Goal: Task Accomplishment & Management: Manage account settings

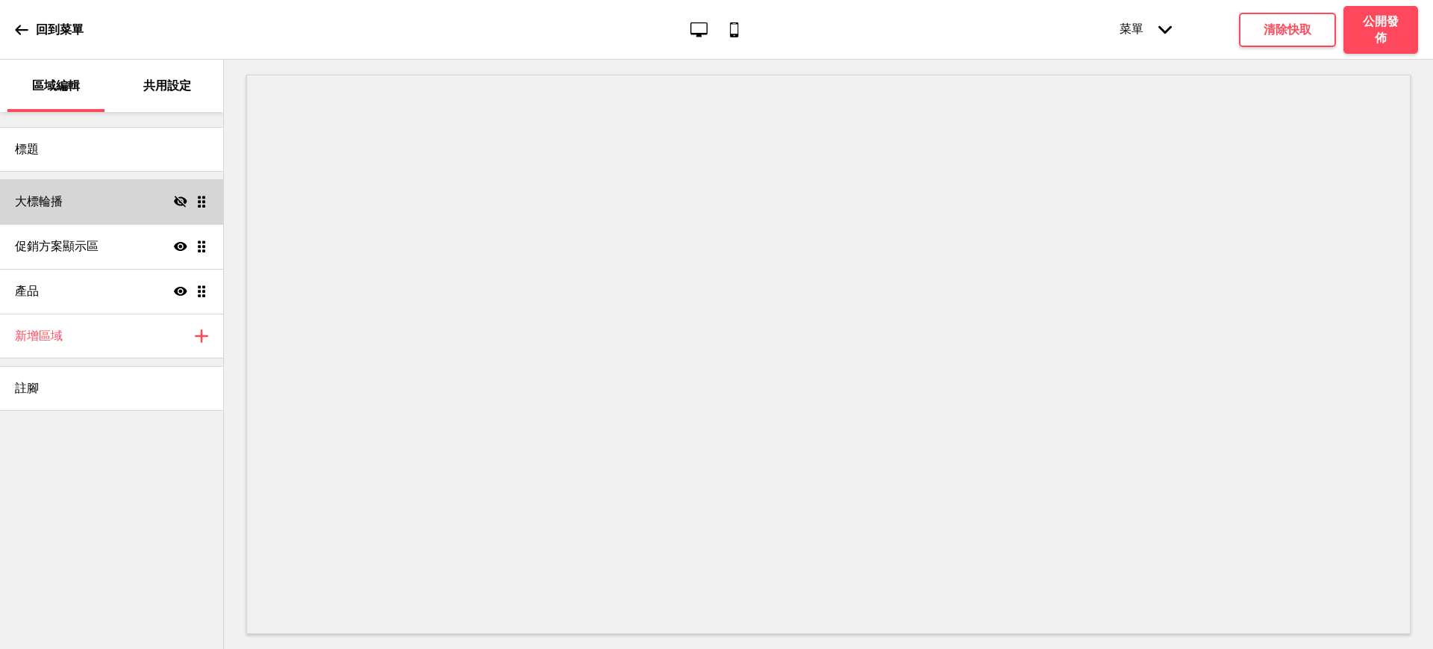
click at [177, 200] on icon at bounding box center [180, 201] width 13 height 11
click at [35, 23] on div "回到菜單" at bounding box center [49, 30] width 69 height 40
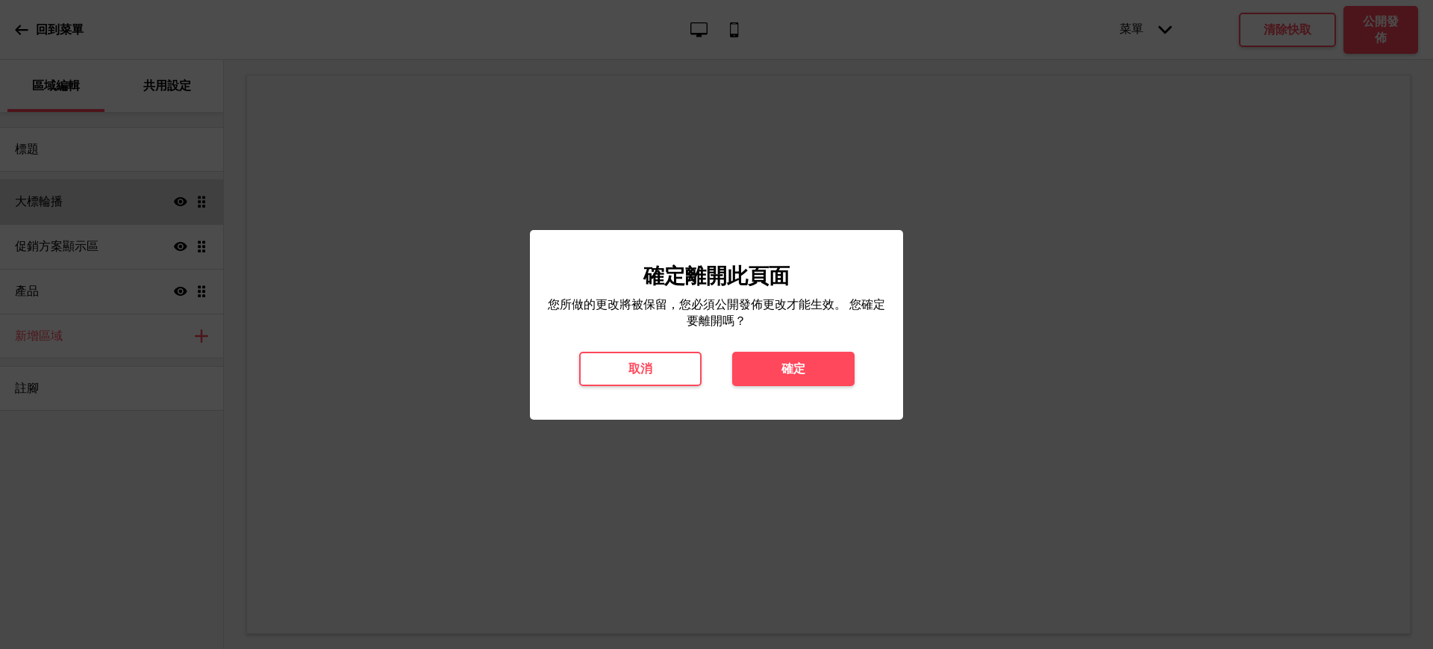
click at [770, 376] on button "確定" at bounding box center [793, 369] width 122 height 34
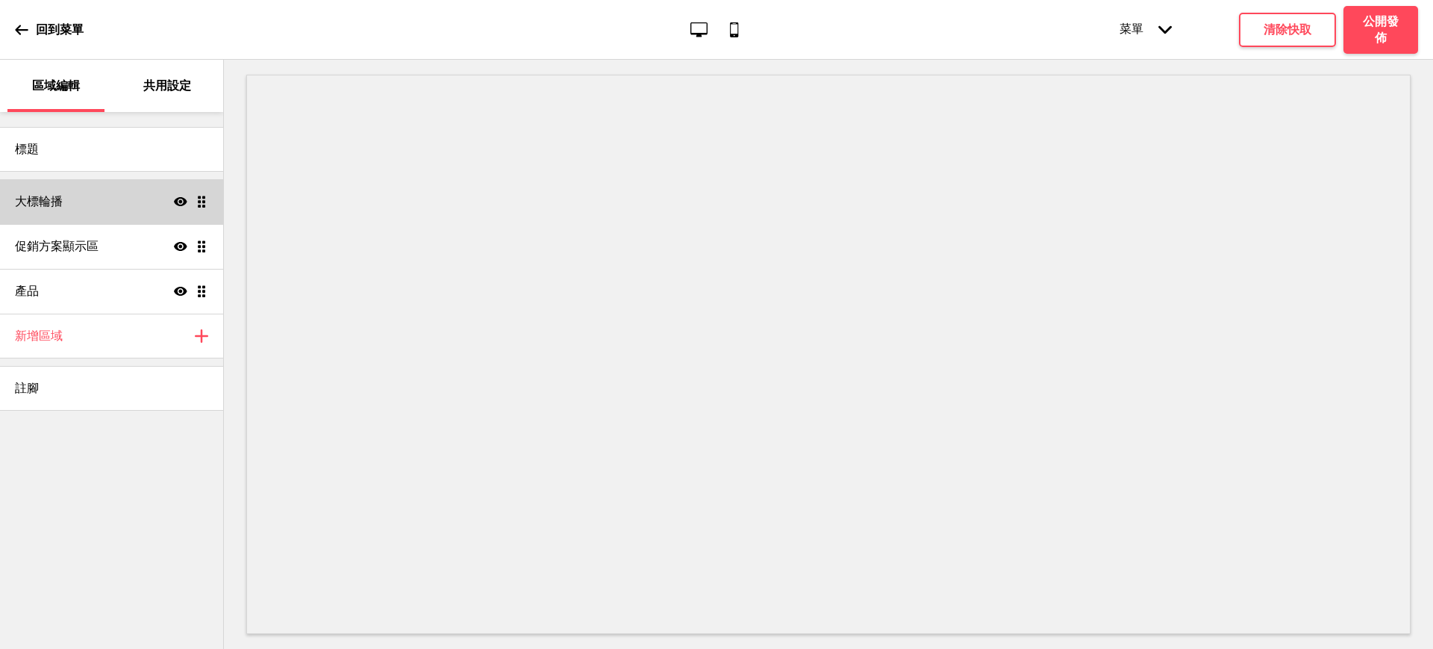
click at [69, 219] on div "大標輪播 顯示 拖曳" at bounding box center [111, 201] width 223 height 45
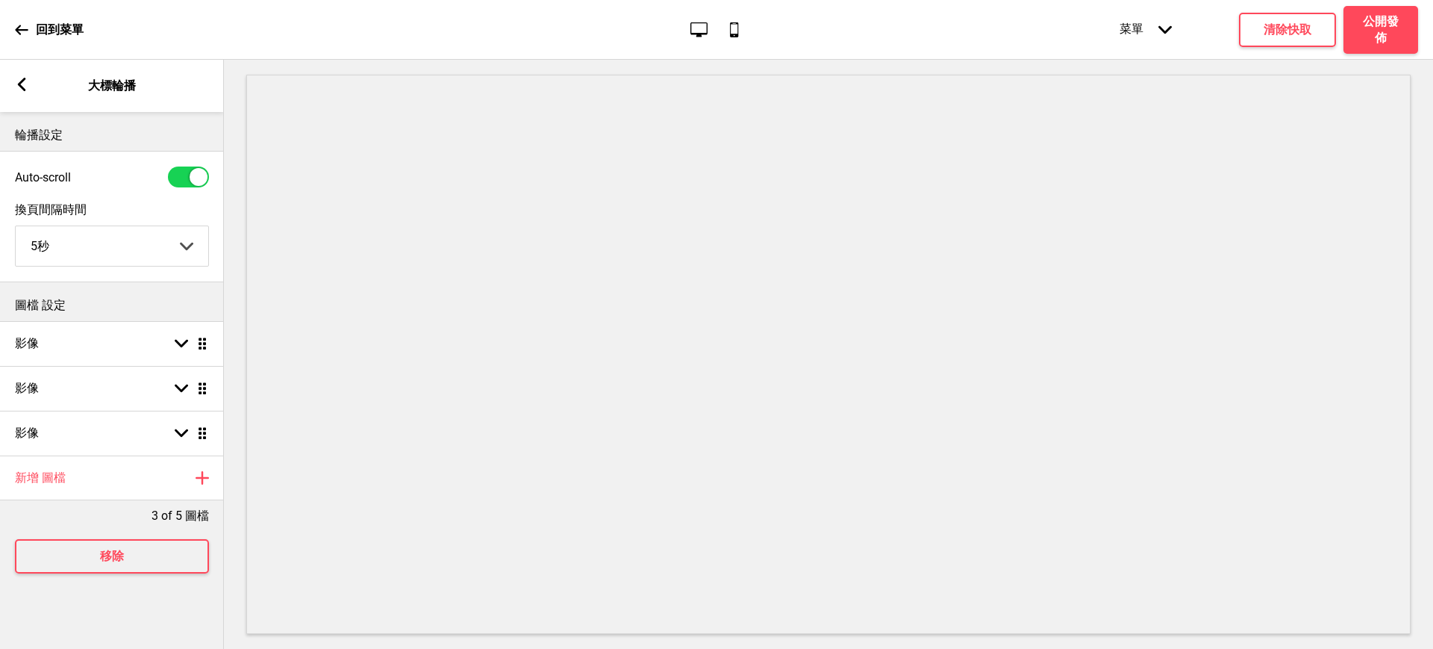
click at [118, 251] on select "5秒 6秒 7秒 8秒 9秒 10秒" at bounding box center [112, 246] width 193 height 40
select select "10000"
click at [16, 228] on select "5秒 6秒 7秒 8秒 9秒 10秒" at bounding box center [112, 246] width 193 height 40
click at [116, 338] on div "影像 箭頭down 拖曳" at bounding box center [112, 343] width 224 height 45
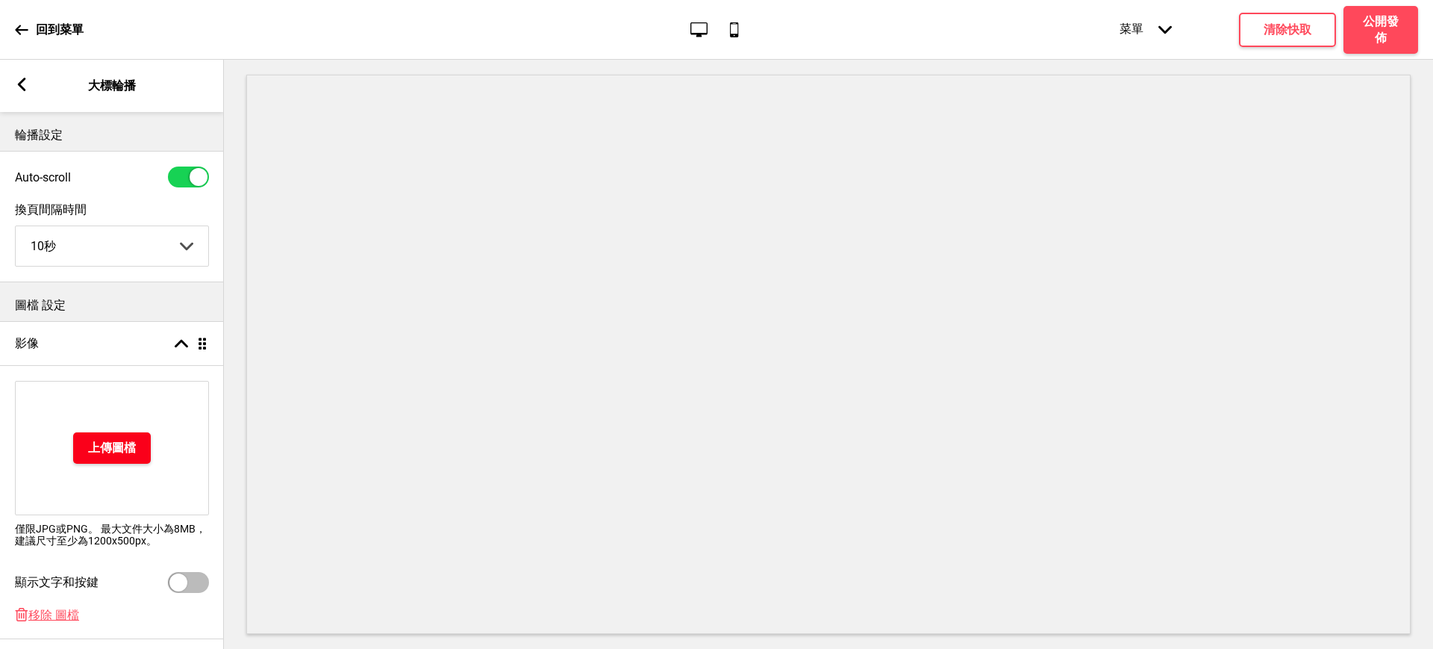
click at [130, 448] on h4 "上傳圖檔" at bounding box center [112, 448] width 48 height 16
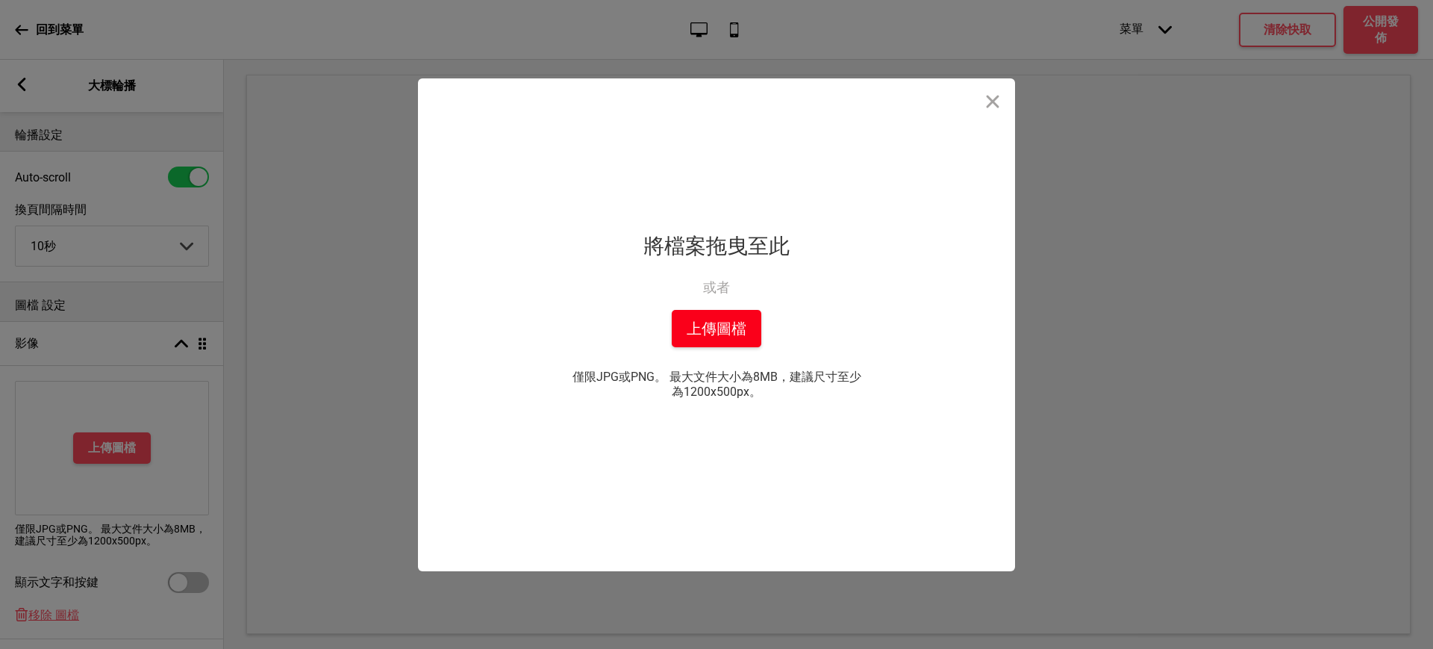
click at [724, 314] on button "上傳圖檔" at bounding box center [717, 328] width 90 height 37
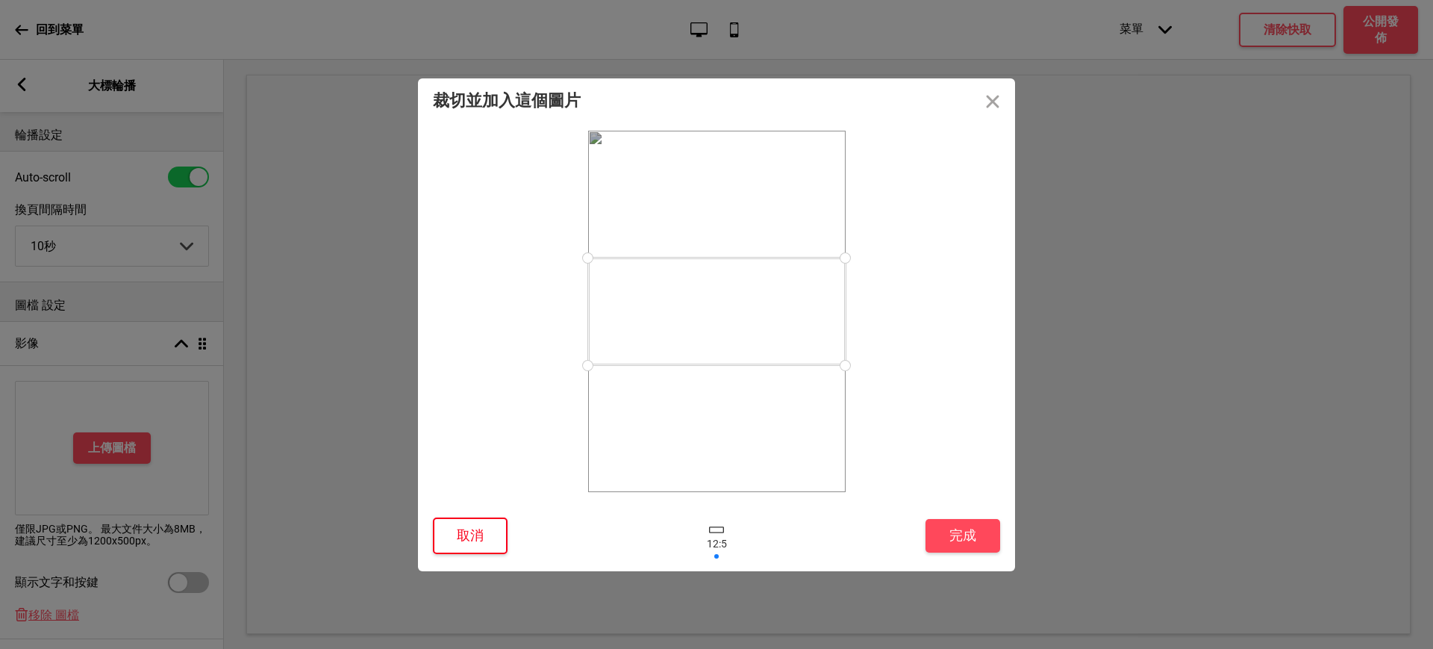
click at [452, 536] on button "取消" at bounding box center [470, 535] width 75 height 37
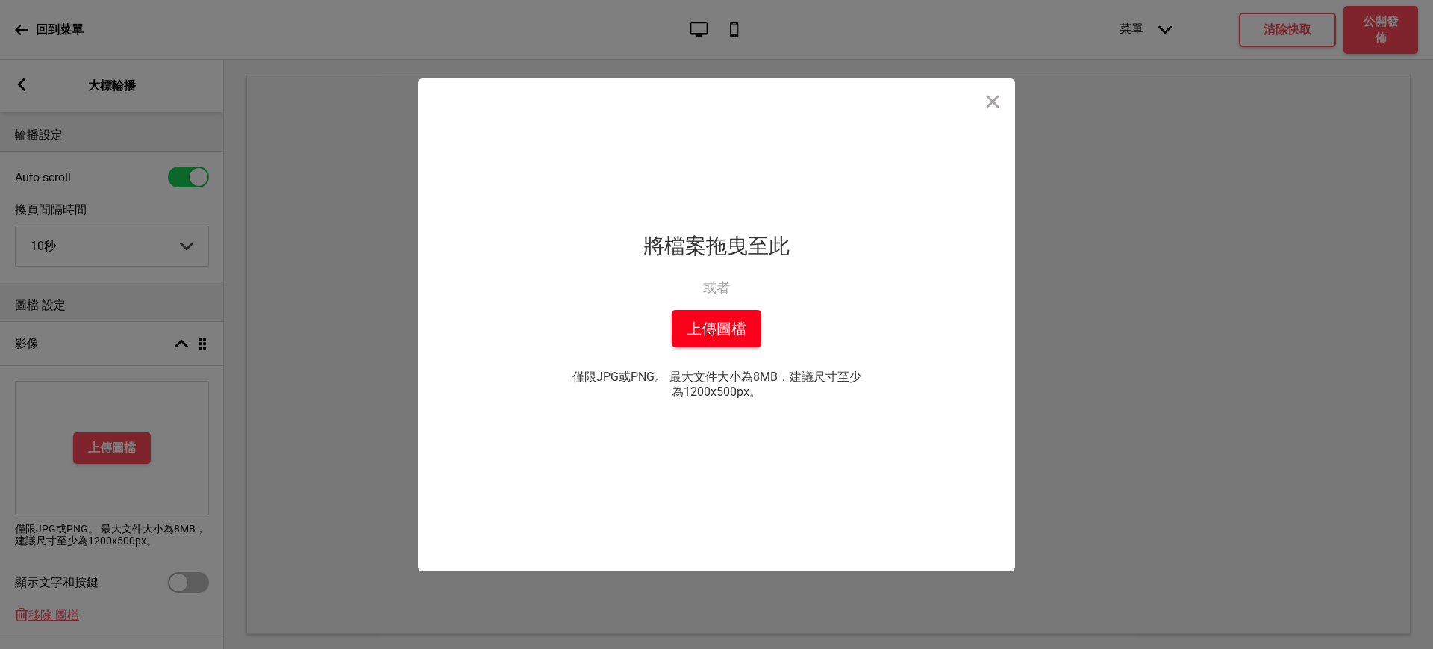
click at [702, 343] on button "上傳圖檔" at bounding box center [717, 328] width 90 height 37
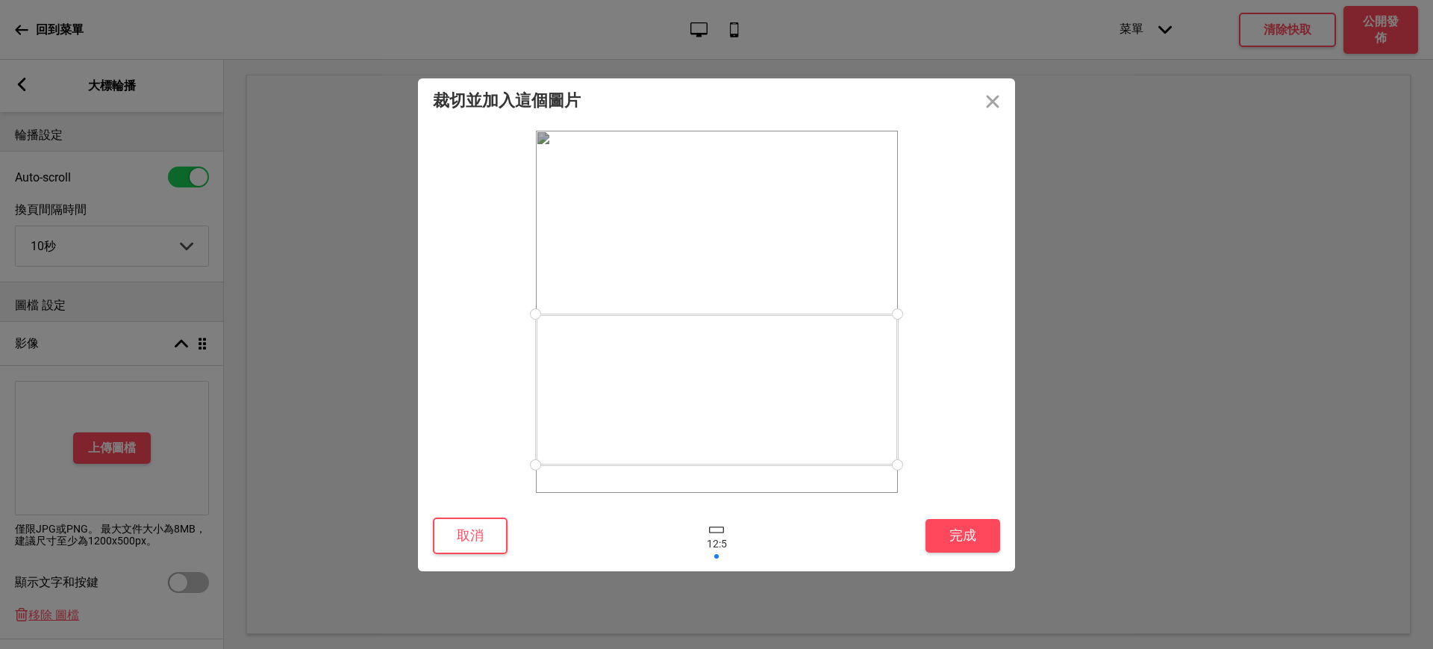
drag, startPoint x: 803, startPoint y: 346, endPoint x: 804, endPoint y: 389, distance: 43.3
click at [804, 389] on div at bounding box center [717, 389] width 362 height 151
click at [934, 529] on button "完成" at bounding box center [963, 536] width 75 height 34
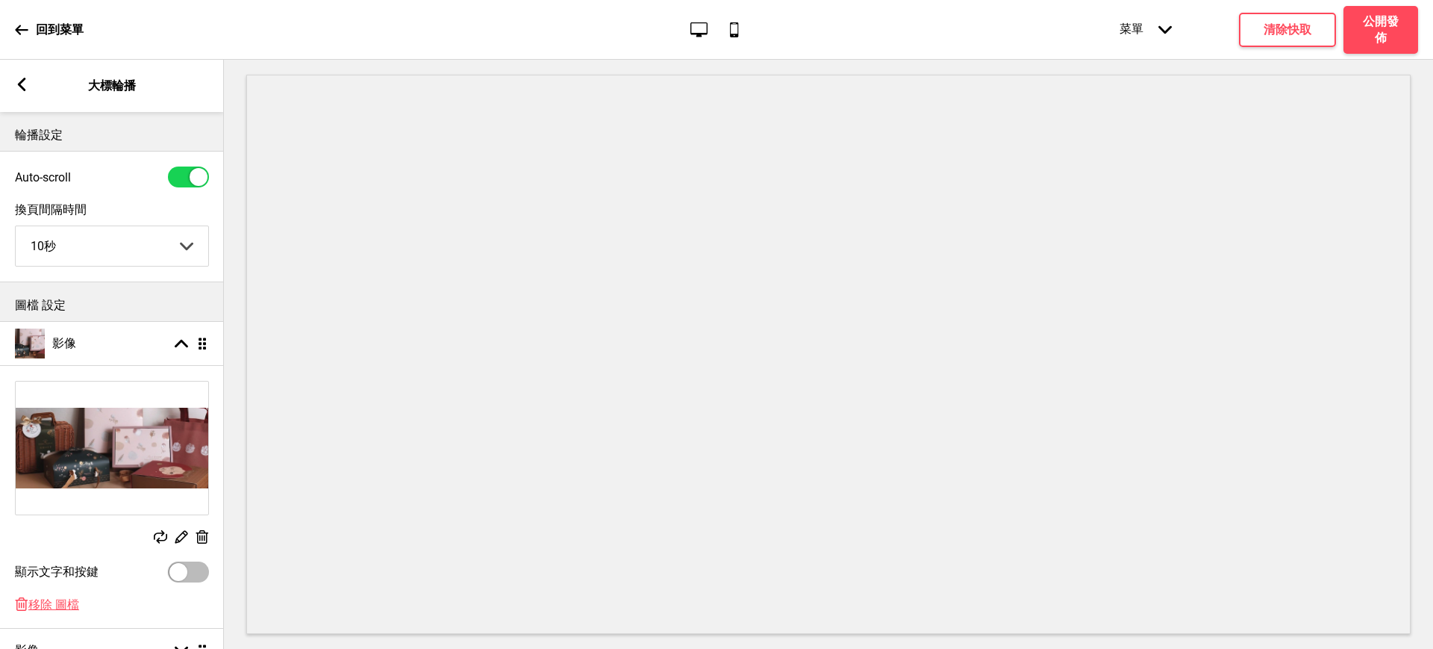
scroll to position [235, 0]
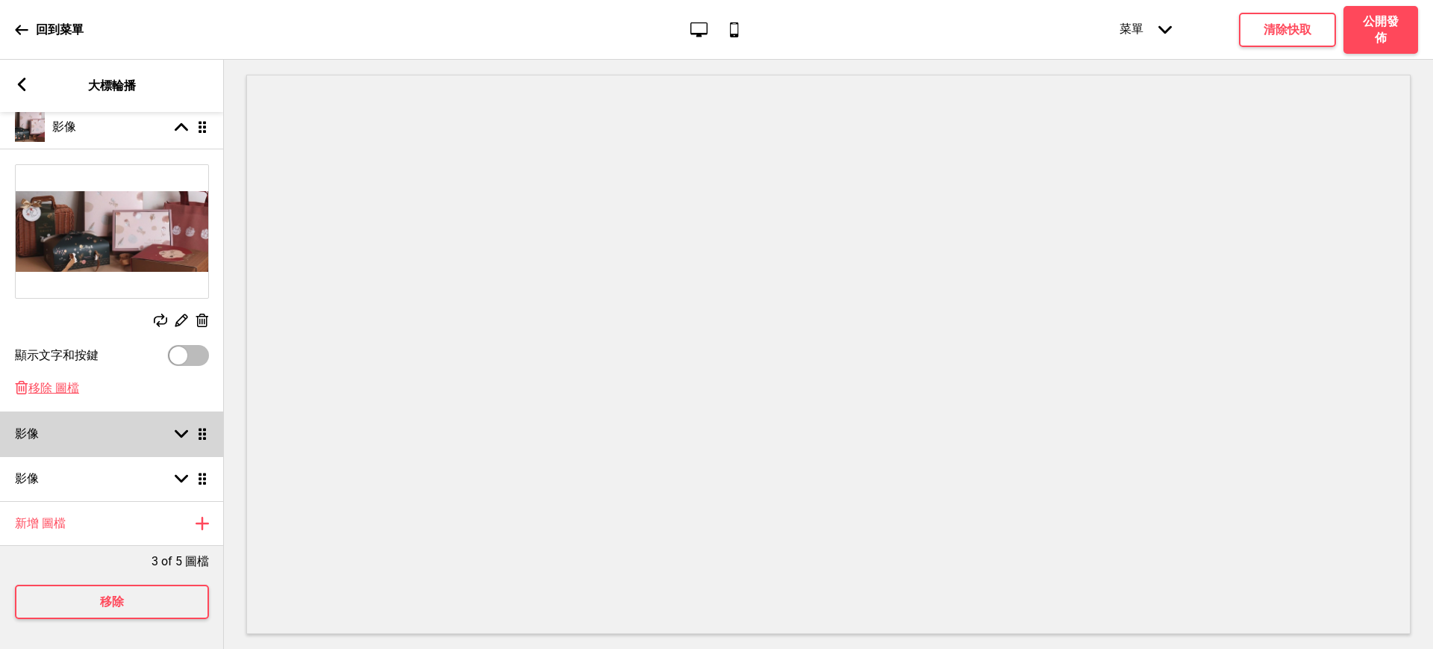
click at [102, 423] on div "影像 箭頭down 拖曳" at bounding box center [112, 433] width 224 height 45
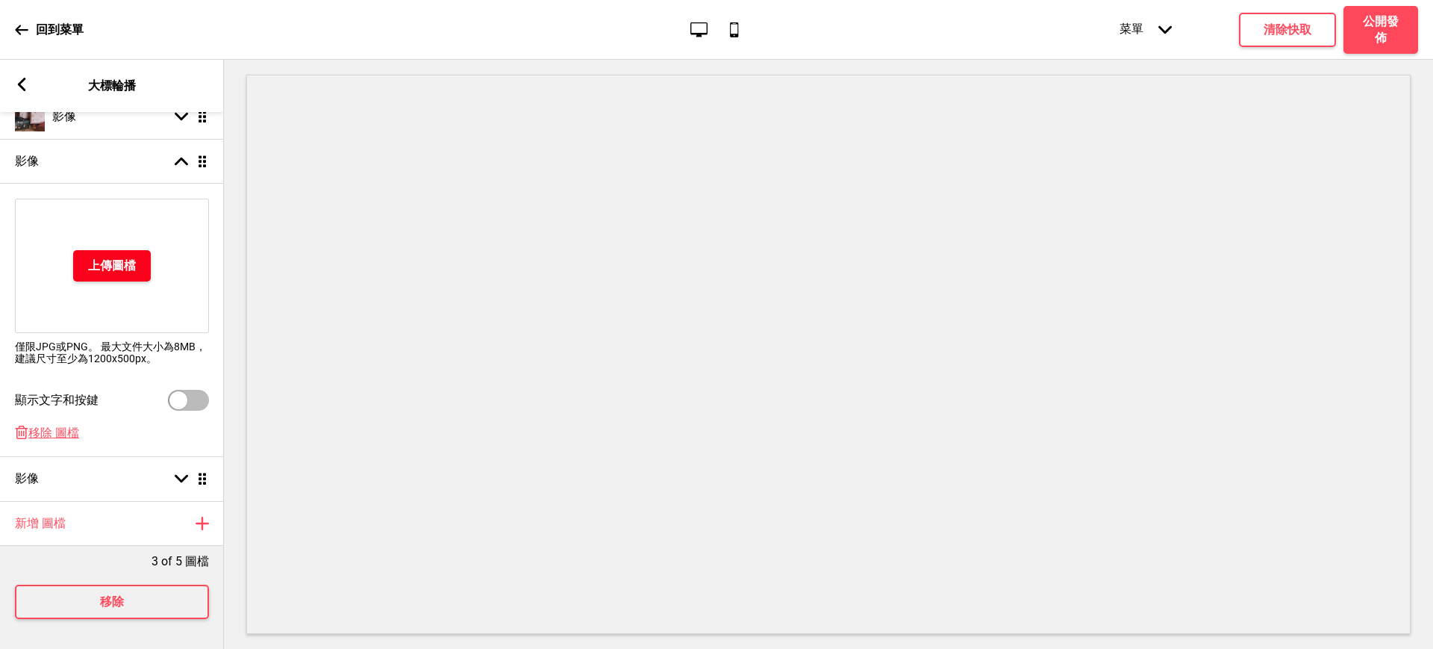
click at [116, 250] on button "上傳圖檔" at bounding box center [112, 265] width 78 height 31
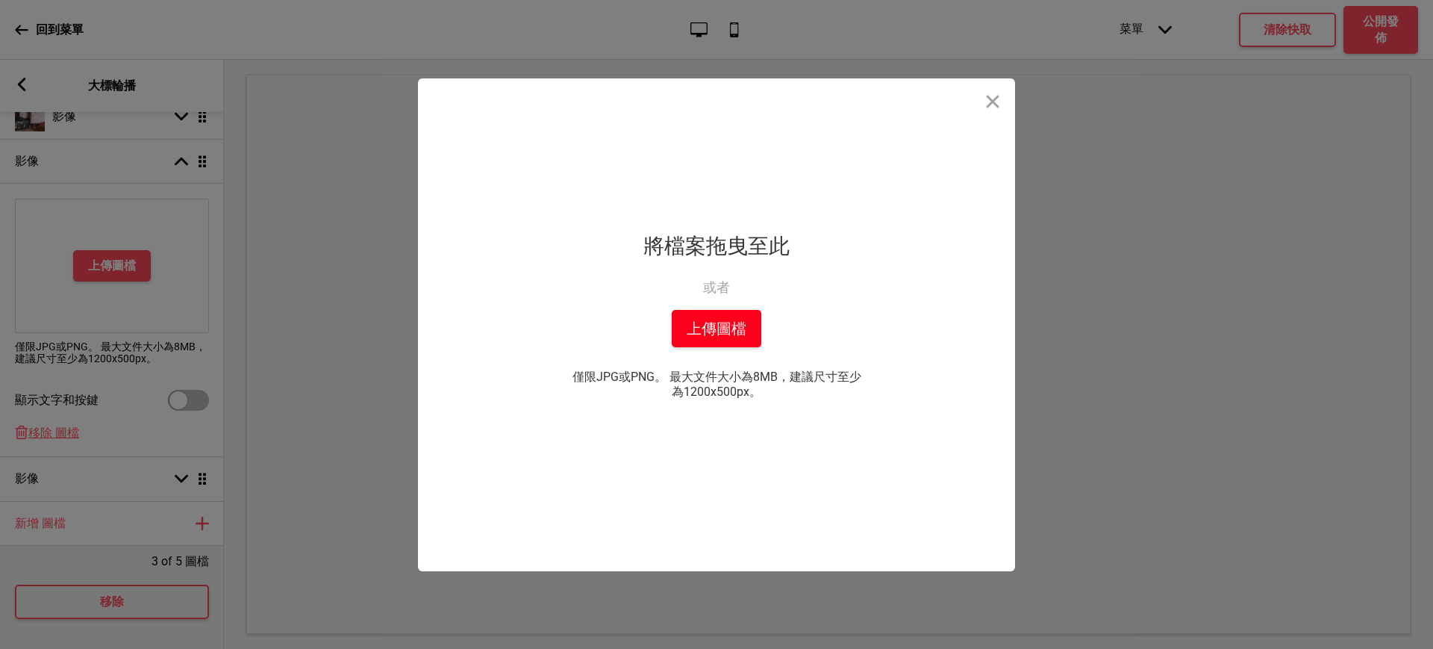
click at [715, 320] on button "上傳圖檔" at bounding box center [717, 328] width 90 height 37
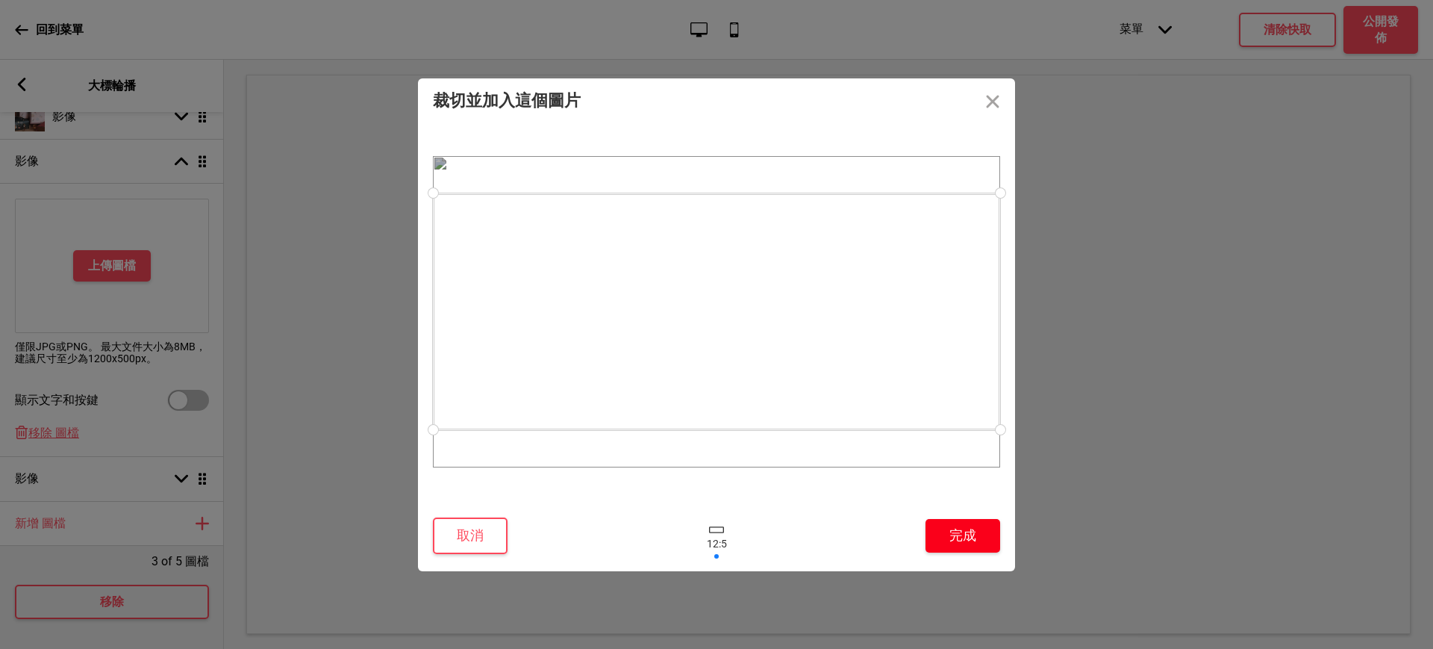
click at [948, 531] on button "完成" at bounding box center [963, 536] width 75 height 34
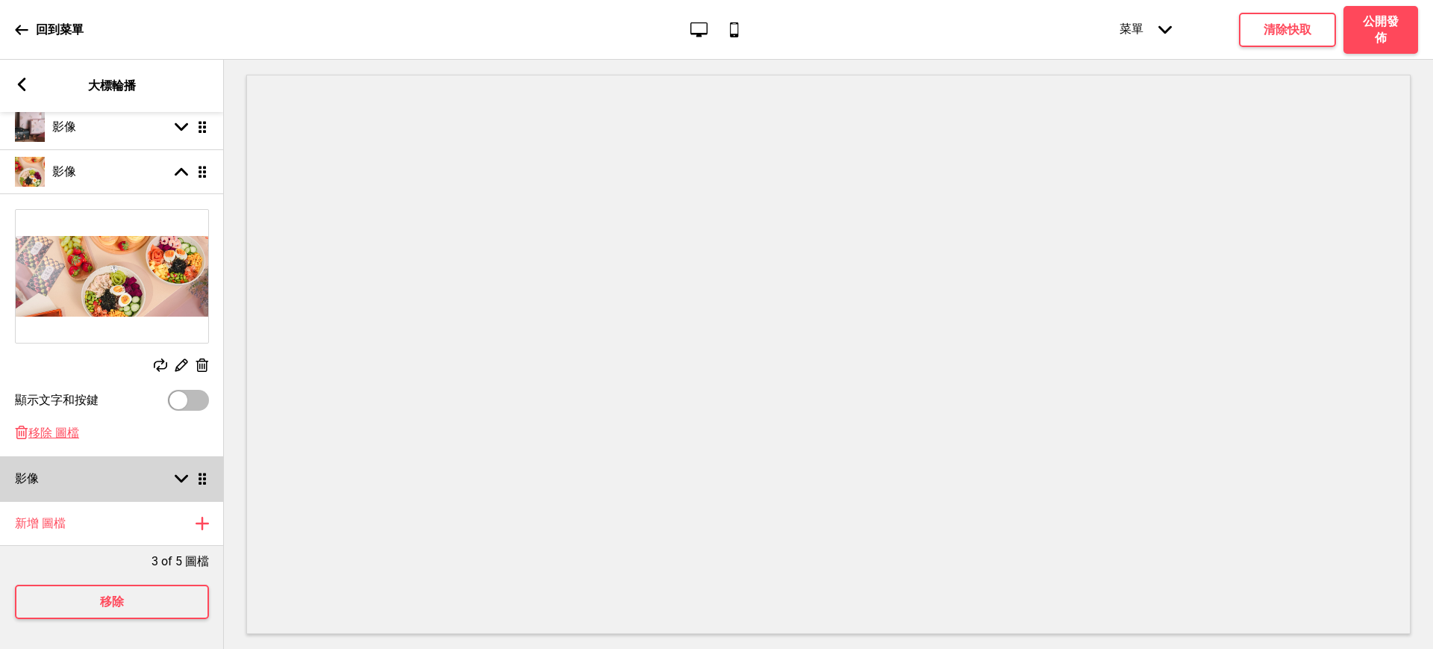
click at [176, 474] on div "影像 箭頭down 拖曳" at bounding box center [112, 478] width 224 height 45
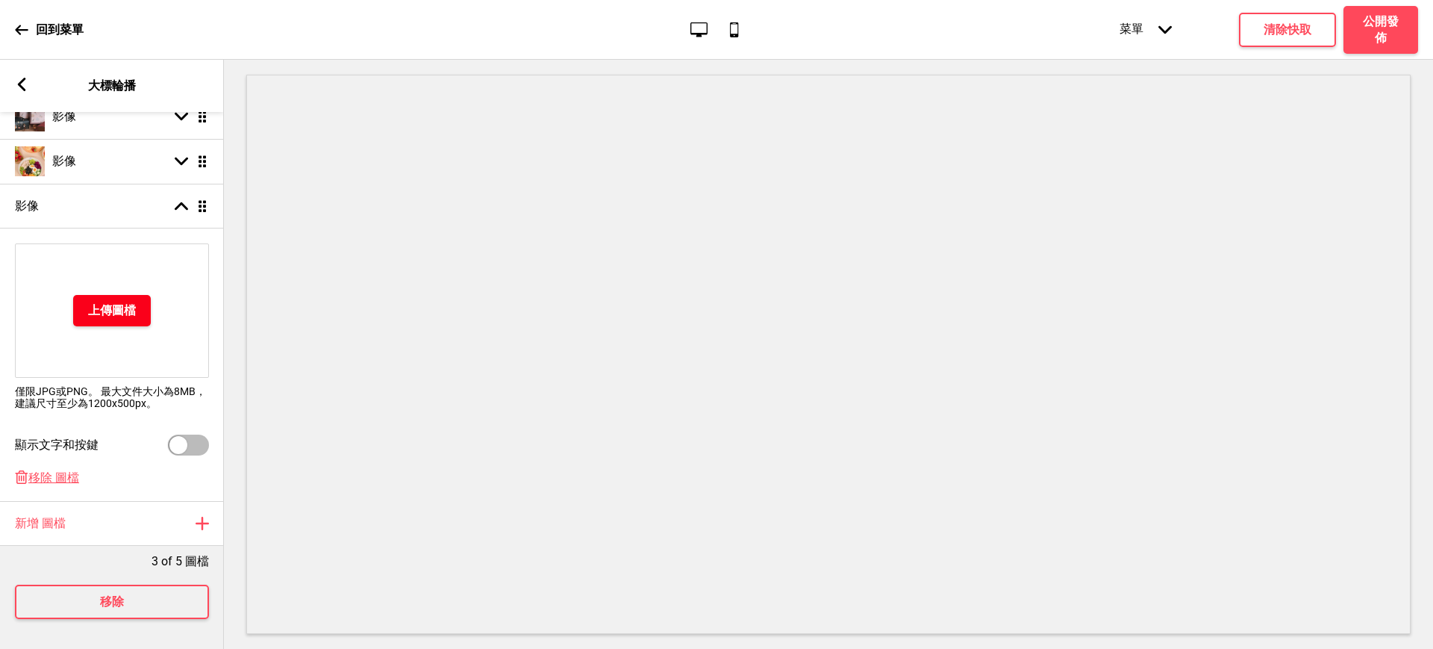
click at [120, 308] on h4 "上傳圖檔" at bounding box center [112, 310] width 48 height 16
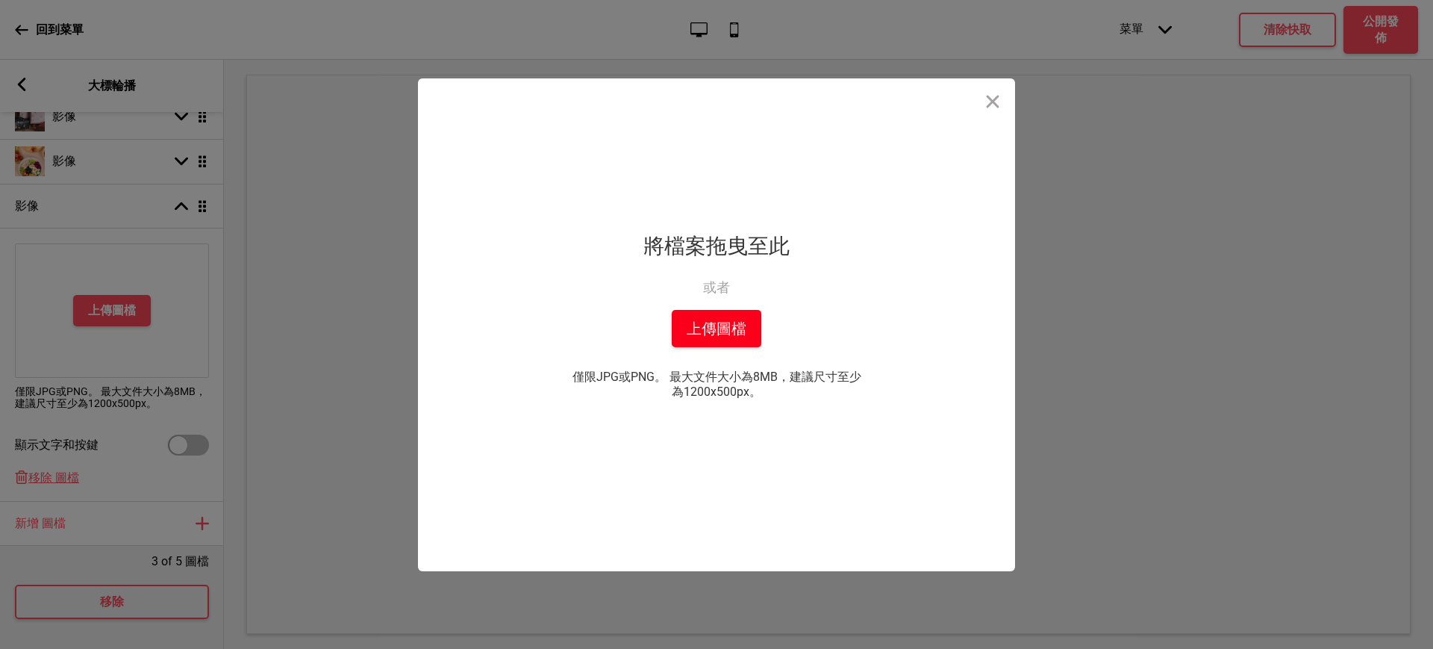
click at [719, 329] on button "上傳圖檔" at bounding box center [717, 328] width 90 height 37
click at [719, 337] on button "上傳圖檔" at bounding box center [717, 328] width 90 height 37
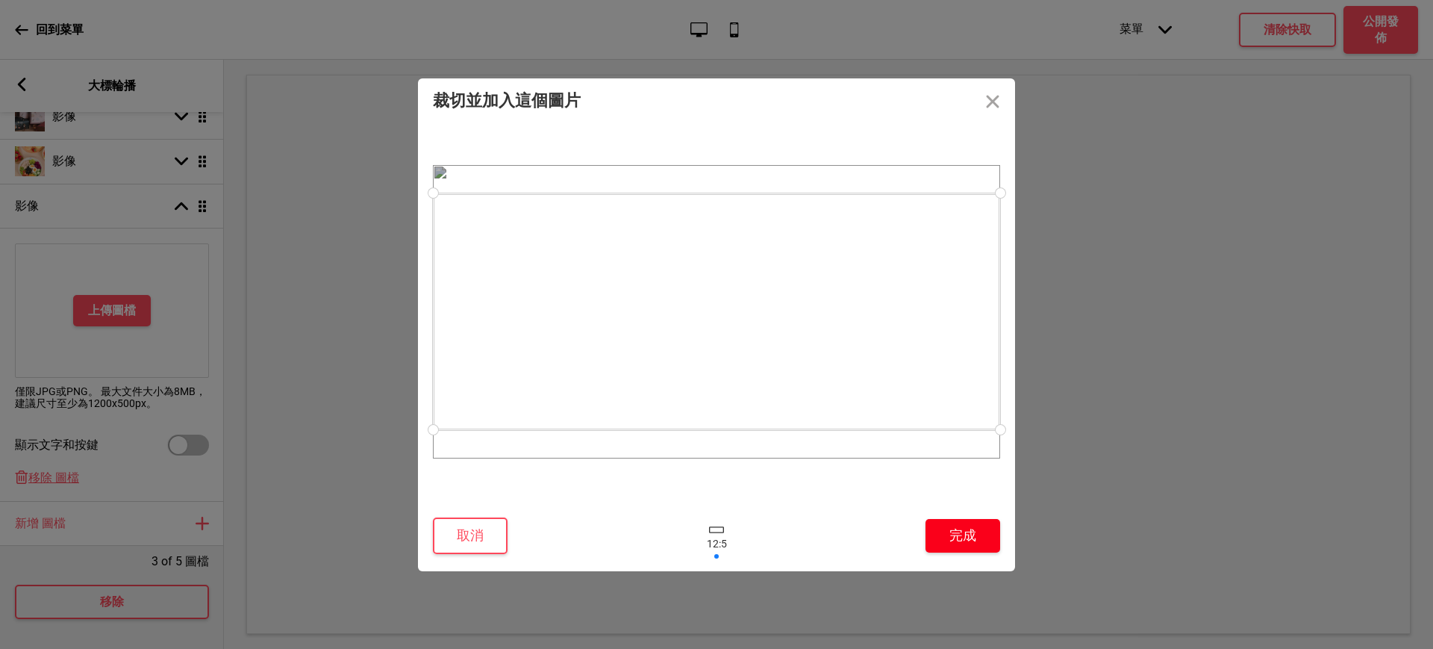
click at [961, 538] on button "完成" at bounding box center [963, 536] width 75 height 34
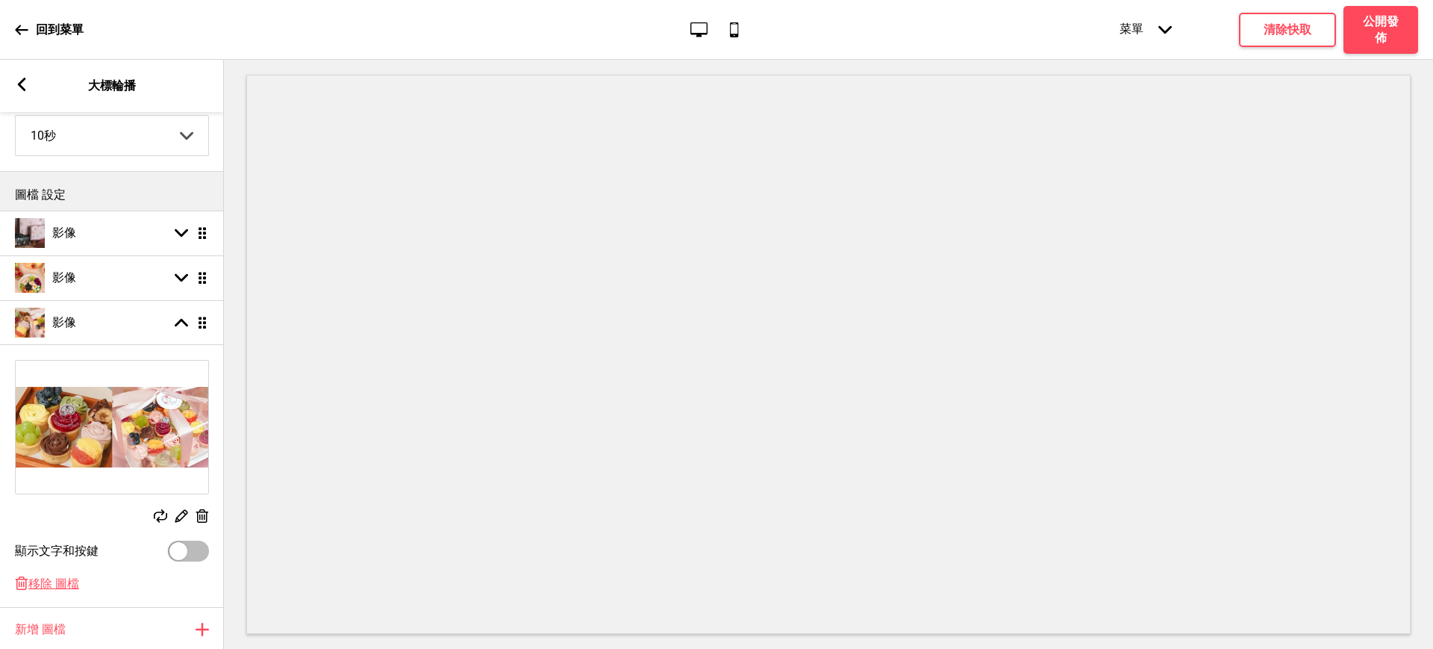
scroll to position [0, 0]
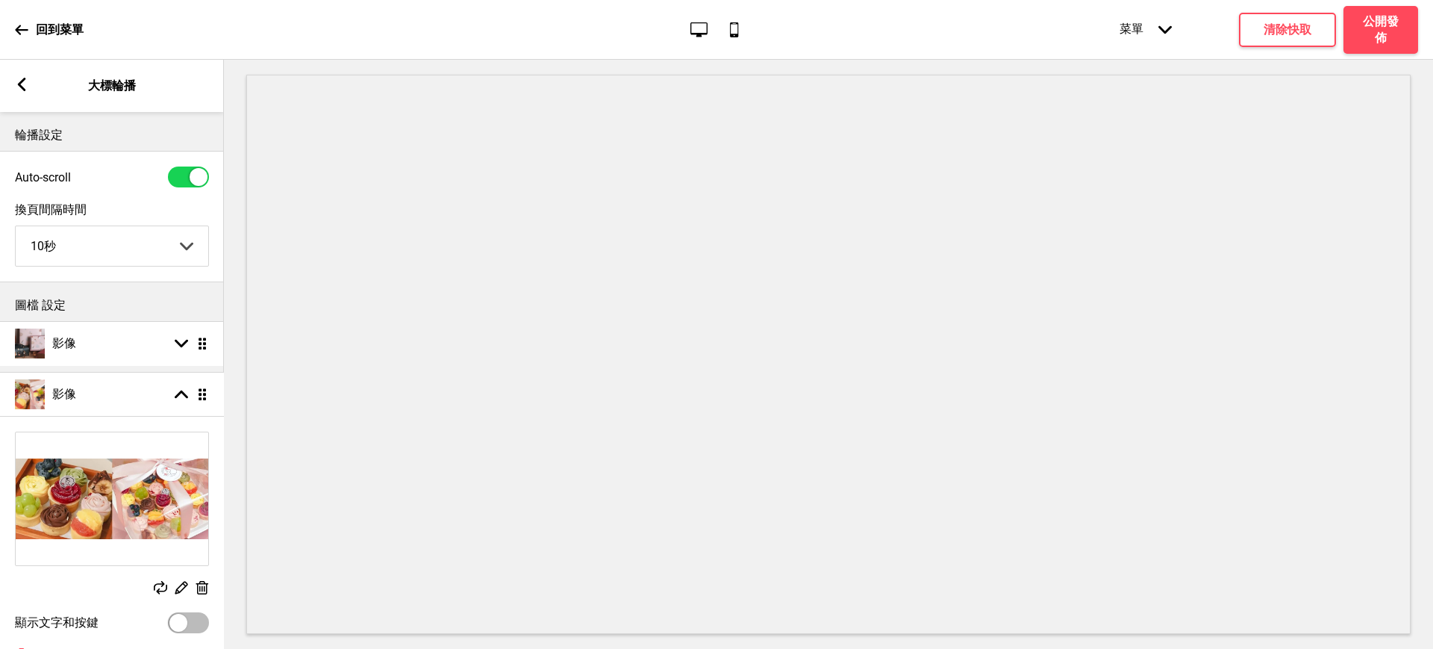
drag, startPoint x: 199, startPoint y: 430, endPoint x: 205, endPoint y: 389, distance: 41.4
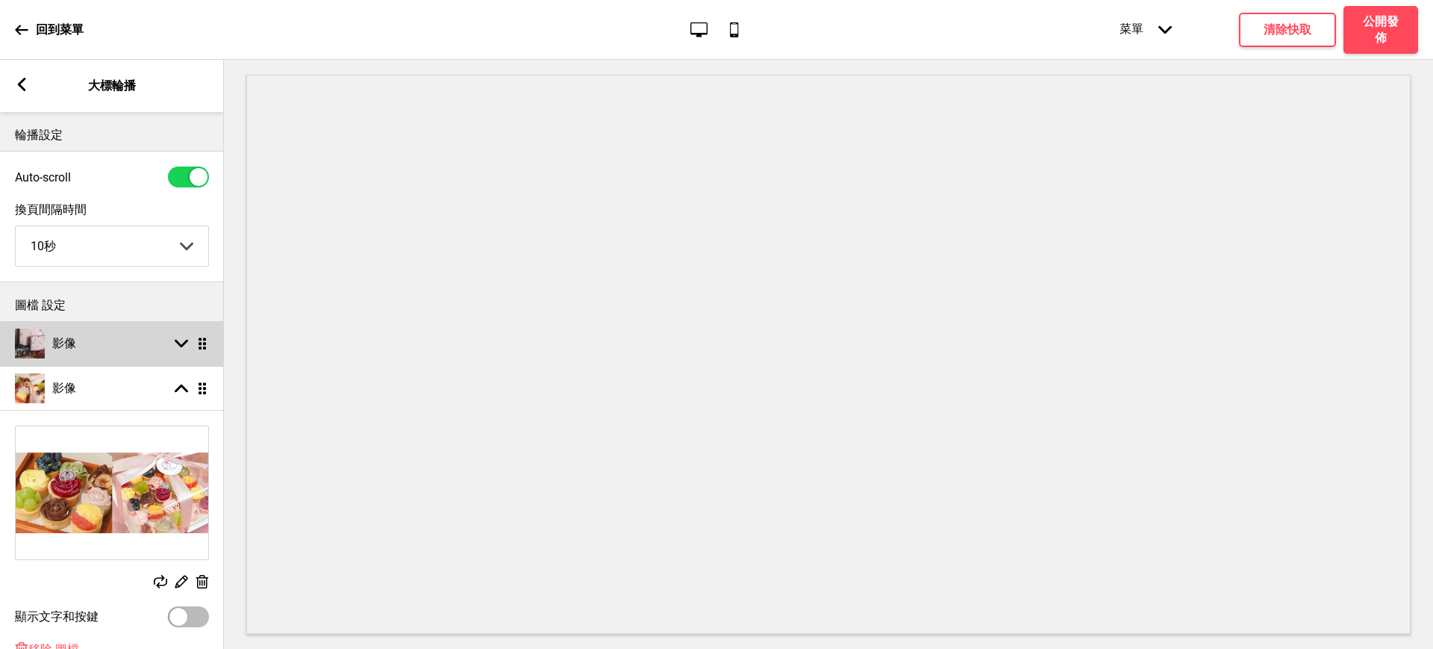
click at [150, 351] on div "影像 箭頭down 拖曳" at bounding box center [112, 343] width 224 height 45
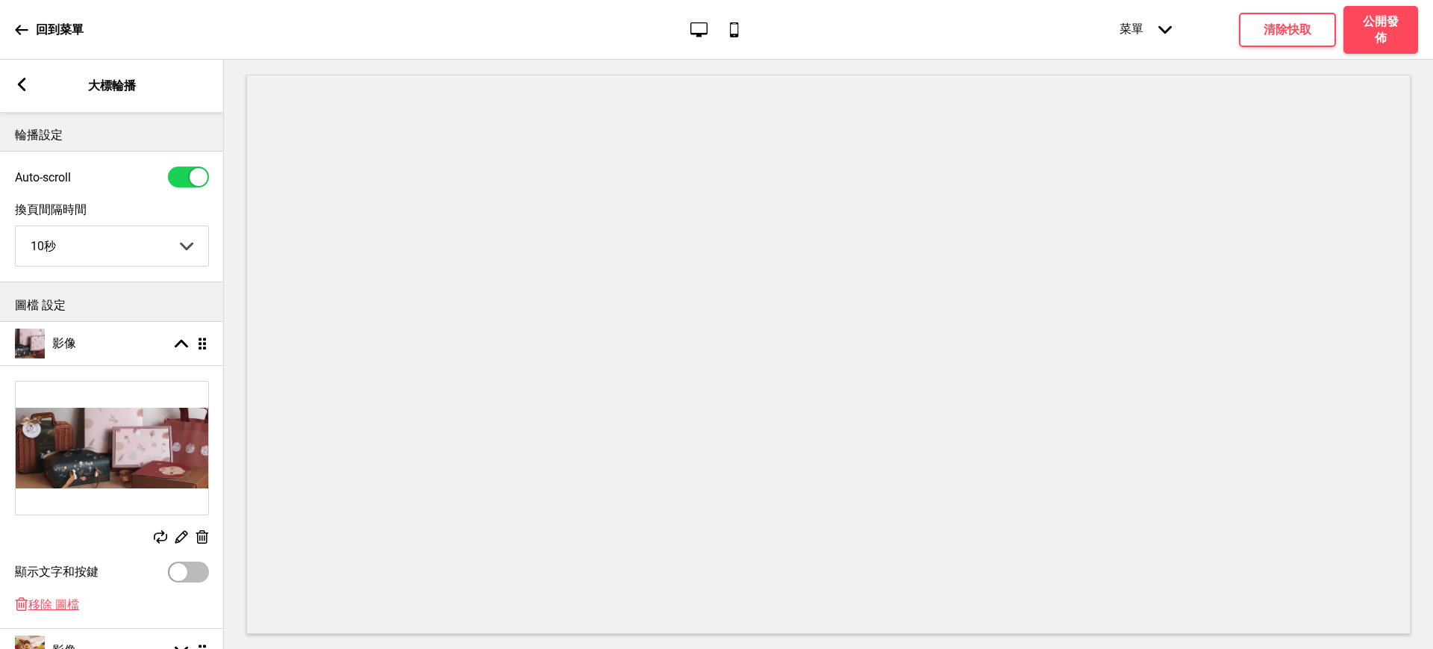
click at [193, 577] on div at bounding box center [188, 571] width 41 height 21
checkbox input "true"
select select "right"
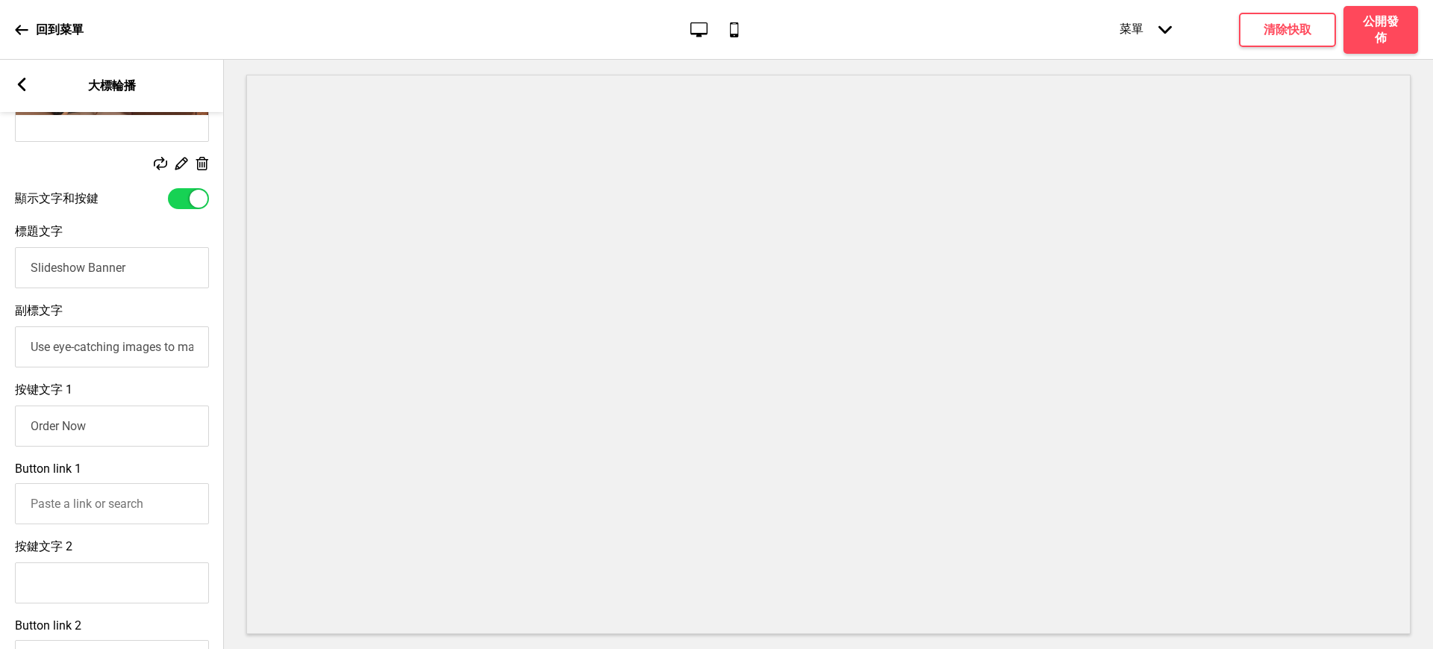
drag, startPoint x: 137, startPoint y: 272, endPoint x: 0, endPoint y: 271, distance: 137.4
click at [0, 271] on div "標題文字 Slideshow Banner" at bounding box center [112, 256] width 224 height 79
type input "中秋早鳥優惠"
click at [93, 357] on input "Use eye-catching images to make a strong first impression of your brand" at bounding box center [112, 346] width 194 height 41
click at [89, 432] on input "Order Now" at bounding box center [112, 425] width 194 height 41
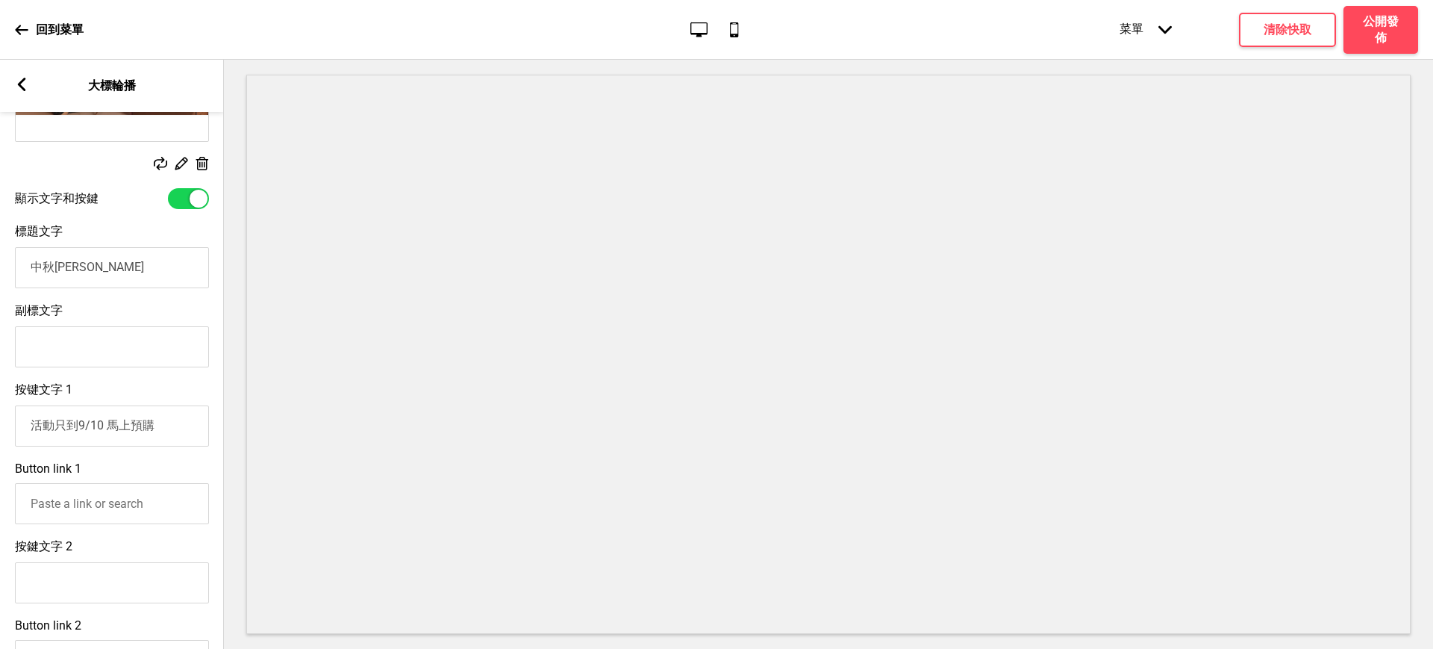
type input "活動只到9/10 馬上預購"
click at [112, 513] on input "Button link 1" at bounding box center [112, 503] width 194 height 41
paste input "https://herrose.oddle.me/zh_TW/#8aa600c59899c5340198a747ad52477d"
type input "https://herrose.oddle.me/zh_TW/#8aa600c59899c5340198a747ad52477d"
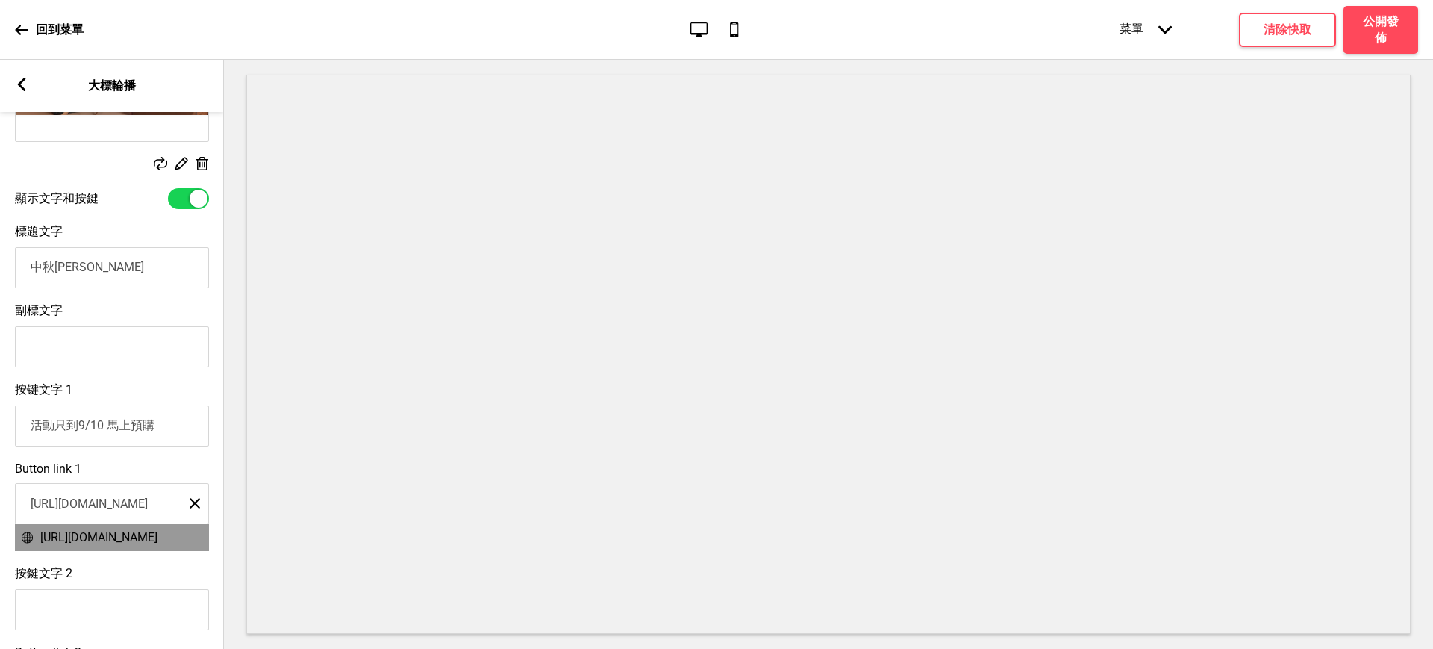
scroll to position [0, 0]
click at [112, 544] on span "https://herrose.oddle.me/zh_TW/#8aa600c59899c5340198a747ad52477d" at bounding box center [98, 537] width 117 height 14
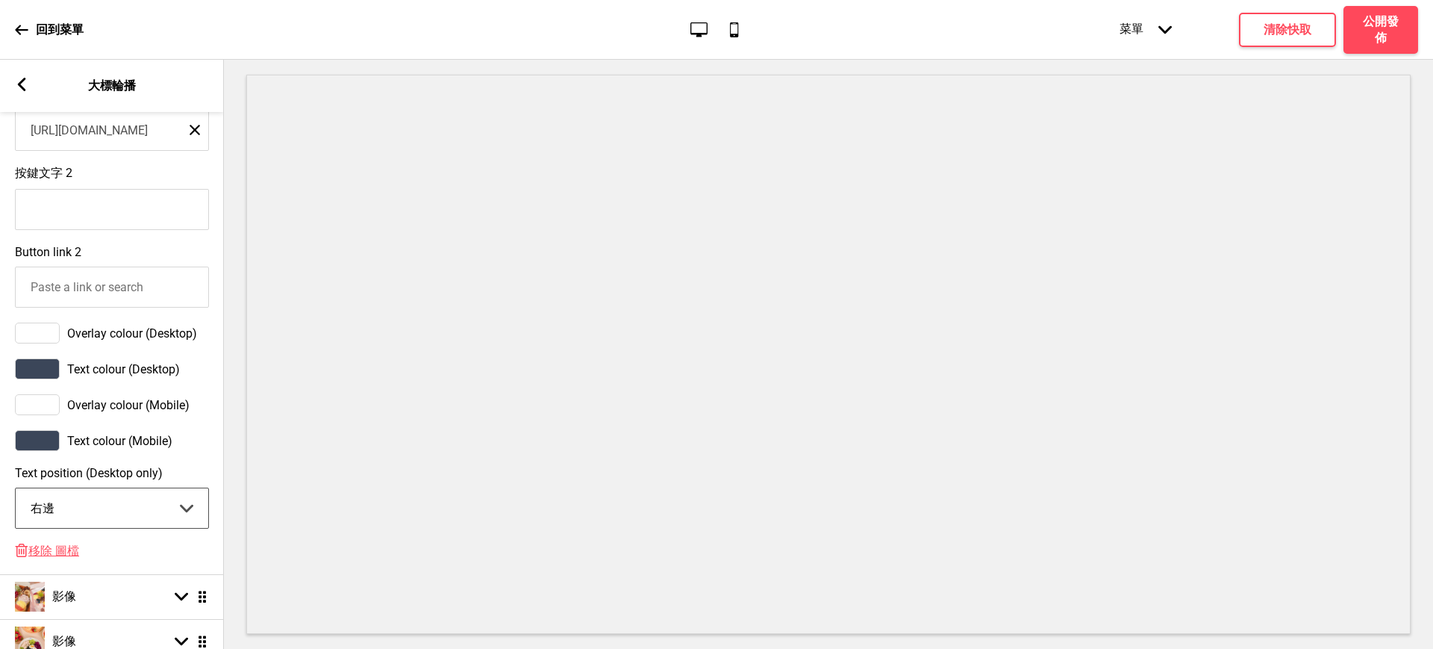
click at [67, 511] on select "中間 左邊 右邊" at bounding box center [112, 508] width 193 height 40
select select "center"
click at [16, 502] on select "中間 左邊 右邊" at bounding box center [112, 508] width 193 height 40
click at [56, 343] on div at bounding box center [37, 333] width 45 height 21
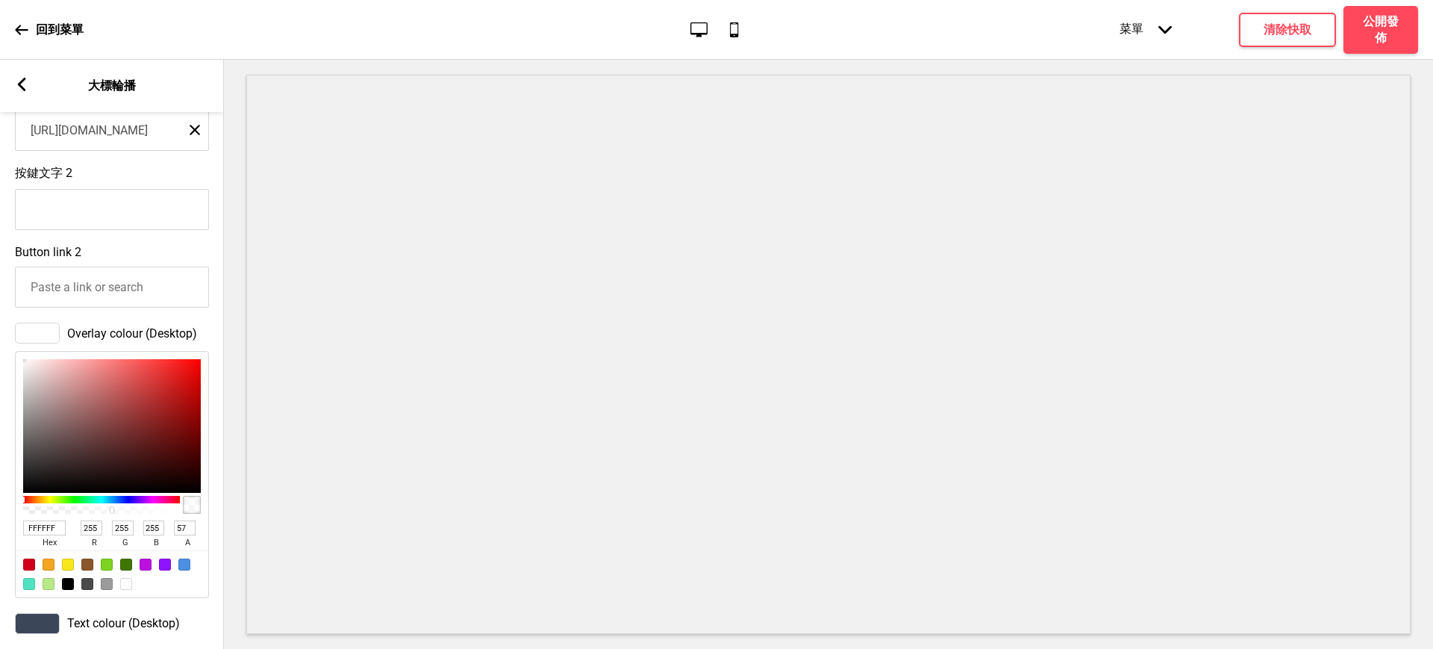
click at [112, 514] on div at bounding box center [101, 509] width 152 height 7
click at [128, 514] on div at bounding box center [101, 509] width 152 height 7
type input "78"
click at [145, 514] on div at bounding box center [101, 509] width 152 height 7
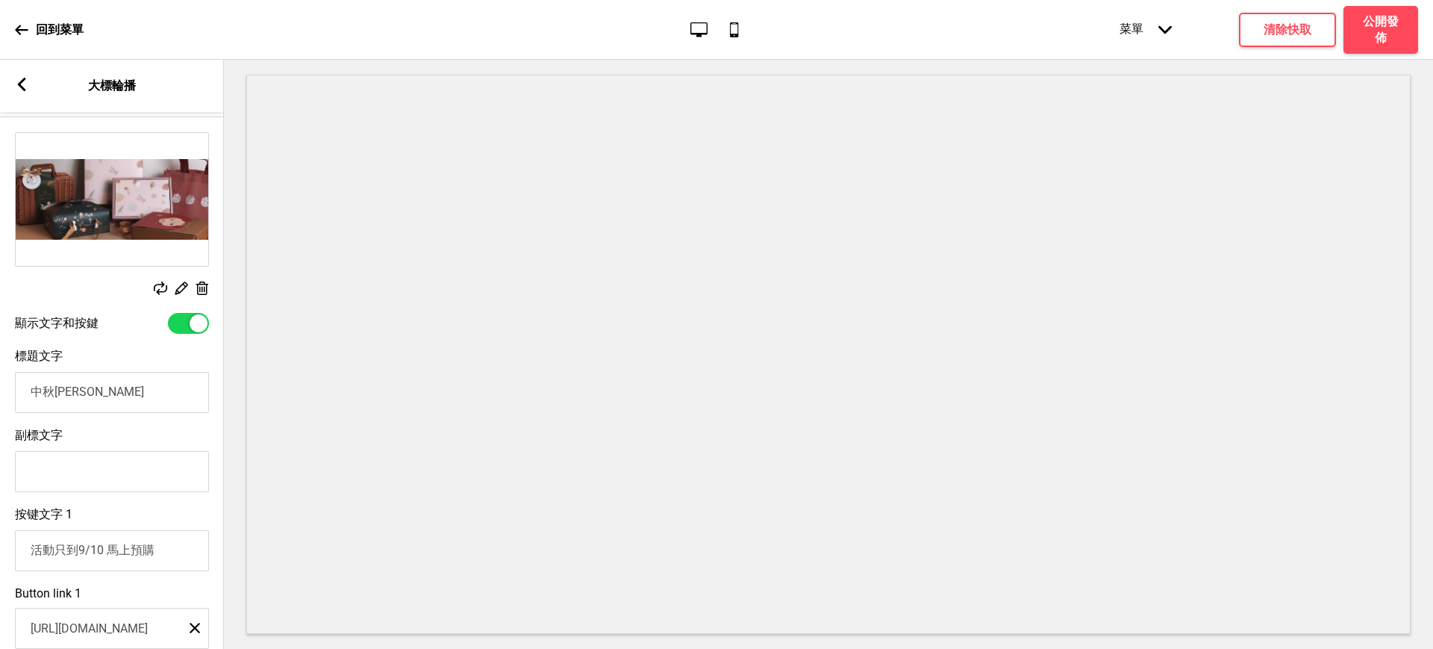
scroll to position [125, 0]
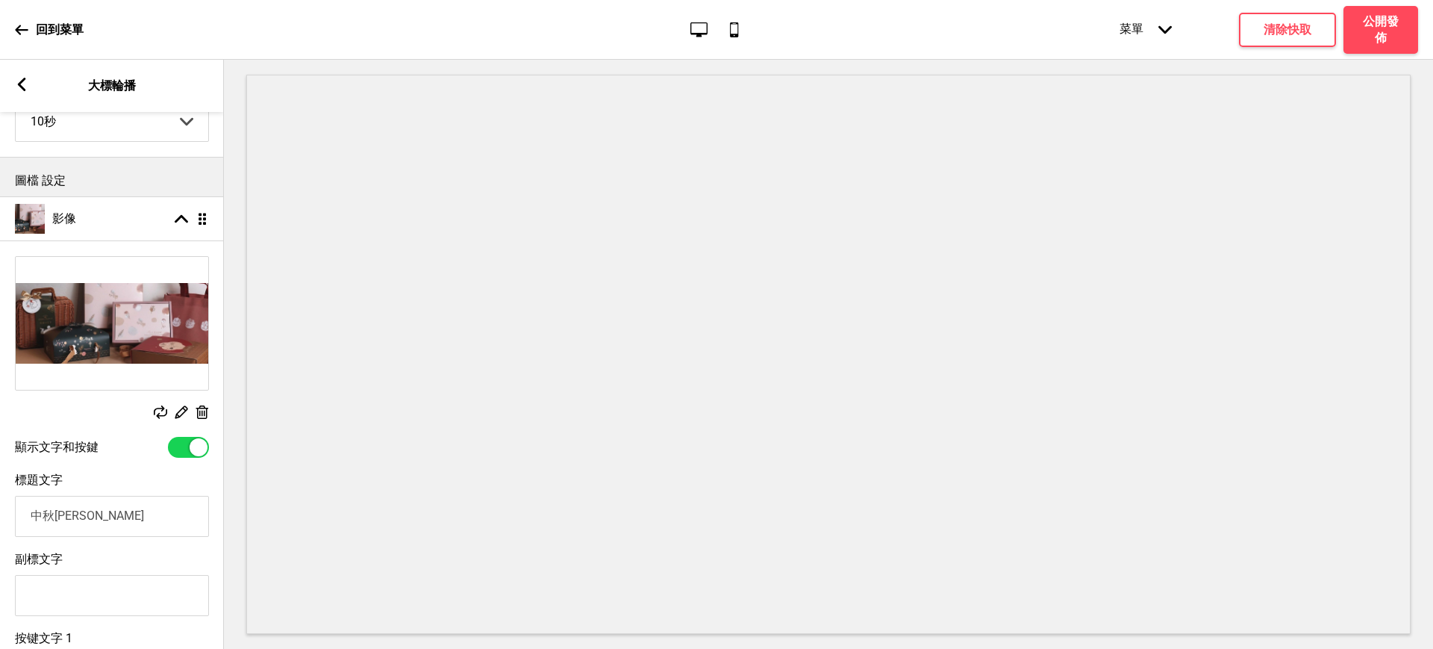
click at [178, 416] on icon at bounding box center [181, 412] width 13 height 13
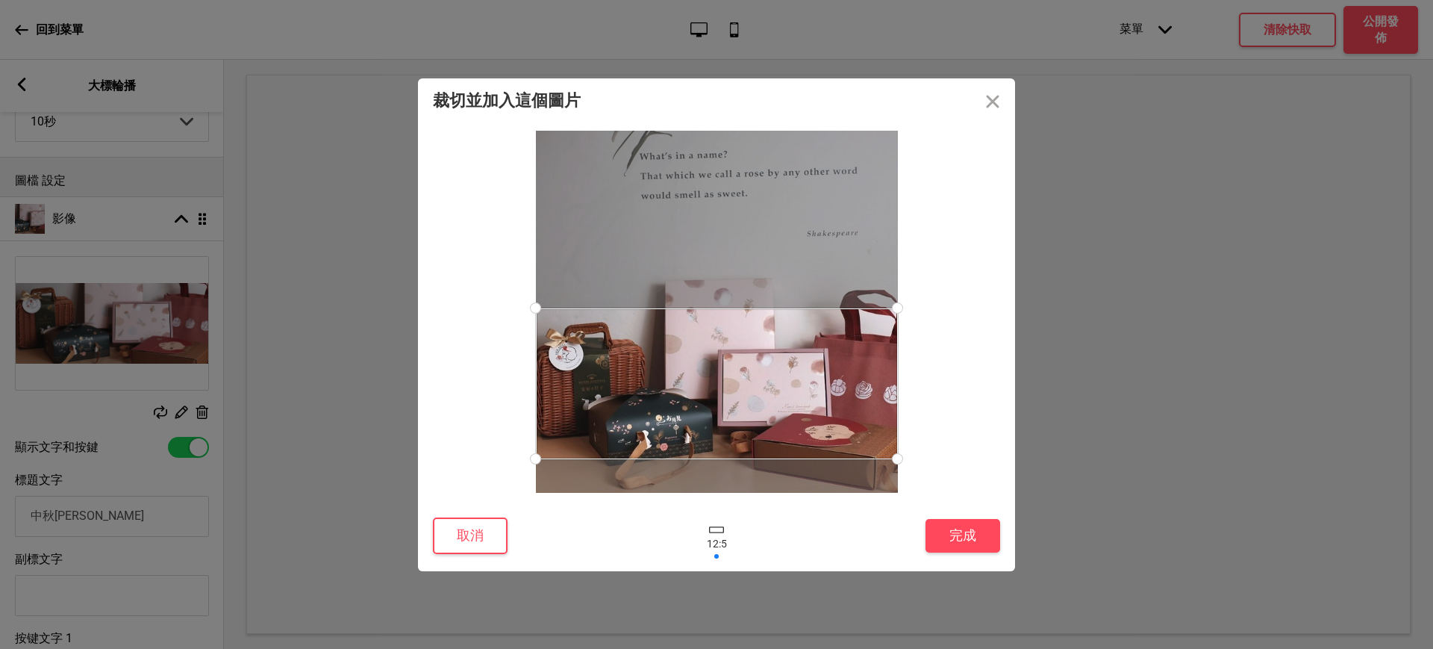
click at [713, 376] on div at bounding box center [717, 383] width 362 height 151
click at [956, 532] on button "完成" at bounding box center [963, 536] width 75 height 34
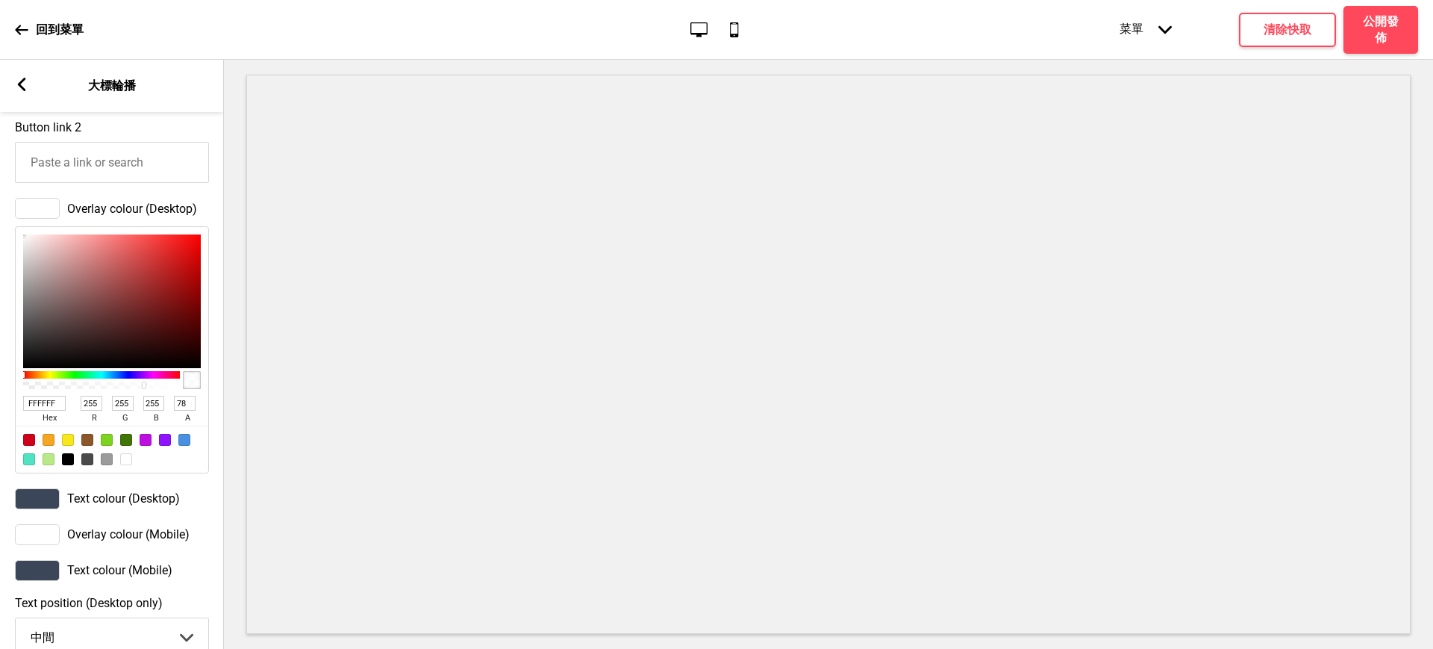
scroll to position [1120, 0]
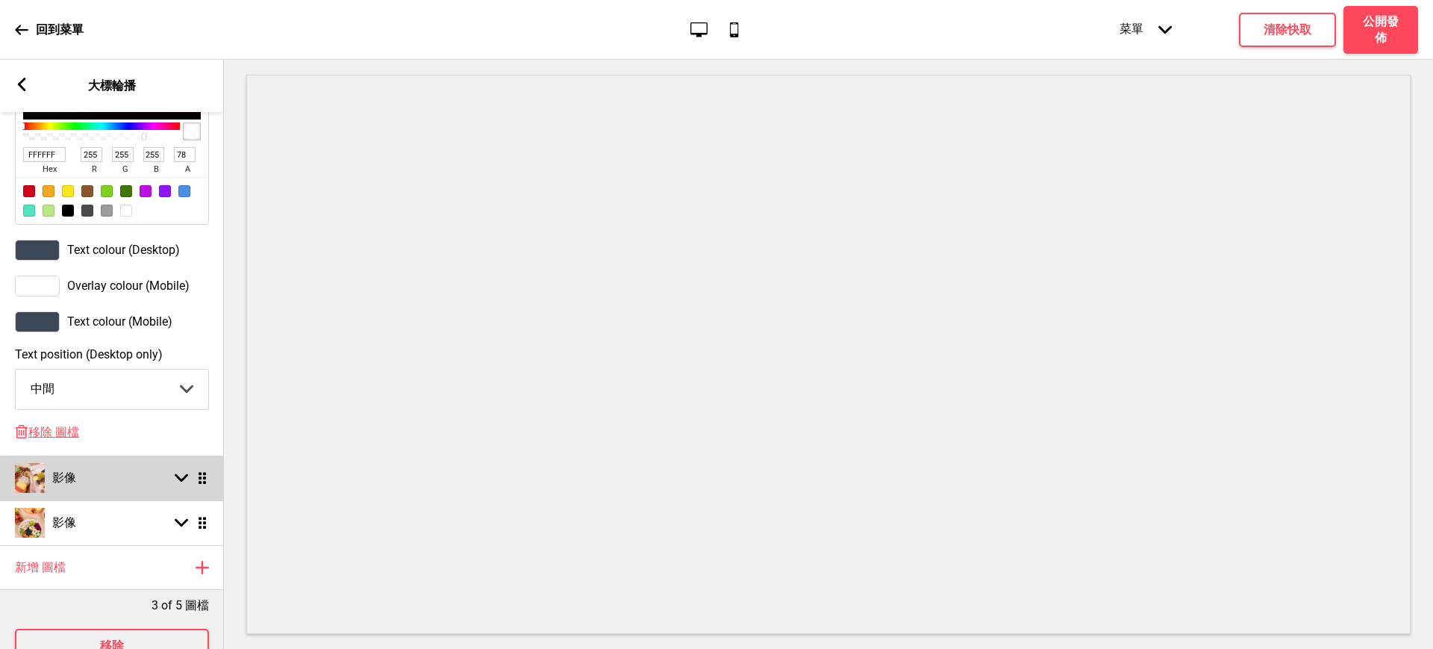
click at [134, 498] on div "影像 箭頭down 拖曳" at bounding box center [112, 477] width 224 height 45
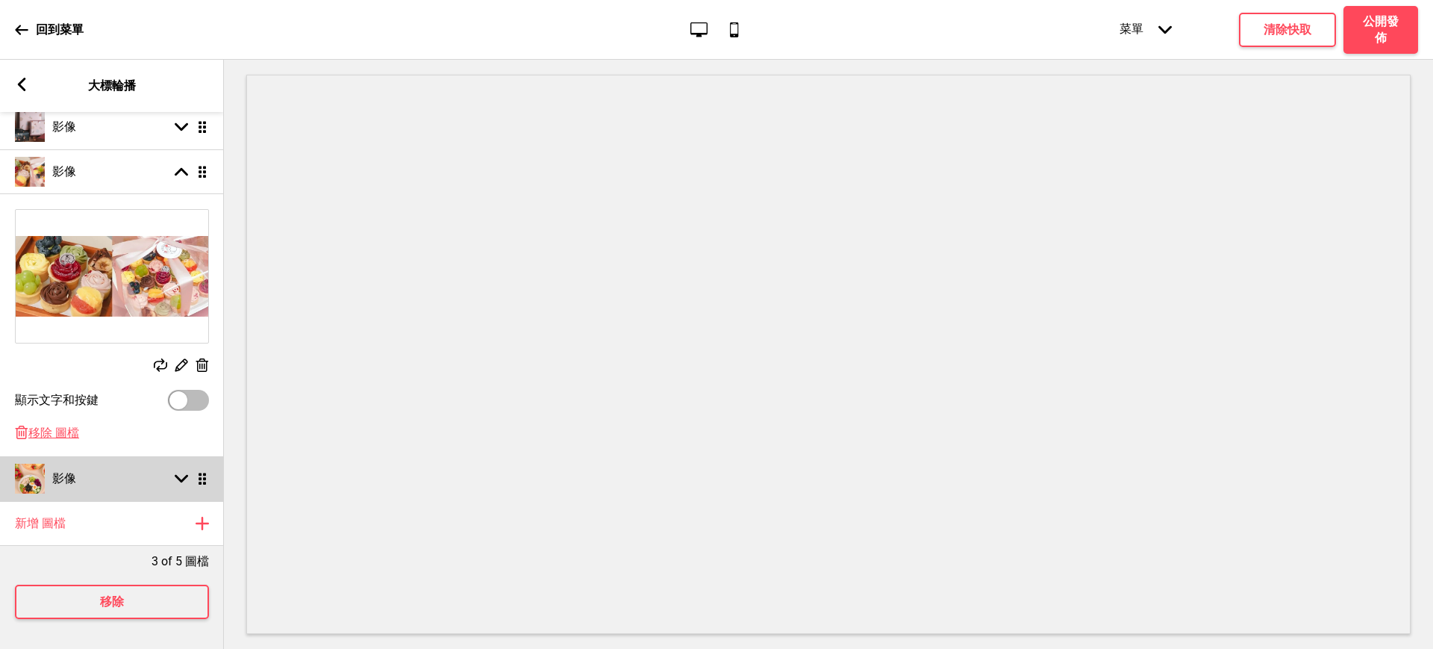
scroll to position [235, 0]
click at [176, 359] on icon at bounding box center [181, 365] width 13 height 13
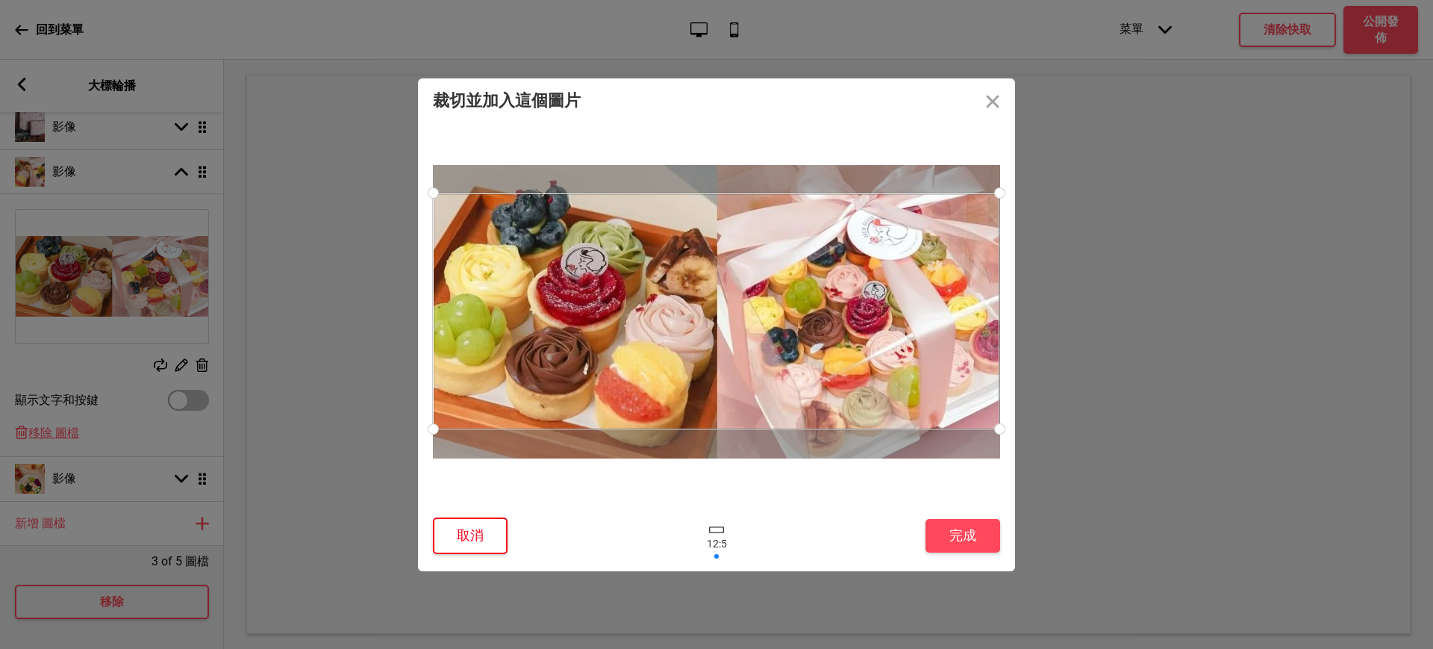
click at [473, 534] on button "取消" at bounding box center [470, 535] width 75 height 37
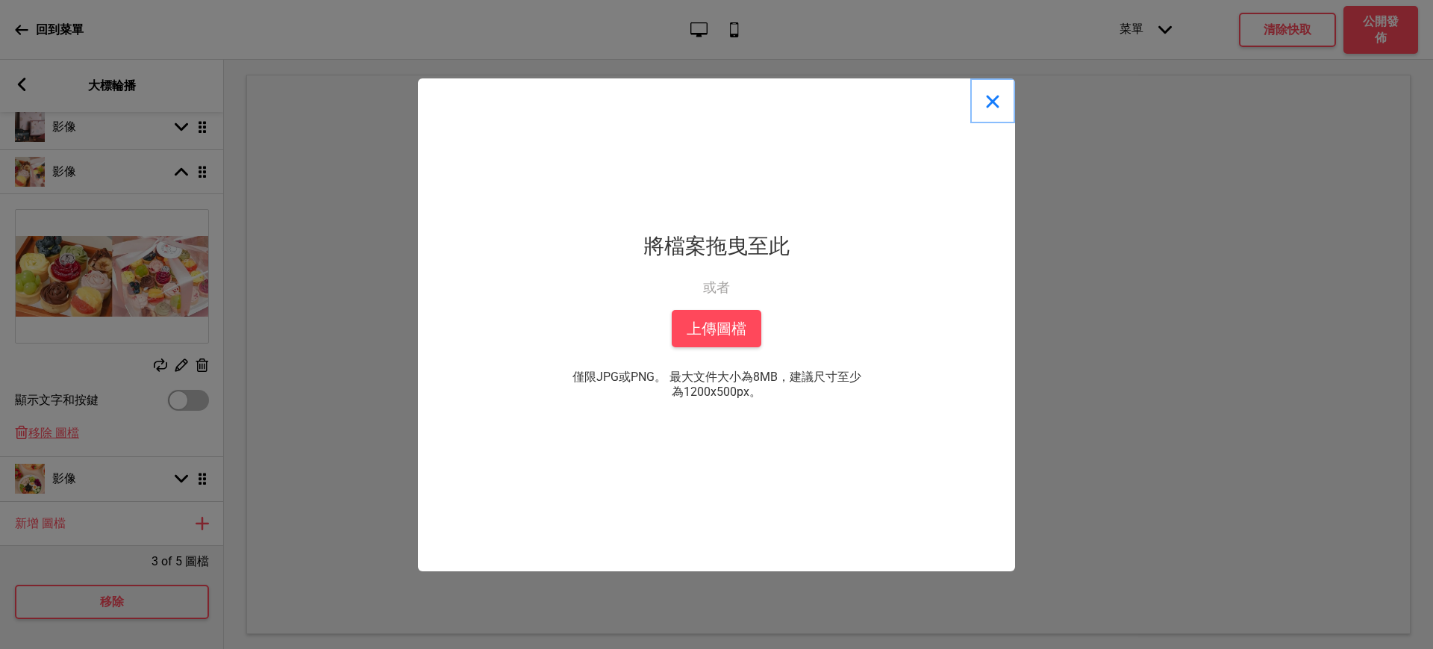
click at [996, 99] on button "Close" at bounding box center [993, 100] width 45 height 45
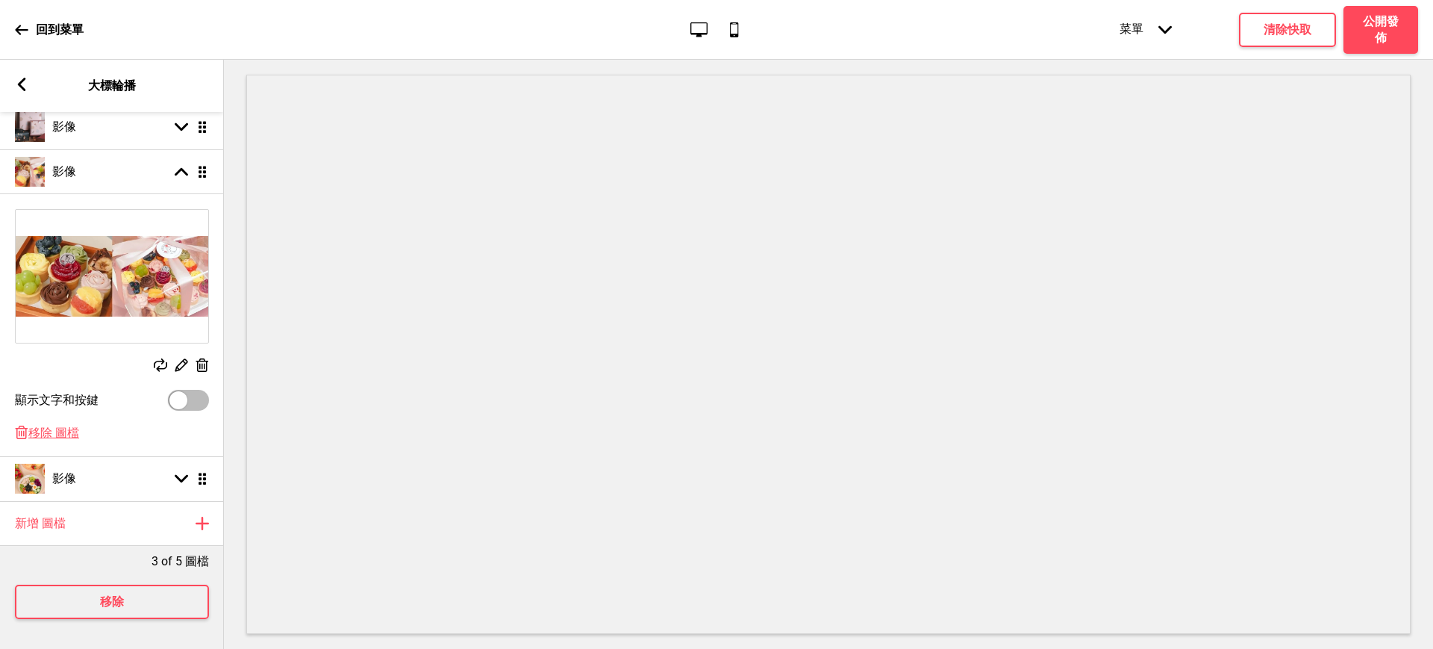
click at [184, 391] on div at bounding box center [178, 400] width 18 height 18
checkbox input "true"
select select "right"
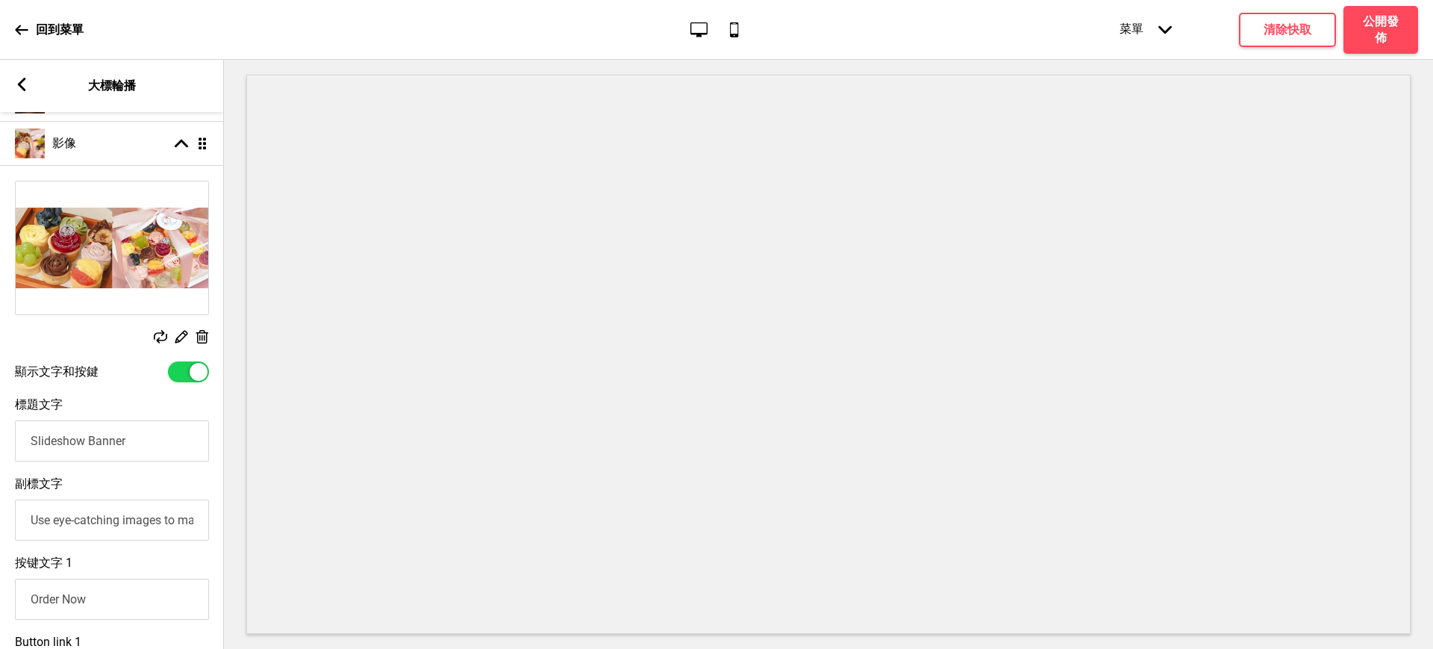
scroll to position [494, 0]
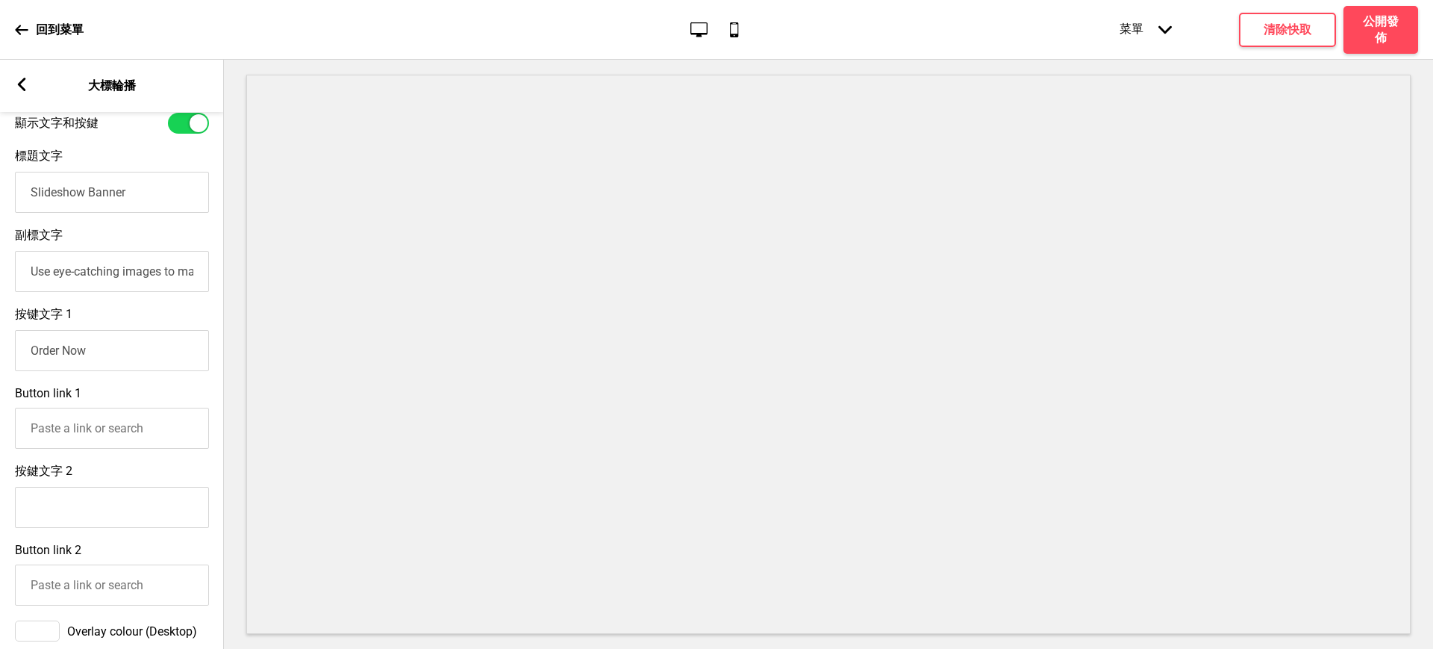
click at [108, 433] on input "Button link 1" at bounding box center [112, 428] width 194 height 41
paste input "https://herrose.oddle.me/zh_TW/#8aa600659677def601967a329af97b90"
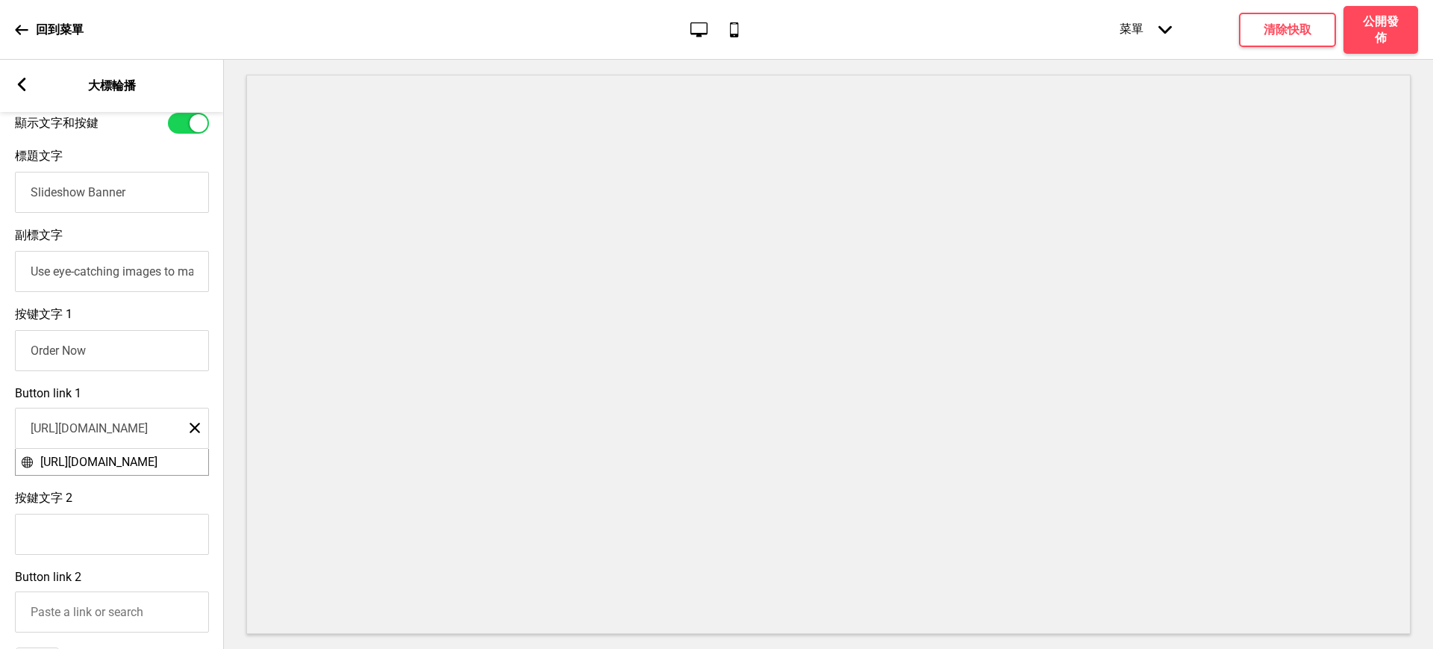
scroll to position [0, 219]
type input "https://herrose.oddle.me/zh_TW/#8aa600659677def601967a329af97b90"
click at [118, 465] on span "https://herrose.oddle.me/zh_TW/#8aa600659677def601967a329af97b90" at bounding box center [98, 462] width 117 height 14
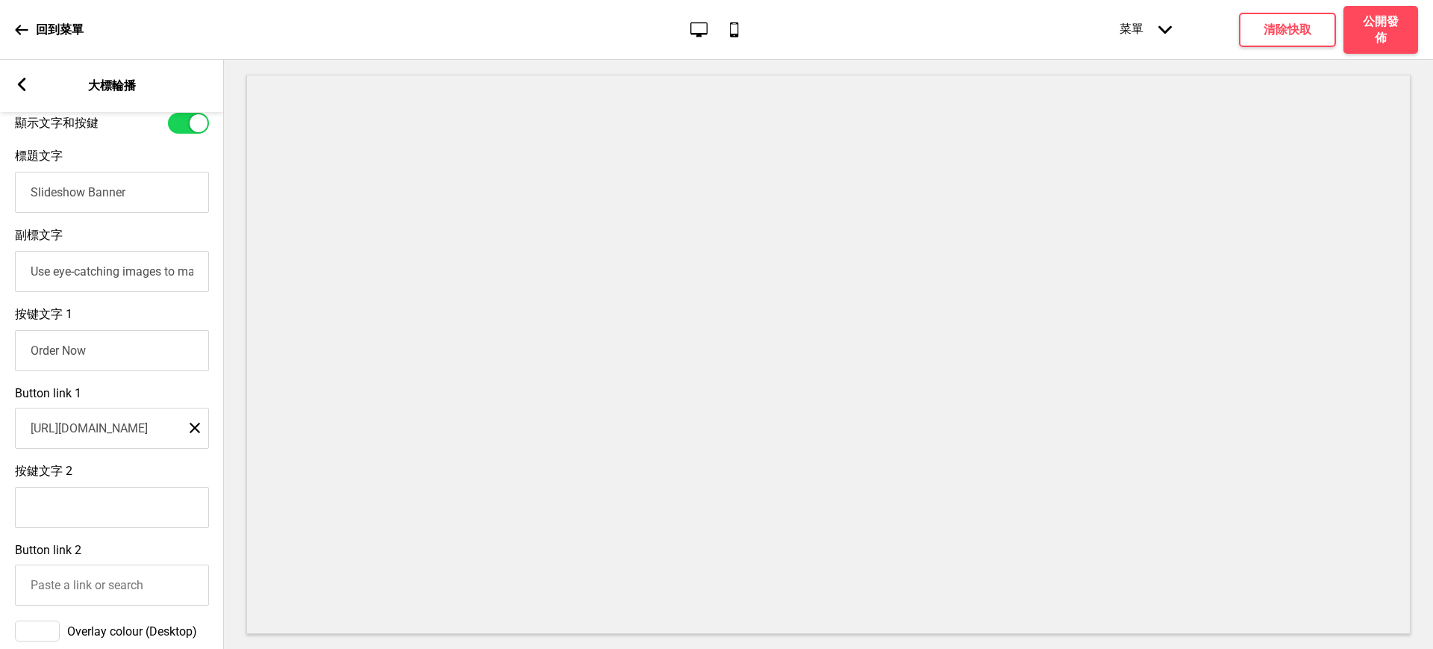
drag, startPoint x: 113, startPoint y: 368, endPoint x: 0, endPoint y: 355, distance: 114.2
click at [0, 355] on div "按键文字 1 Order Now" at bounding box center [112, 338] width 224 height 79
paste input "台灣水果塔"
click at [34, 362] on input "台灣水果塔" at bounding box center [112, 350] width 194 height 41
type input "超人氣「台灣水果塔」"
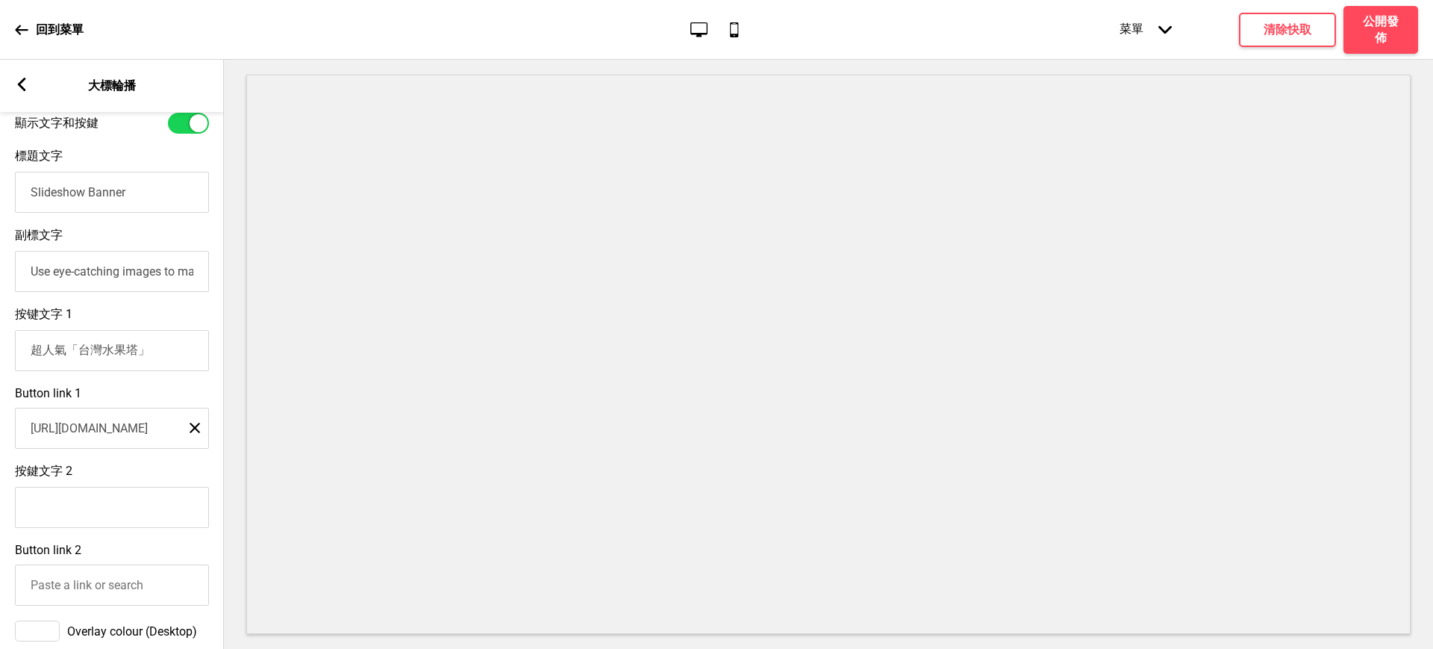
drag, startPoint x: 151, startPoint y: 197, endPoint x: 0, endPoint y: 196, distance: 150.8
click at [0, 196] on div "標題文字 Slideshow Banner" at bounding box center [112, 180] width 224 height 79
paste input "季節限定水果塔，精品級水果選用"
drag, startPoint x: 171, startPoint y: 197, endPoint x: 219, endPoint y: 200, distance: 47.9
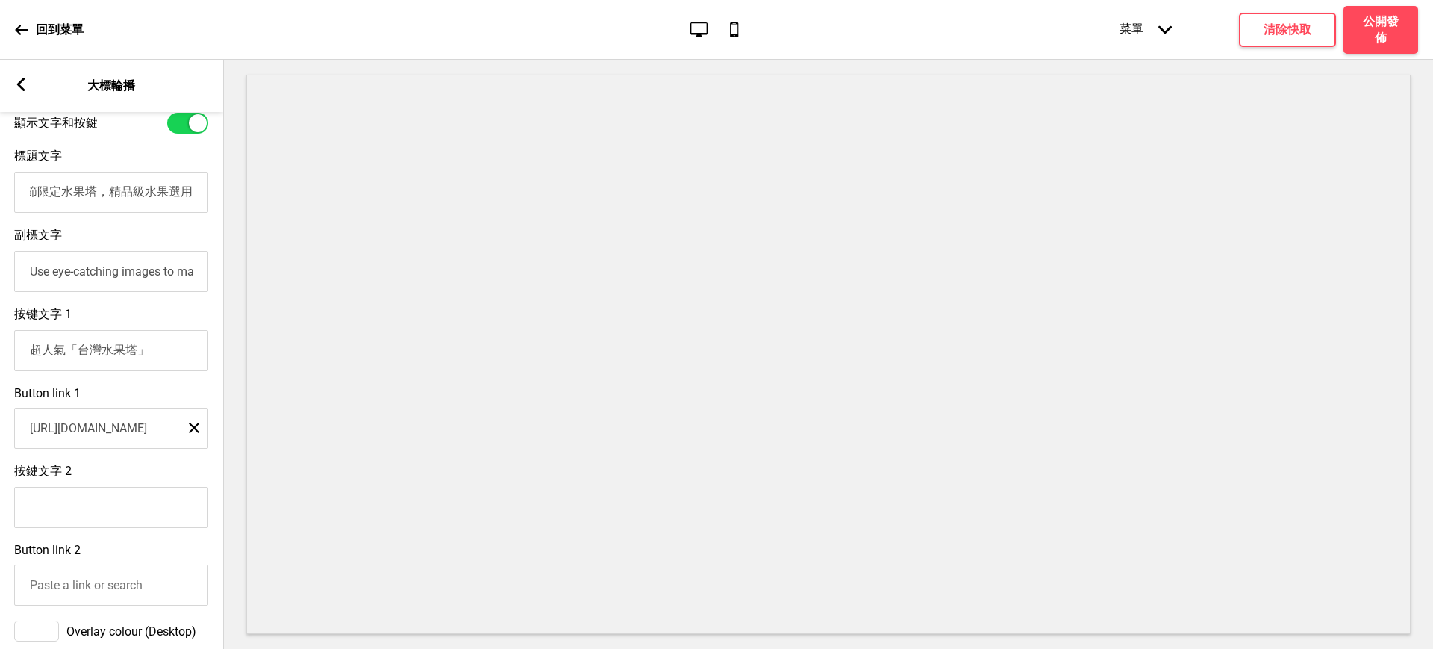
click at [219, 200] on div "標題文字 季節限定水果塔，精品級水果選用" at bounding box center [111, 180] width 224 height 79
click at [125, 200] on input "季節限定水果塔，精品級水果" at bounding box center [111, 192] width 194 height 41
paste input "選用"
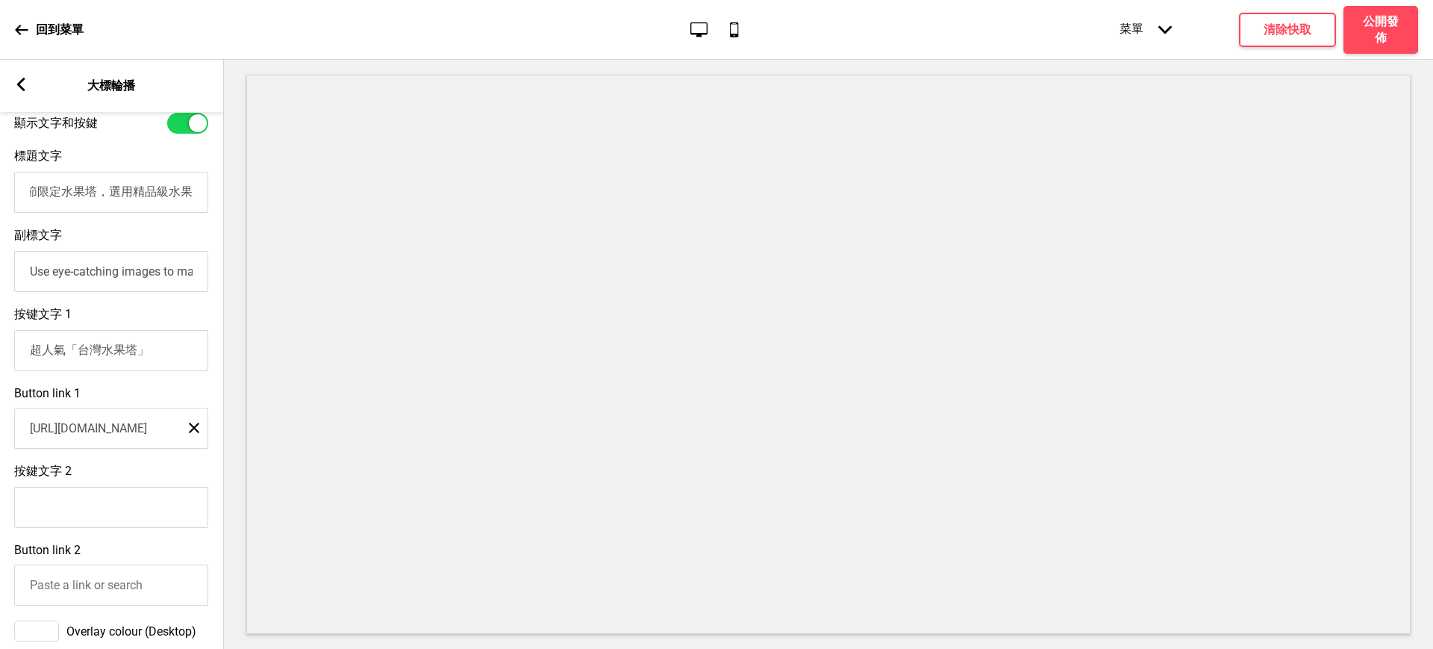
drag, startPoint x: 163, startPoint y: 200, endPoint x: 185, endPoint y: 200, distance: 22.4
click at [185, 200] on input "季節限定水果塔，選用精品級水果" at bounding box center [111, 192] width 194 height 41
click at [169, 202] on input "季節限定水果塔，選用精品級水果" at bounding box center [111, 192] width 194 height 41
click at [191, 199] on input "季節限定水果塔，選用精品級水果" at bounding box center [111, 192] width 194 height 41
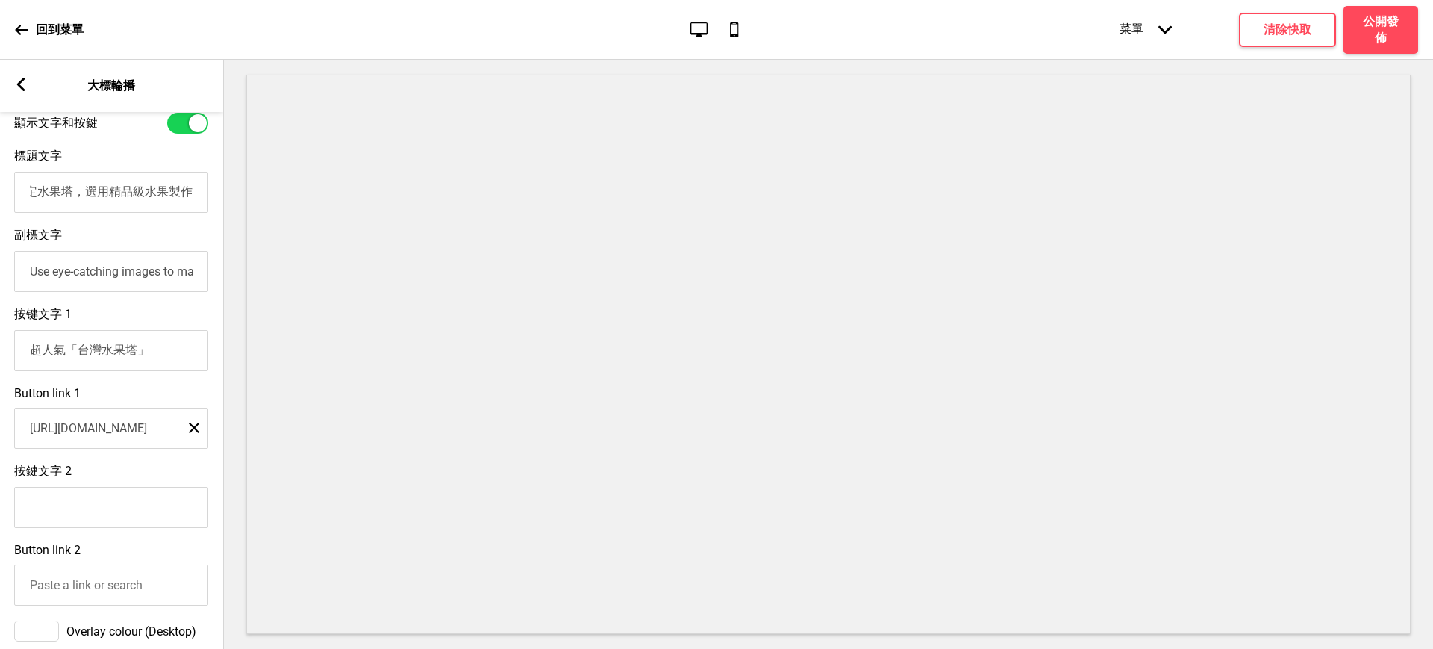
type input "季節限定水果塔，選用精品級水果製作"
click at [158, 278] on input "Use eye-catching images to make a strong first impression of your brand" at bounding box center [111, 271] width 194 height 41
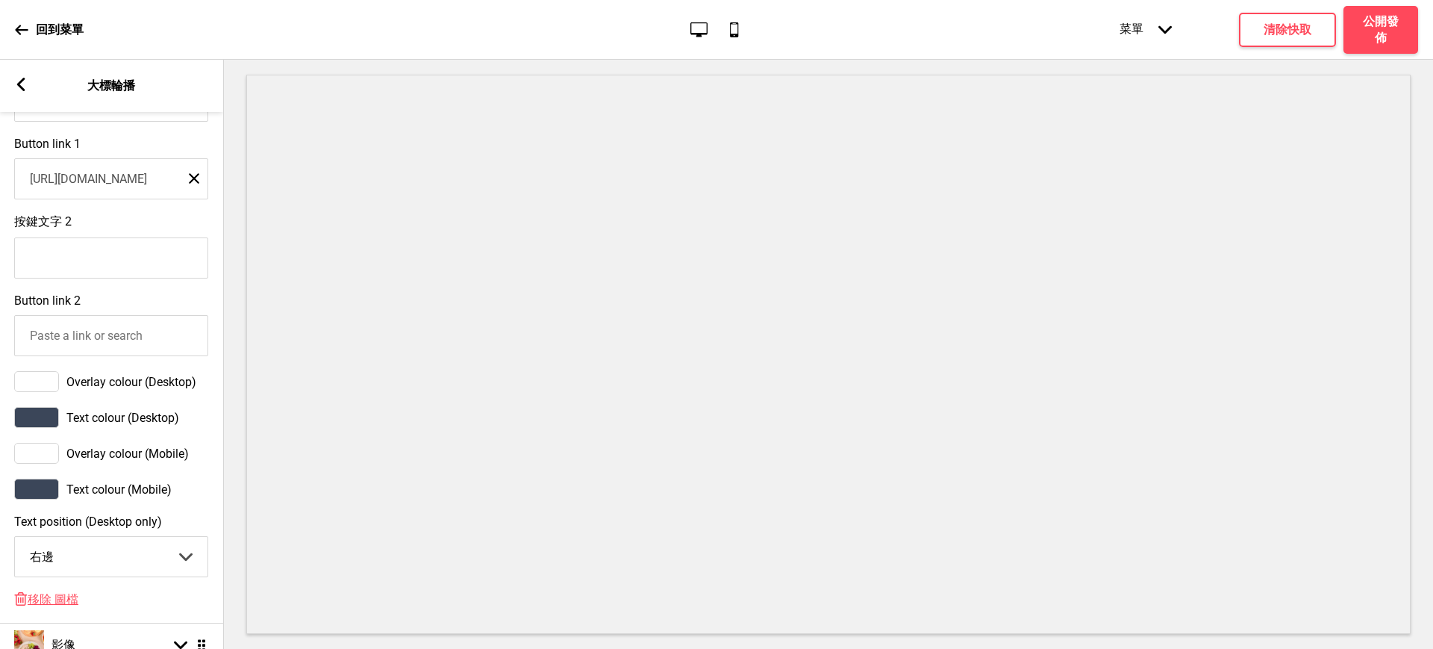
scroll to position [867, 0]
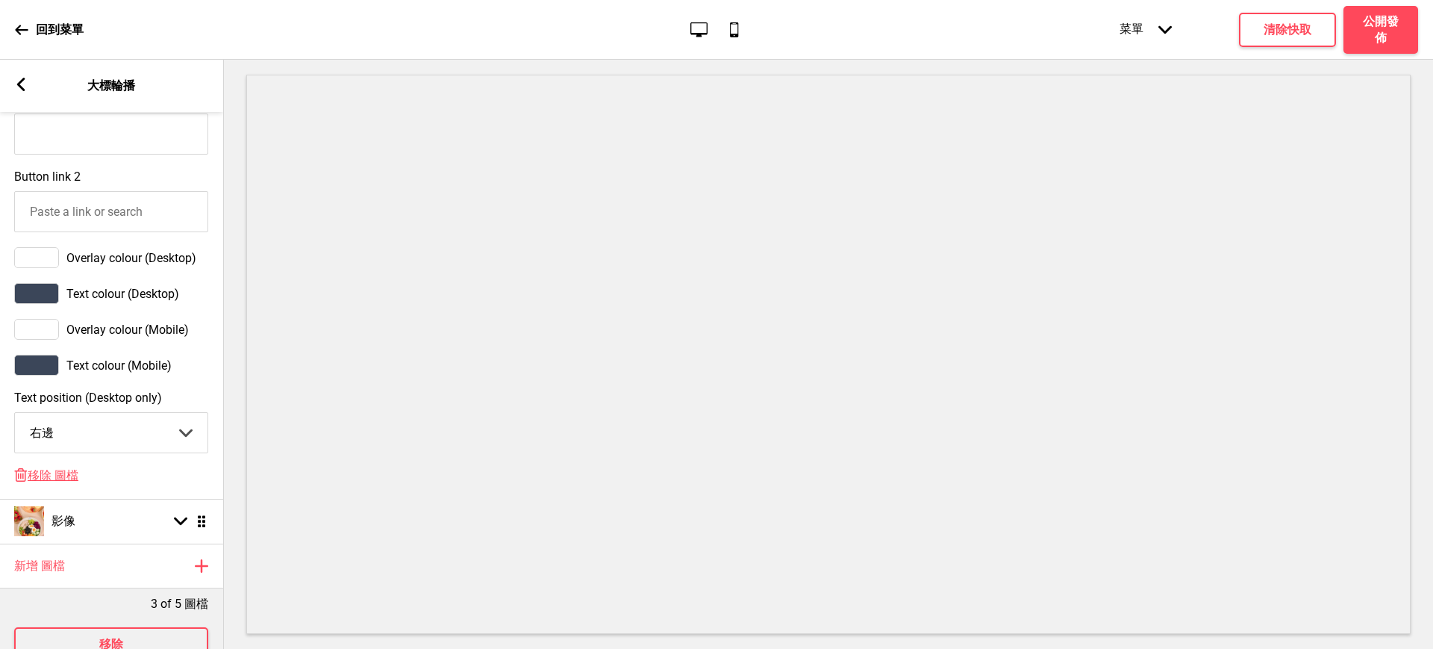
click at [22, 268] on div at bounding box center [36, 257] width 45 height 21
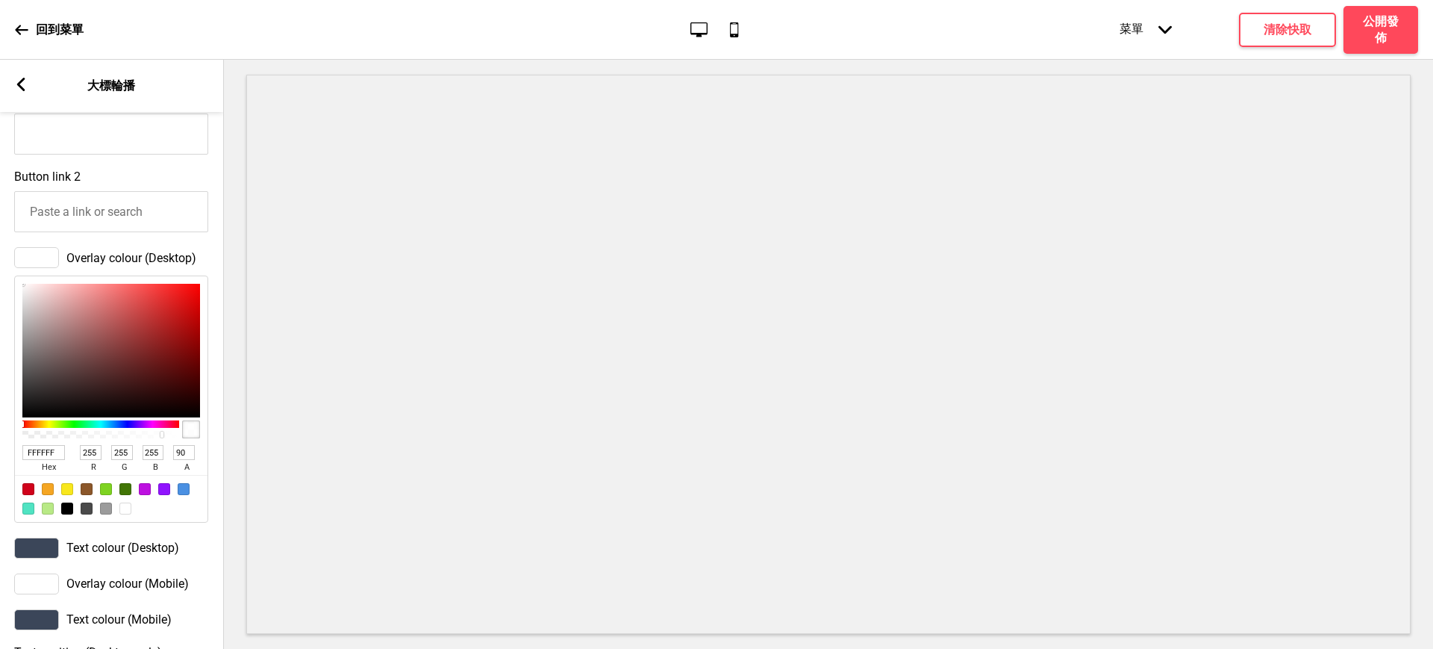
type input "71"
click at [133, 438] on div at bounding box center [101, 434] width 152 height 7
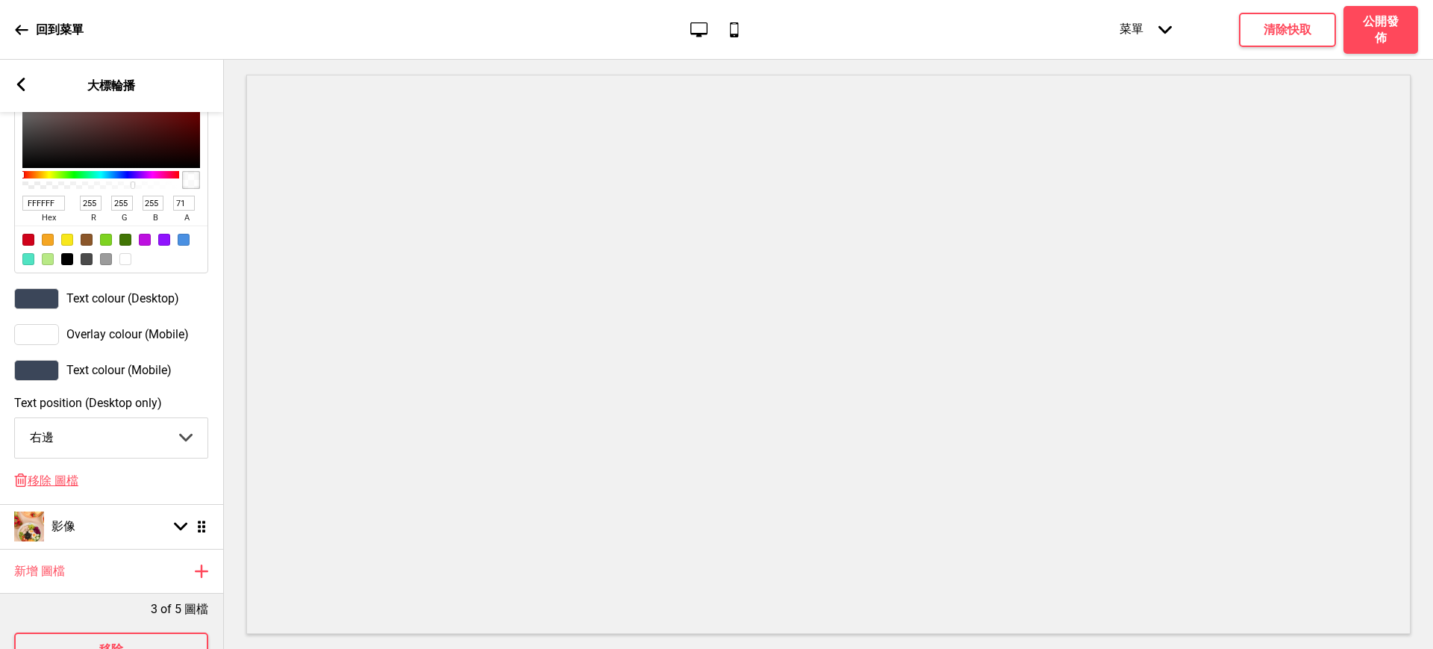
scroll to position [1198, 0]
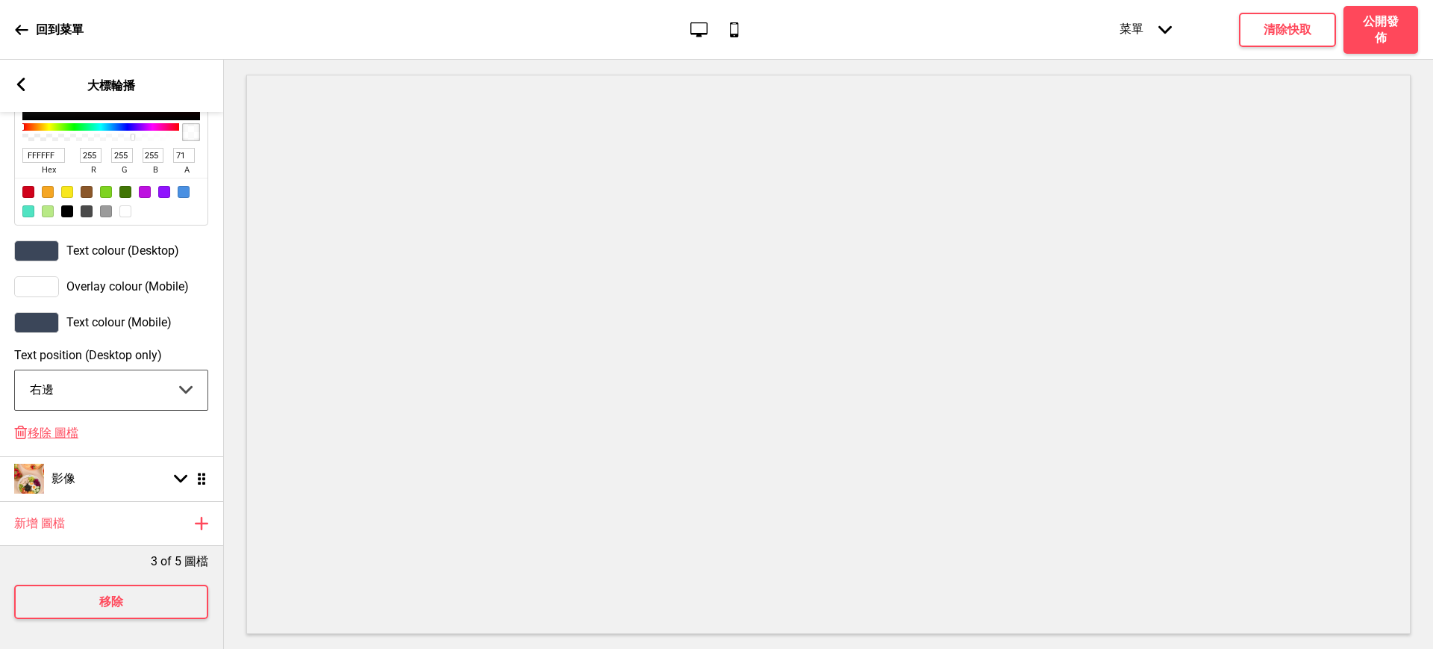
click at [104, 377] on select "中間 左邊 右邊" at bounding box center [111, 390] width 193 height 40
select select "center"
click at [15, 370] on select "中間 左邊 右邊" at bounding box center [111, 390] width 193 height 40
click at [85, 456] on div "影像 箭頭down 拖曳" at bounding box center [111, 478] width 224 height 45
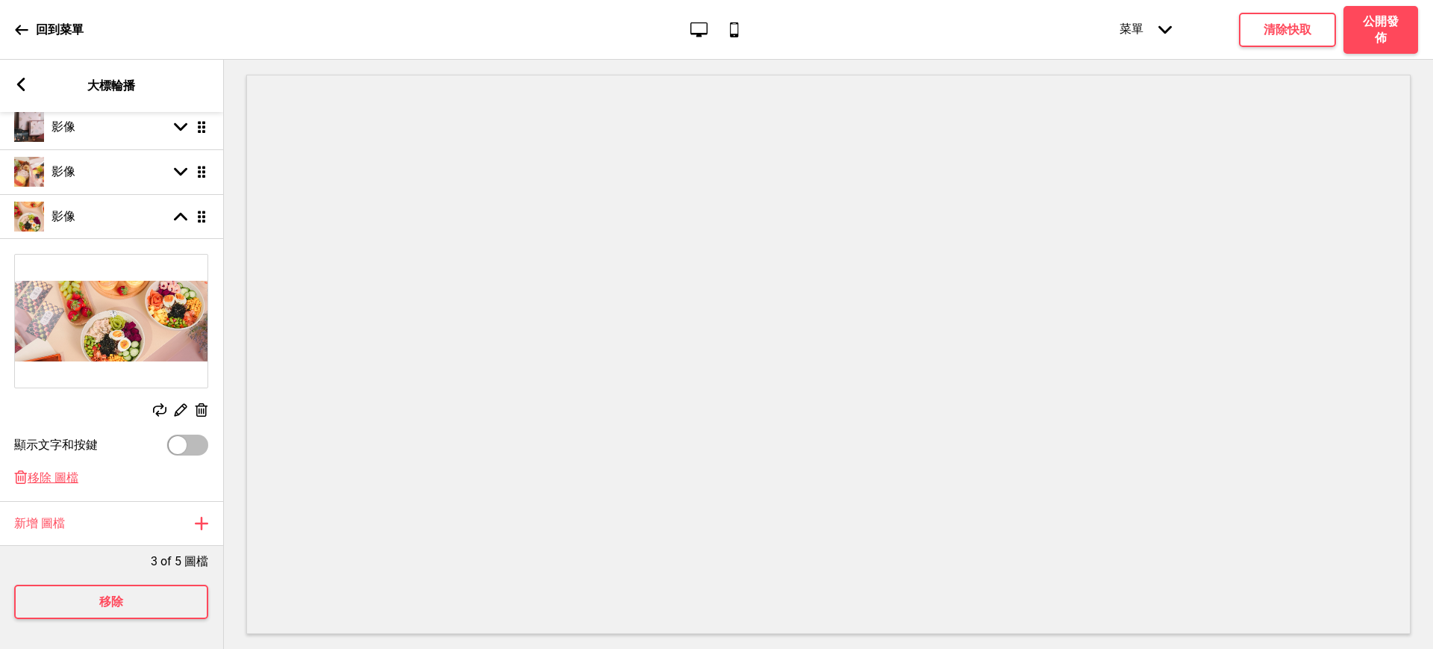
scroll to position [0, 0]
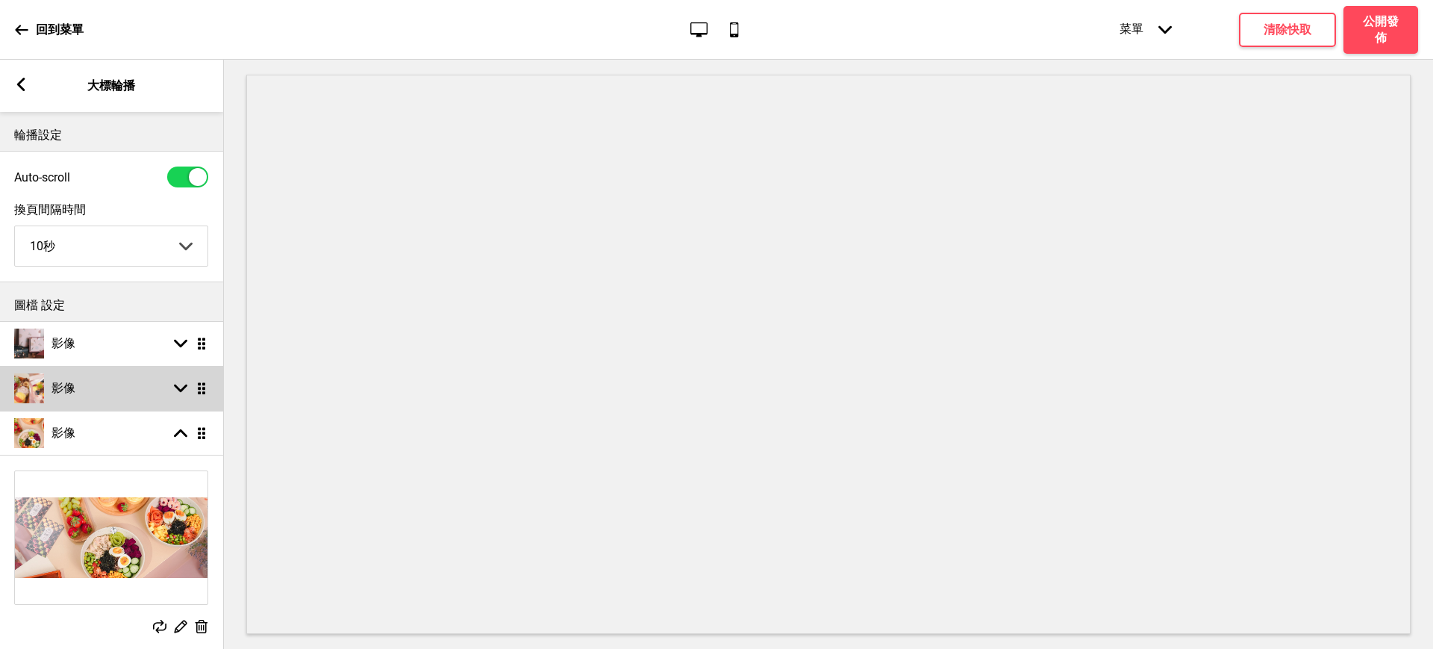
click at [91, 385] on div "影像 箭頭down 拖曳" at bounding box center [111, 388] width 224 height 45
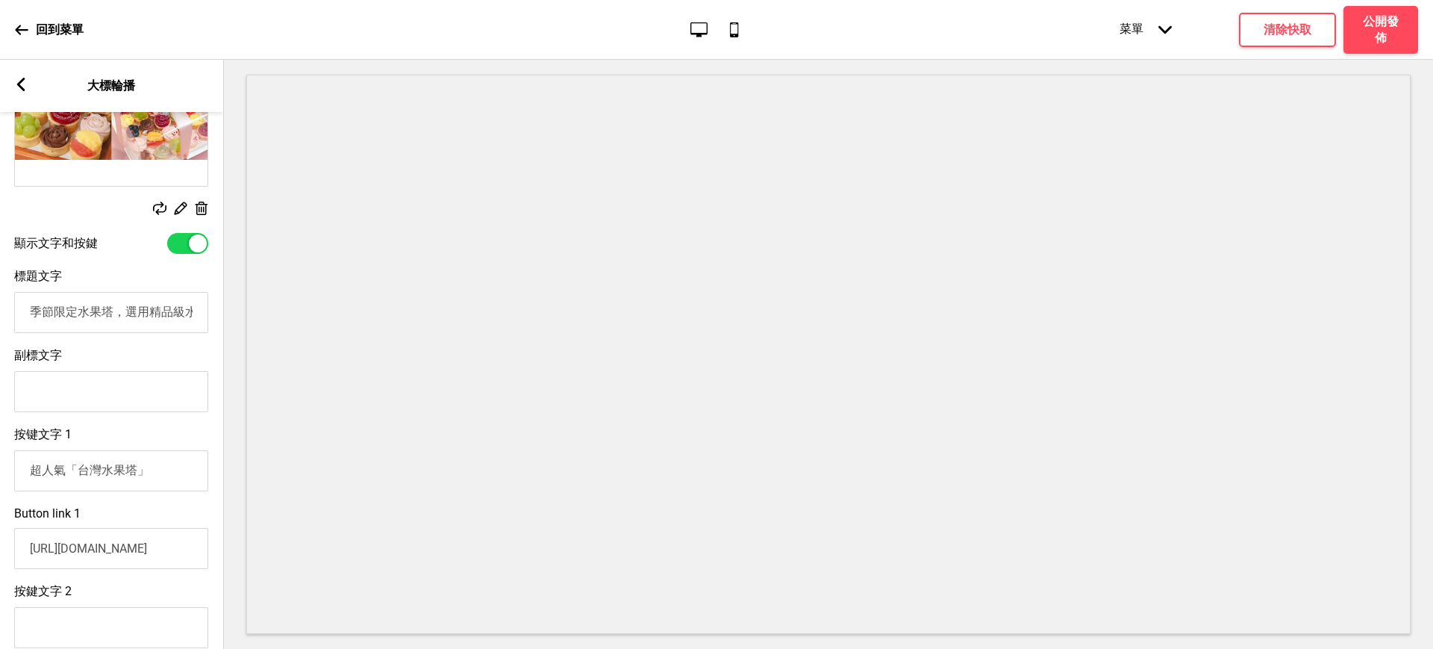
scroll to position [498, 0]
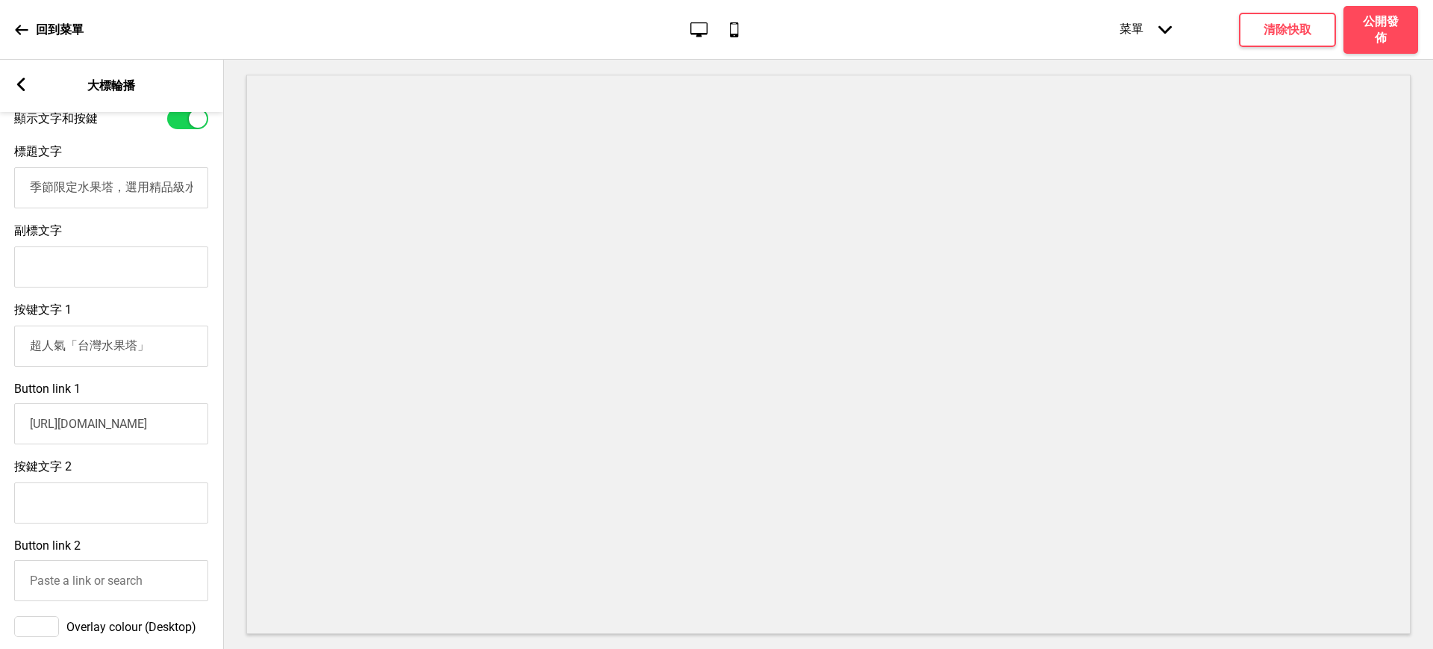
click at [136, 357] on input "超人氣「台灣水果塔」" at bounding box center [111, 346] width 194 height 41
type input "超人氣「台灣水果塔禮盒」"
click at [89, 439] on input "https://herrose.oddle.me/zh_TW/#8aa600659677def601967a329af97b90" at bounding box center [111, 423] width 194 height 41
paste input "https://herrose.oddle.me/zh_TW/#8aa60067967d4422019680e8bdd7223d"
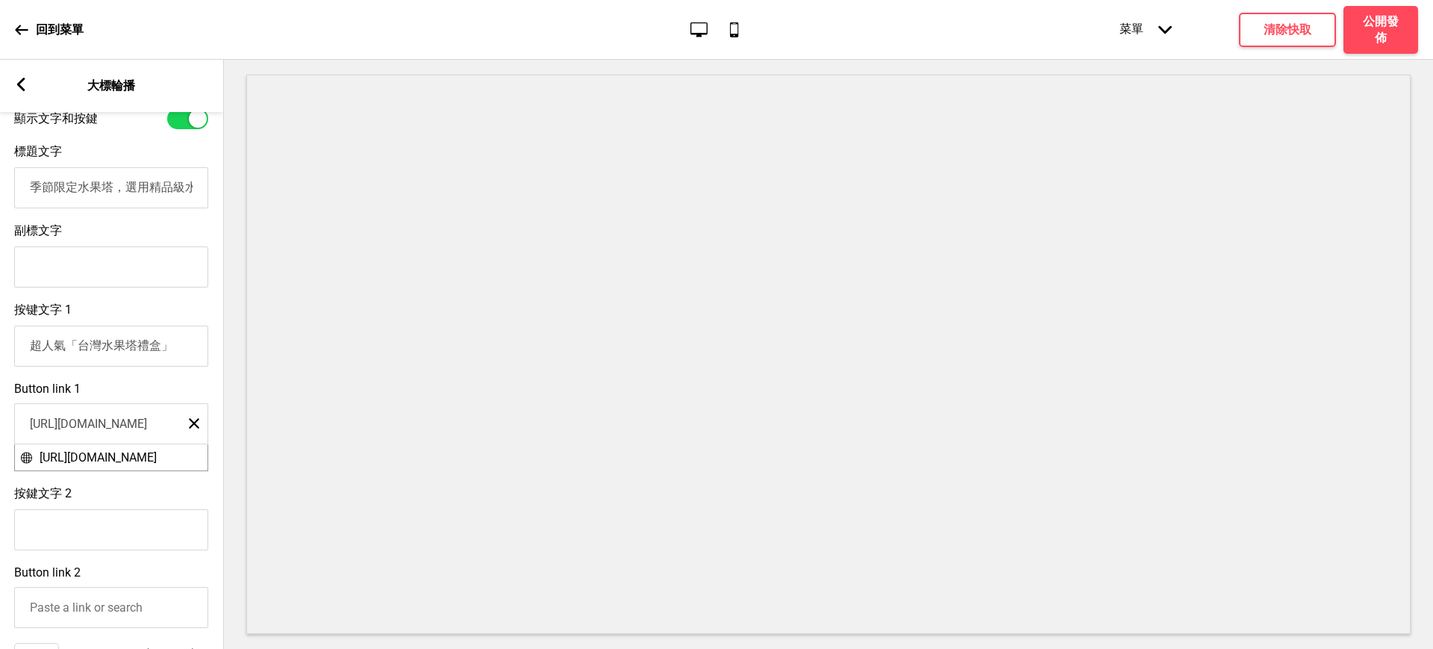
scroll to position [0, 227]
type input "https://herrose.oddle.me/zh_TW/#8aa60067967d4422019680e8bdd7223d"
click at [95, 464] on span "https://herrose.oddle.me/zh_TW/#8aa60067967d4422019680e8bdd7223d" at bounding box center [98, 457] width 117 height 14
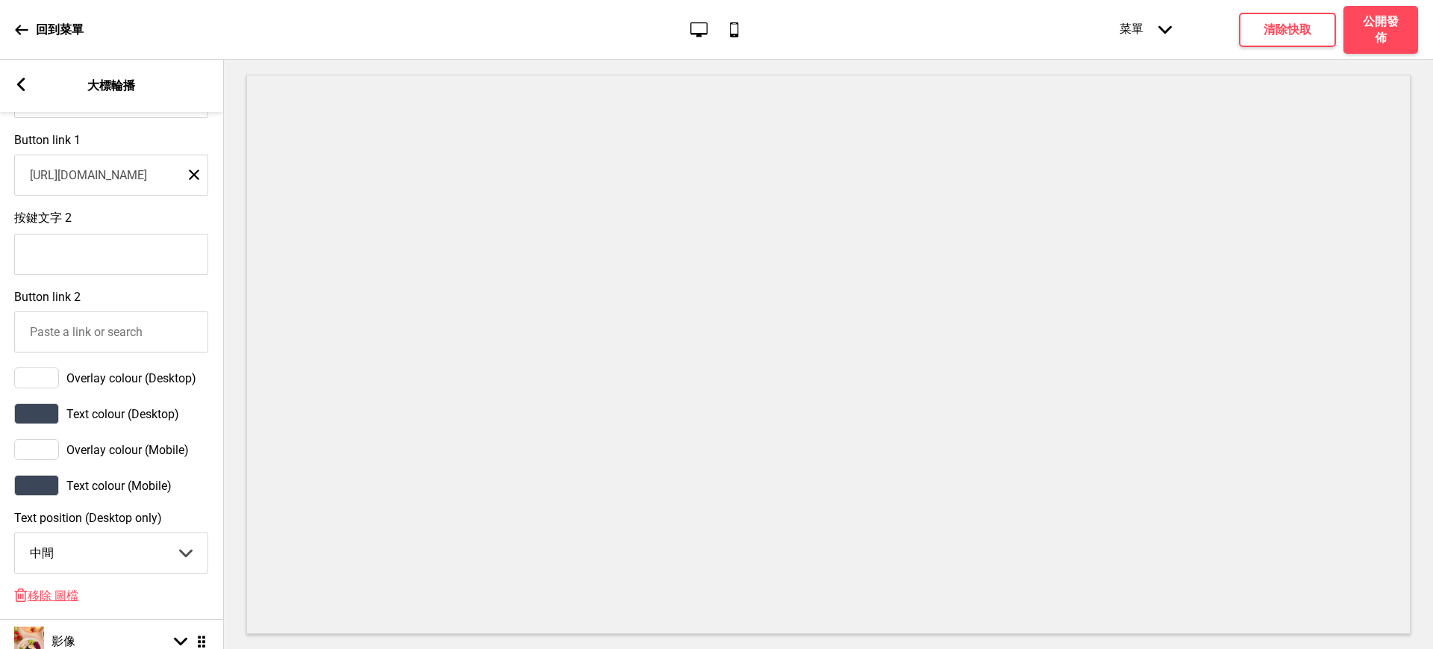
scroll to position [940, 0]
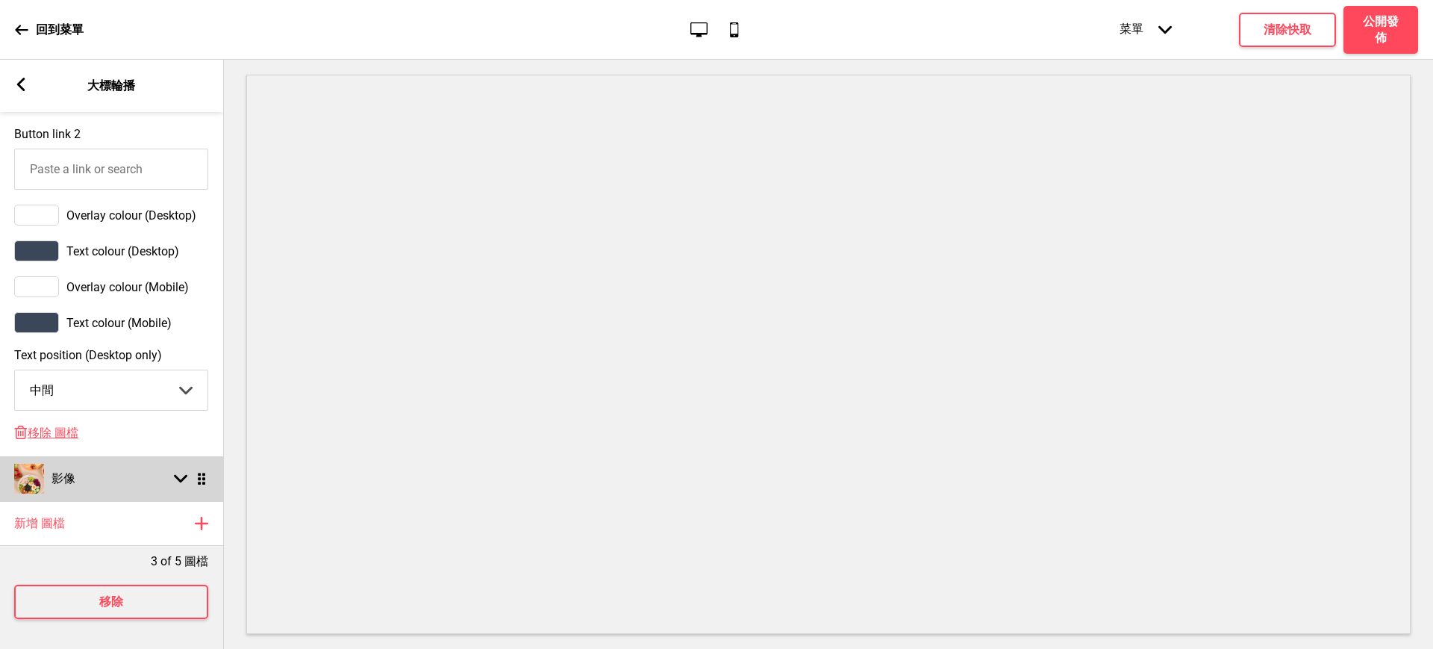
click at [135, 458] on div "影像 箭頭down 拖曳" at bounding box center [111, 478] width 224 height 45
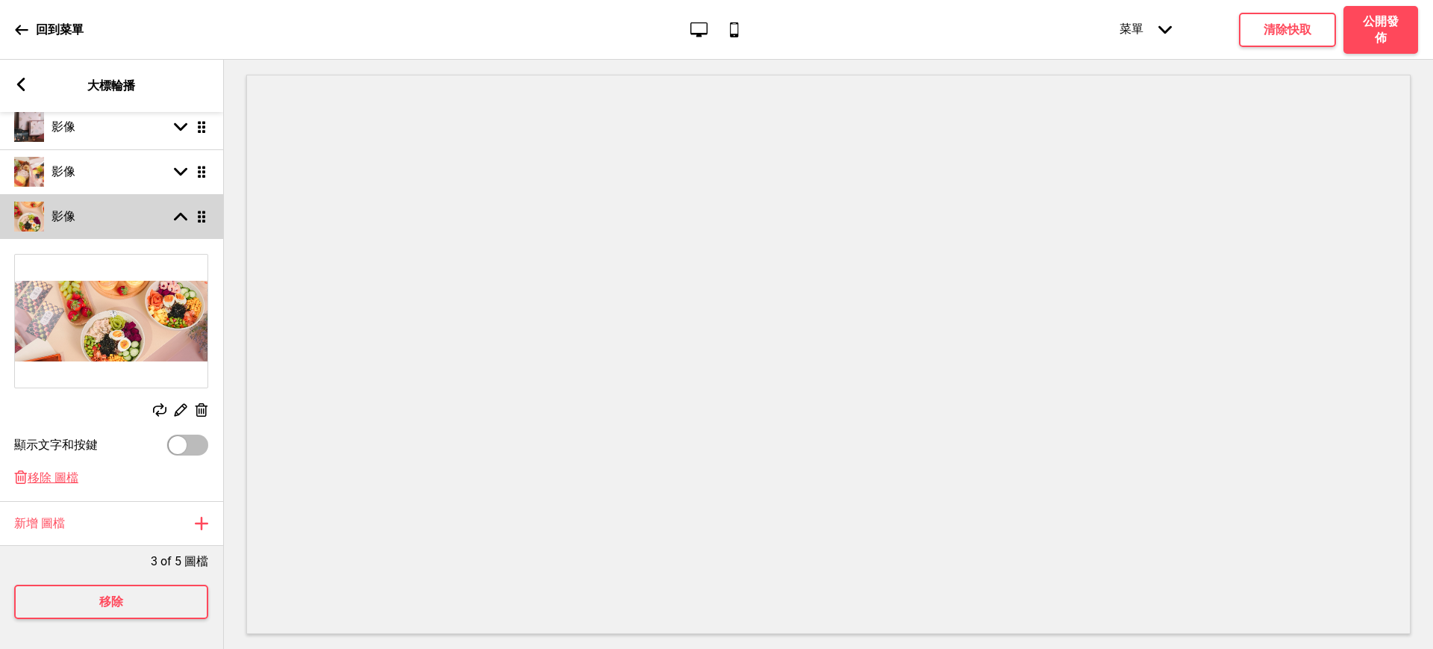
scroll to position [235, 0]
click at [190, 435] on div at bounding box center [187, 445] width 41 height 21
select select "right"
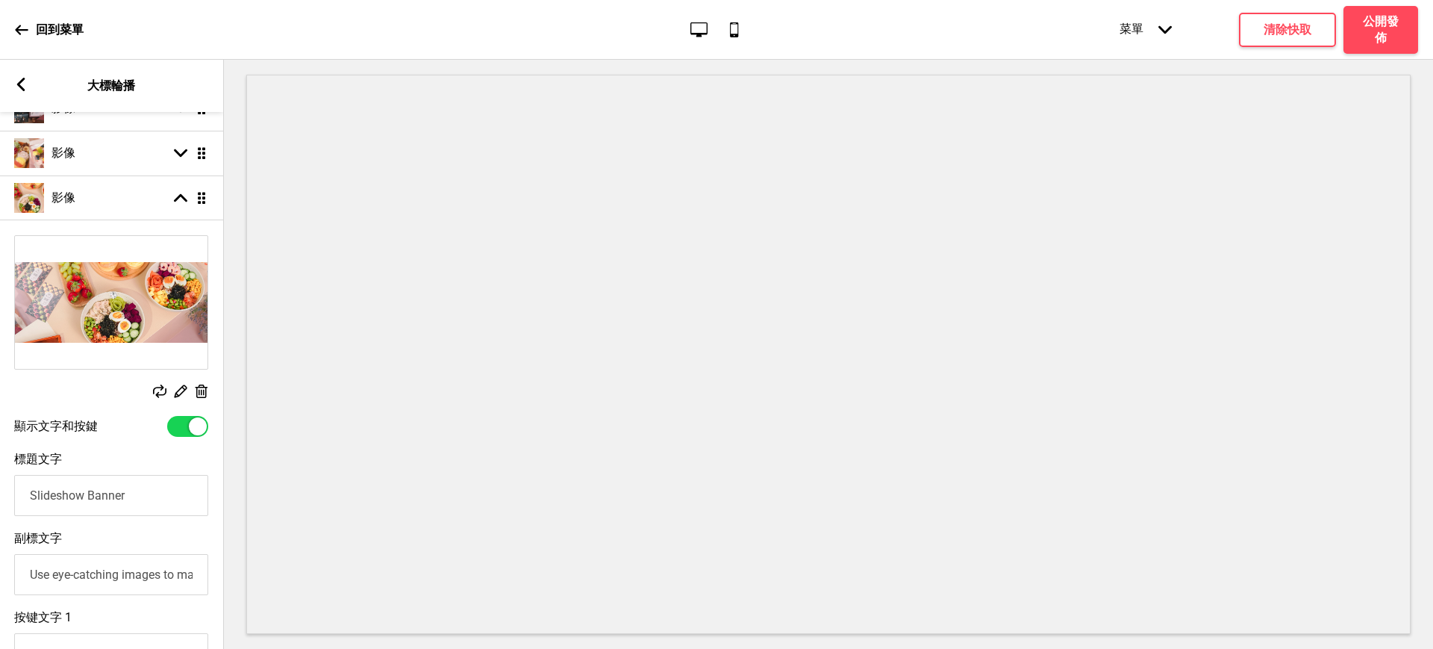
checkbox input "true"
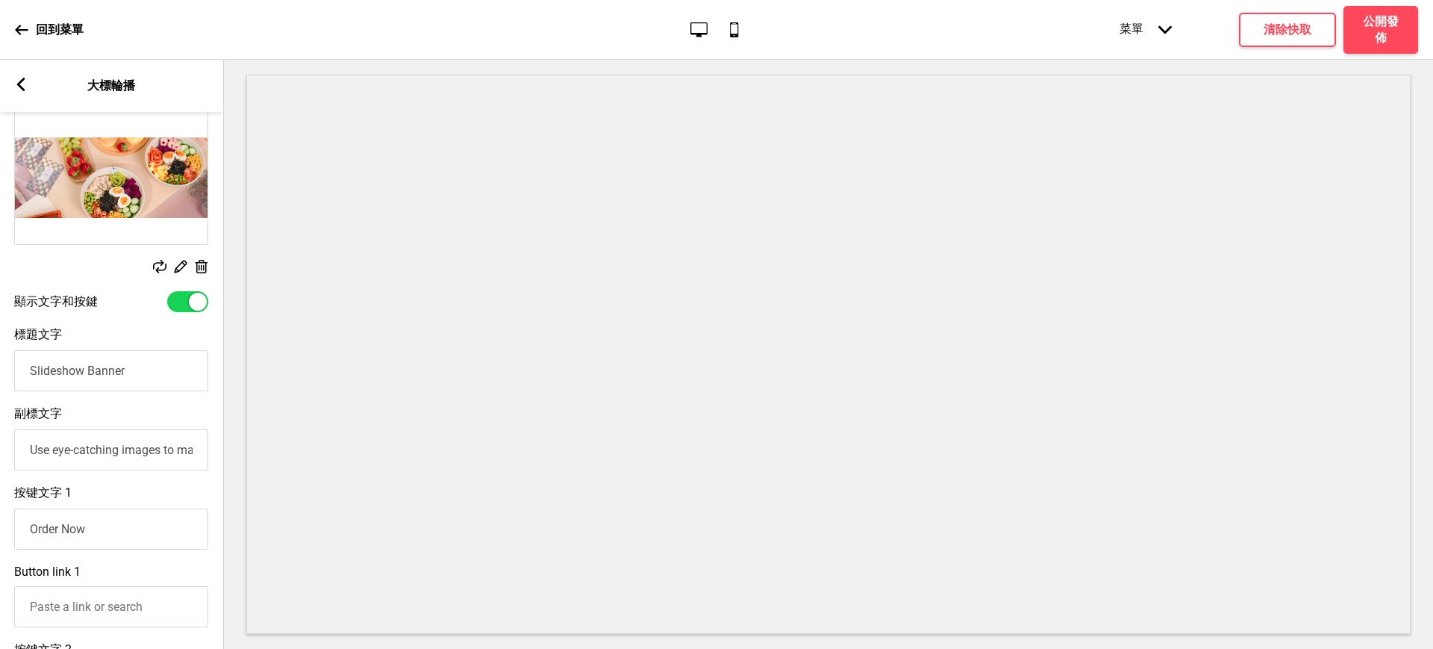
scroll to position [484, 0]
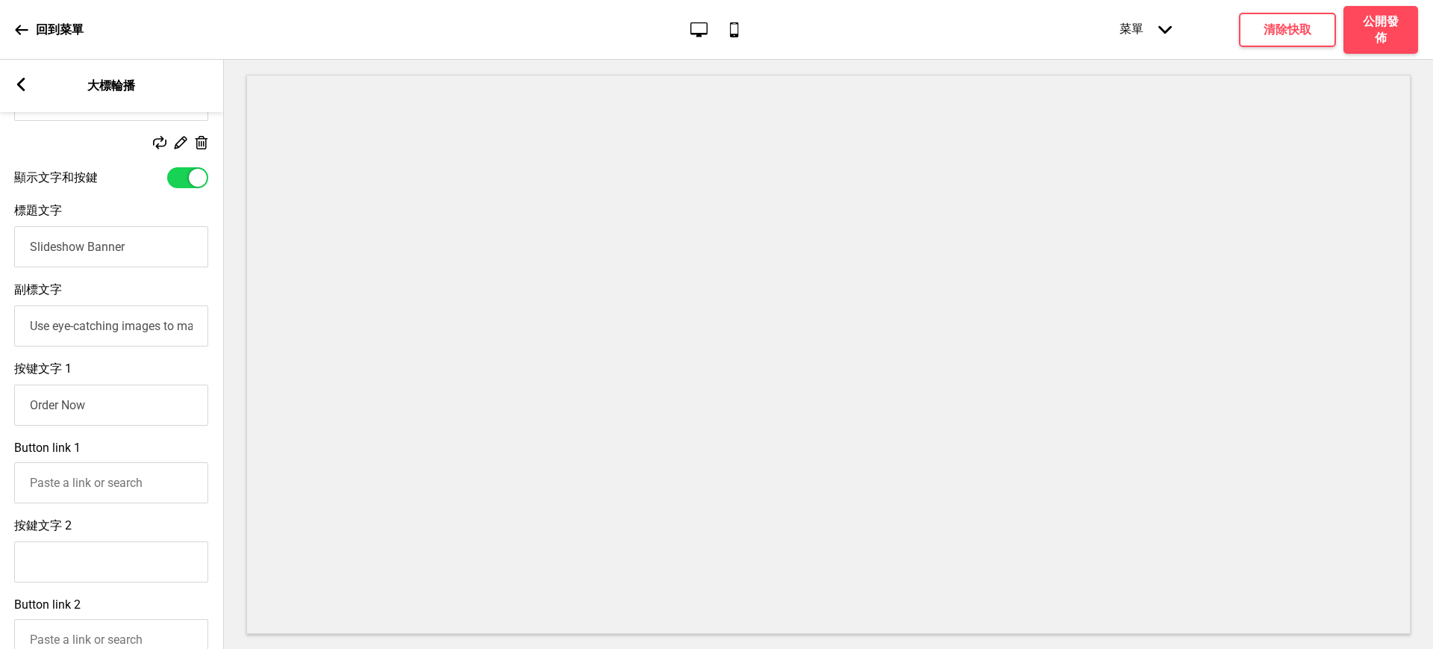
click at [110, 491] on input "Button link 1" at bounding box center [111, 482] width 194 height 41
paste input "https://herrose.oddle.me/zh_TW/#8aa60005967d4274019681ae53d801ce"
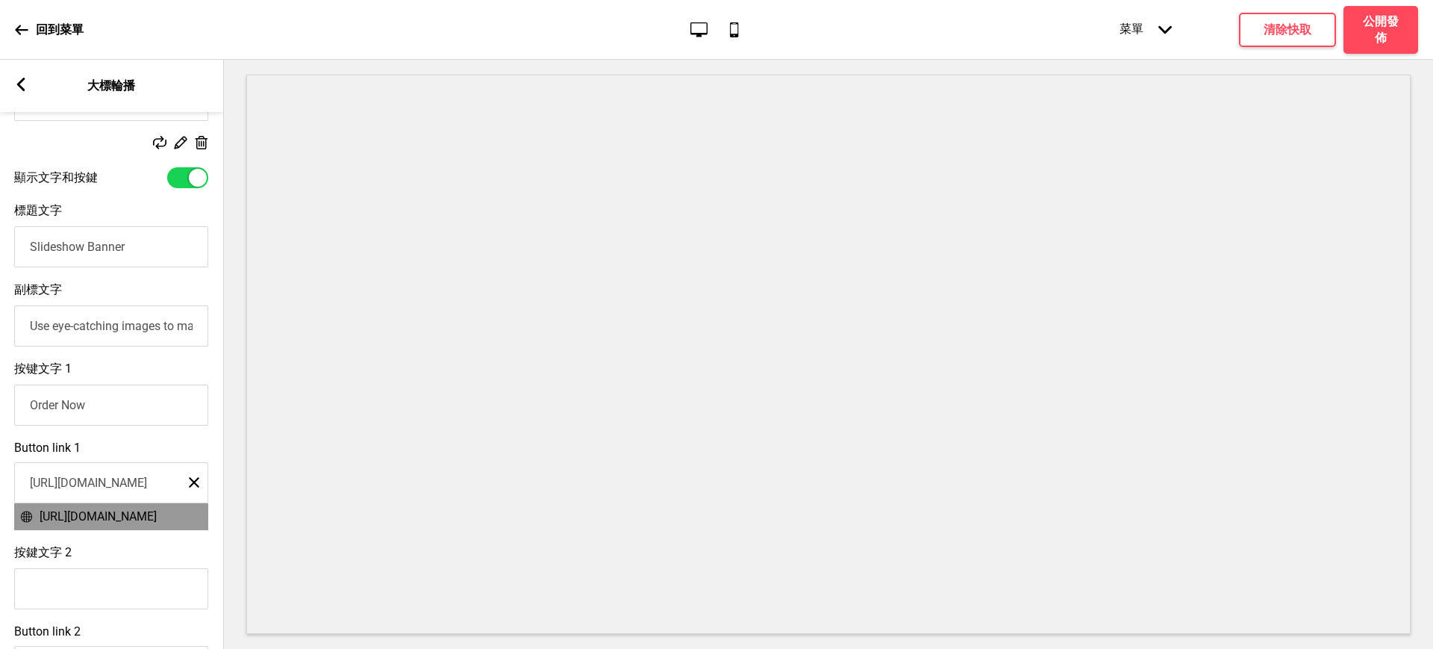
type input "https://herrose.oddle.me/zh_TW/#8aa60005967d4274019681ae53d801ce"
click at [116, 529] on li "https://herrose.oddle.me/zh_TW/#8aa60005967d4274019681ae53d801ce" at bounding box center [111, 516] width 193 height 26
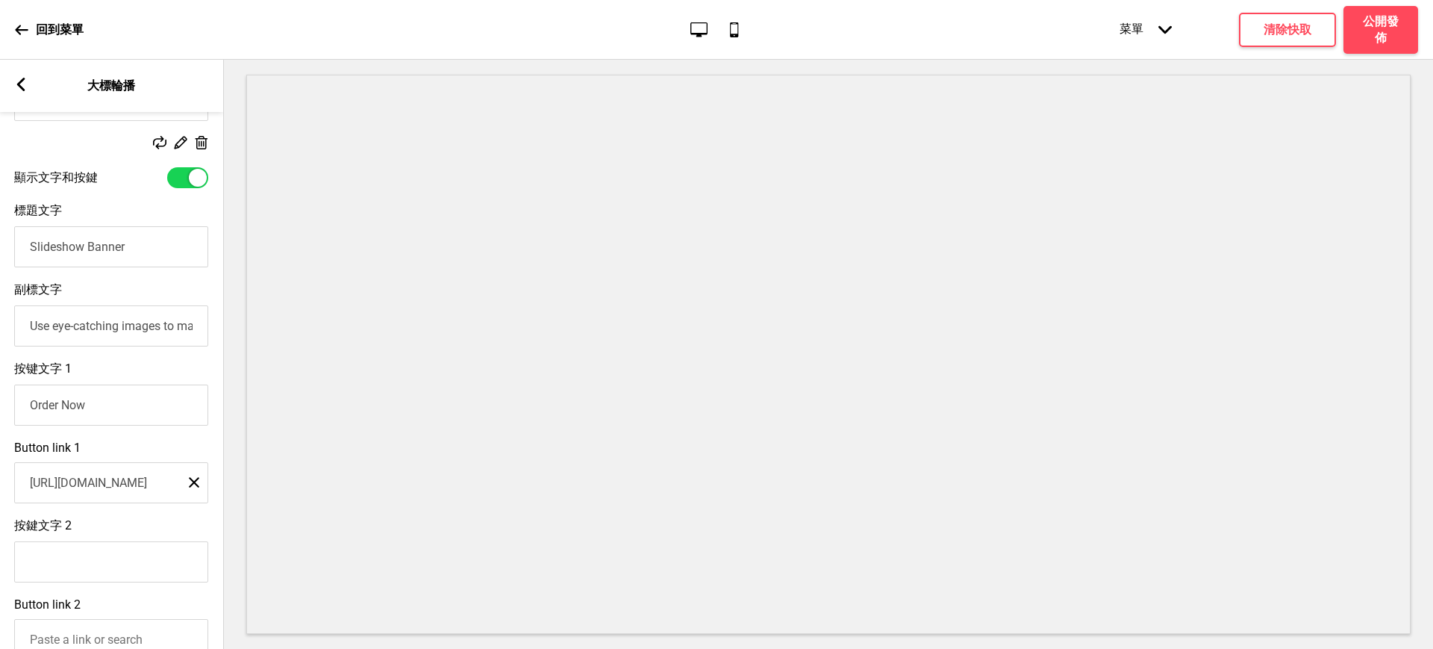
scroll to position [0, 0]
drag, startPoint x: 140, startPoint y: 249, endPoint x: 6, endPoint y: 254, distance: 134.5
click at [6, 254] on div "標題文字 Slideshow Banner" at bounding box center [112, 235] width 224 height 79
paste input "Her Rose 2.0 輕食碗上線啦！"
type input "Her Rose 2.0 輕食碗上線啦！"
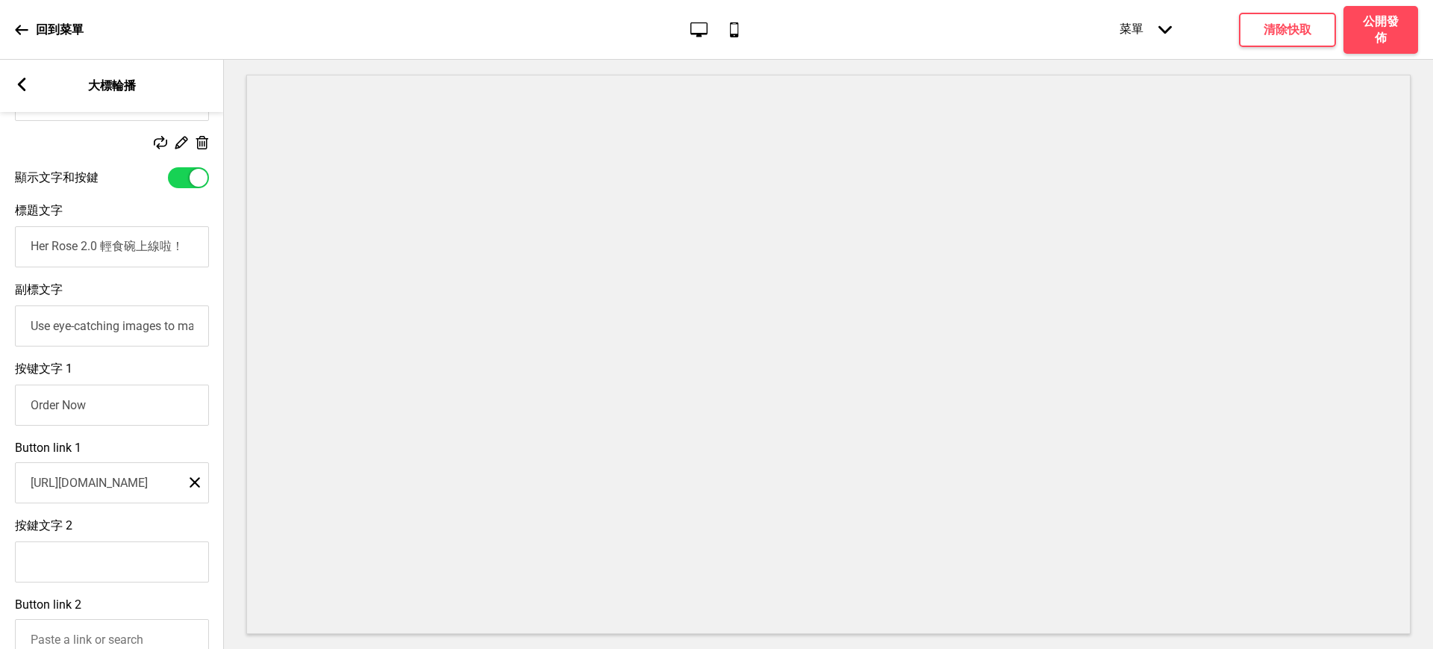
click at [117, 330] on input "Use eye-catching images to make a strong first impression of your brand" at bounding box center [112, 325] width 194 height 41
paste input "想讓大家吃到和水果塔一樣繽紛的輕食"
click at [137, 331] on input "想讓大家吃到和水果塔一樣繽紛的輕食" at bounding box center [112, 325] width 194 height 41
drag, startPoint x: 158, startPoint y: 333, endPoint x: 199, endPoint y: 333, distance: 40.3
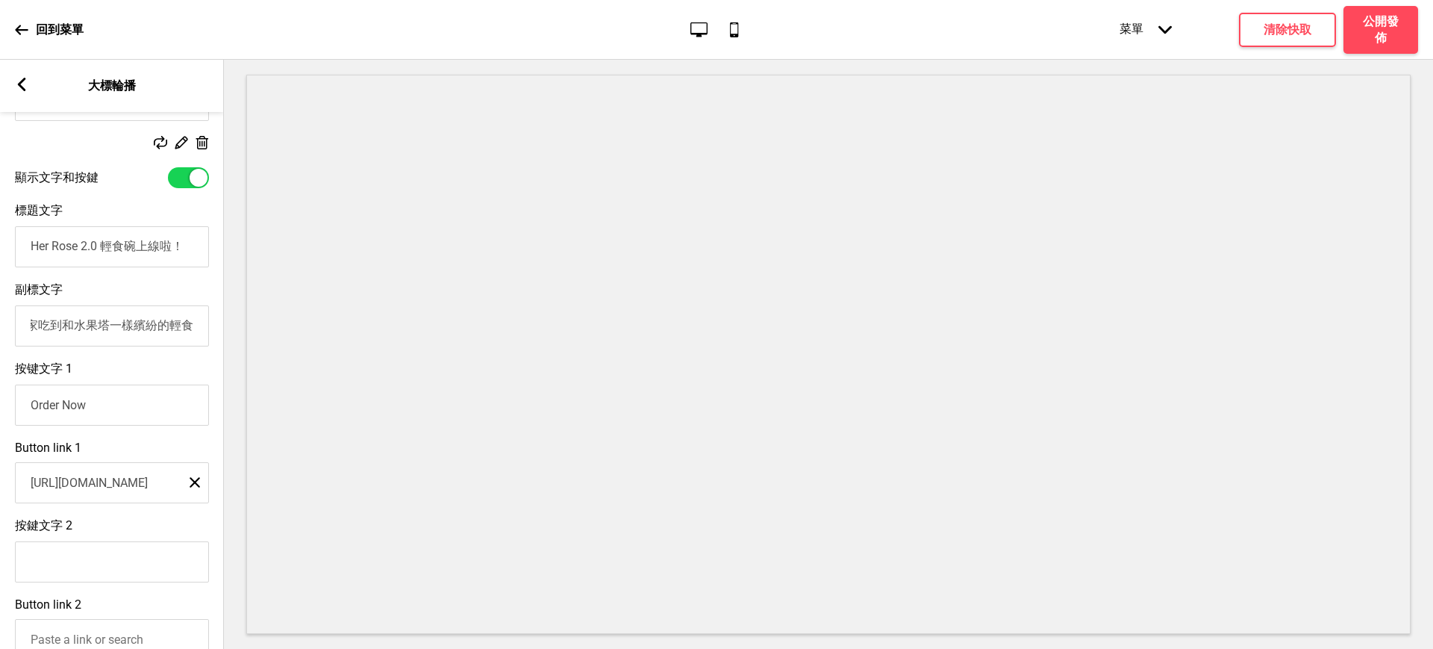
click at [199, 333] on input "想讓大家吃到和水果塔一樣繽紛的輕食" at bounding box center [112, 325] width 194 height 41
drag, startPoint x: 94, startPoint y: 334, endPoint x: 81, endPoint y: 339, distance: 13.5
click at [93, 334] on input "想讓大家吃到和水果塔一樣繽紛的輕食" at bounding box center [112, 325] width 194 height 41
drag, startPoint x: 60, startPoint y: 331, endPoint x: 13, endPoint y: 334, distance: 47.1
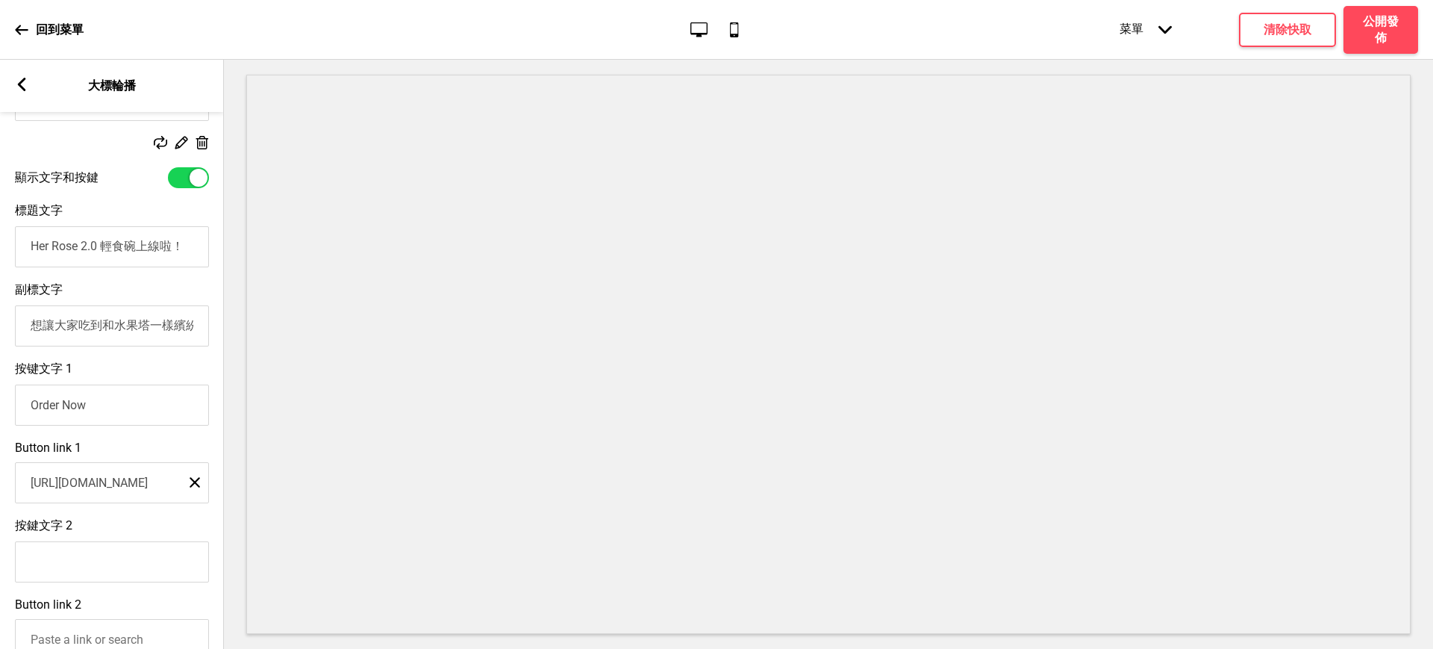
click at [13, 334] on div "副標文字 想讓大家吃到和水果塔一樣繽紛的輕食" at bounding box center [112, 314] width 224 height 79
click at [166, 333] on input "和水果塔一樣繽紛的輕食" at bounding box center [112, 325] width 194 height 41
paste input "輕食碗一共有五種，包含蛋奶素食！所有食材皆為原型食物，目前大受好評中"
click at [130, 331] on input "和水果塔一樣繽紛的輕食，輕食碗一共有五種，包含蛋奶素食！所有食材皆為原型食物，目前大受好評中" at bounding box center [112, 325] width 194 height 41
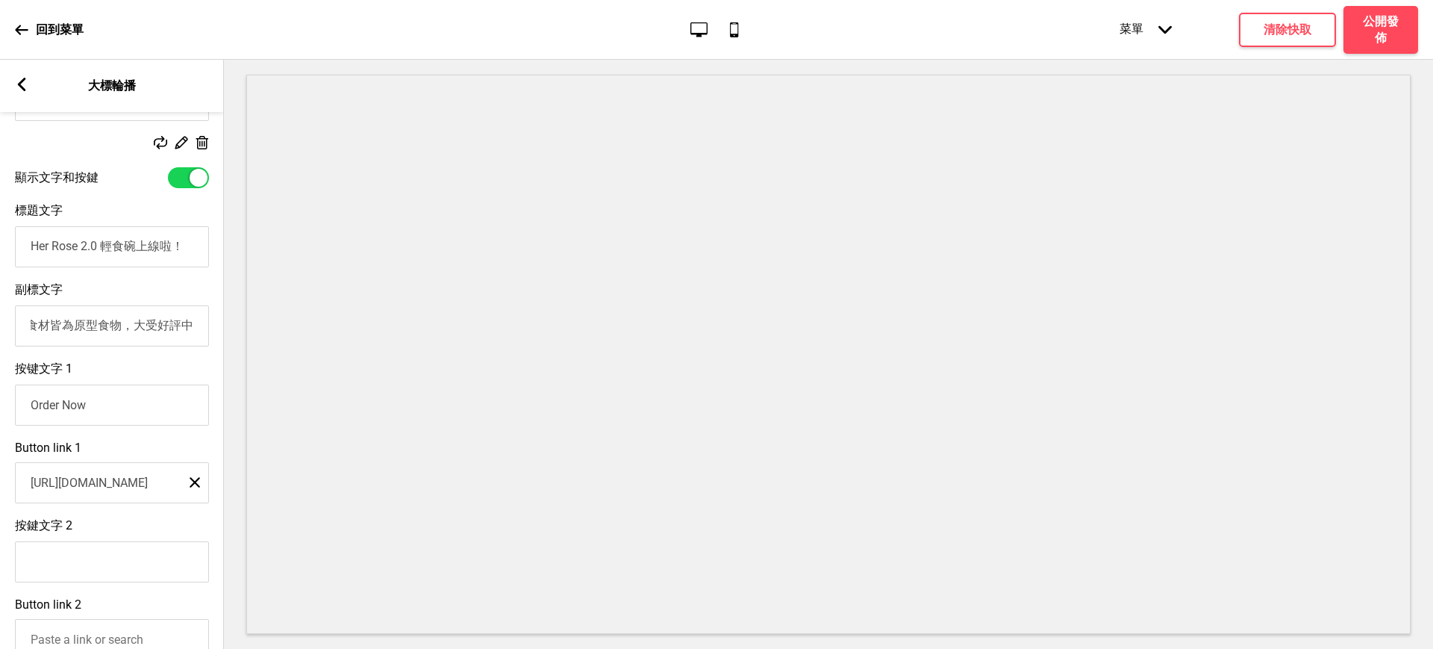
scroll to position [0, 363]
type input "和水果塔一樣繽紛的輕食，輕食碗一共有五種，包含蛋奶素食！所有食材皆為原型食物，大受好評中"
drag, startPoint x: 95, startPoint y: 418, endPoint x: 0, endPoint y: 417, distance: 94.8
click at [0, 417] on div "按键文字 1 Order Now" at bounding box center [112, 393] width 224 height 79
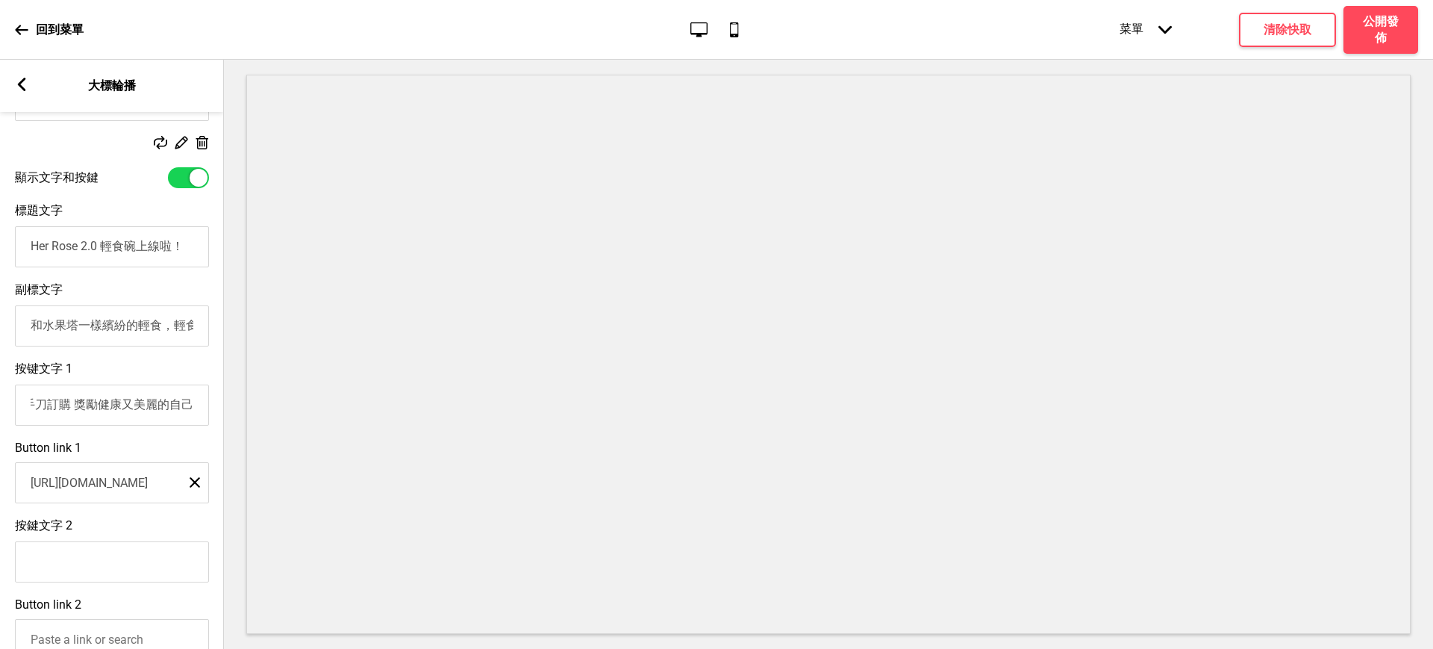
scroll to position [0, 7]
type input "手刀訂購 獎勵健康又美麗的自己"
drag, startPoint x: 173, startPoint y: 340, endPoint x: 187, endPoint y: 338, distance: 13.5
click at [187, 338] on input "和水果塔一樣繽紛的輕食，輕食碗一共有五種，包含蛋奶素食！所有食材皆為原型食物，大受好評中" at bounding box center [112, 325] width 194 height 41
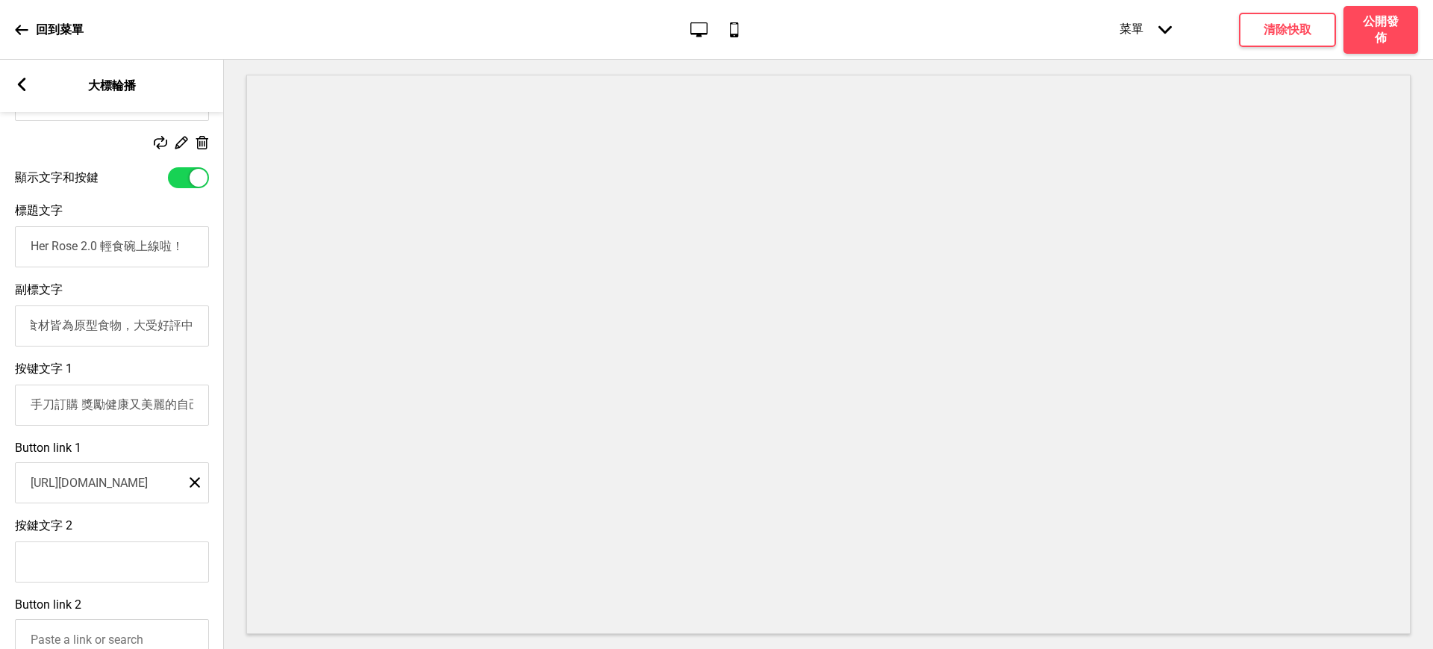
click at [163, 333] on input "和水果塔一樣繽紛的輕食，輕食碗一共有五種，包含蛋奶素食！所有食材皆為原型食物，大受好評中" at bounding box center [112, 325] width 194 height 41
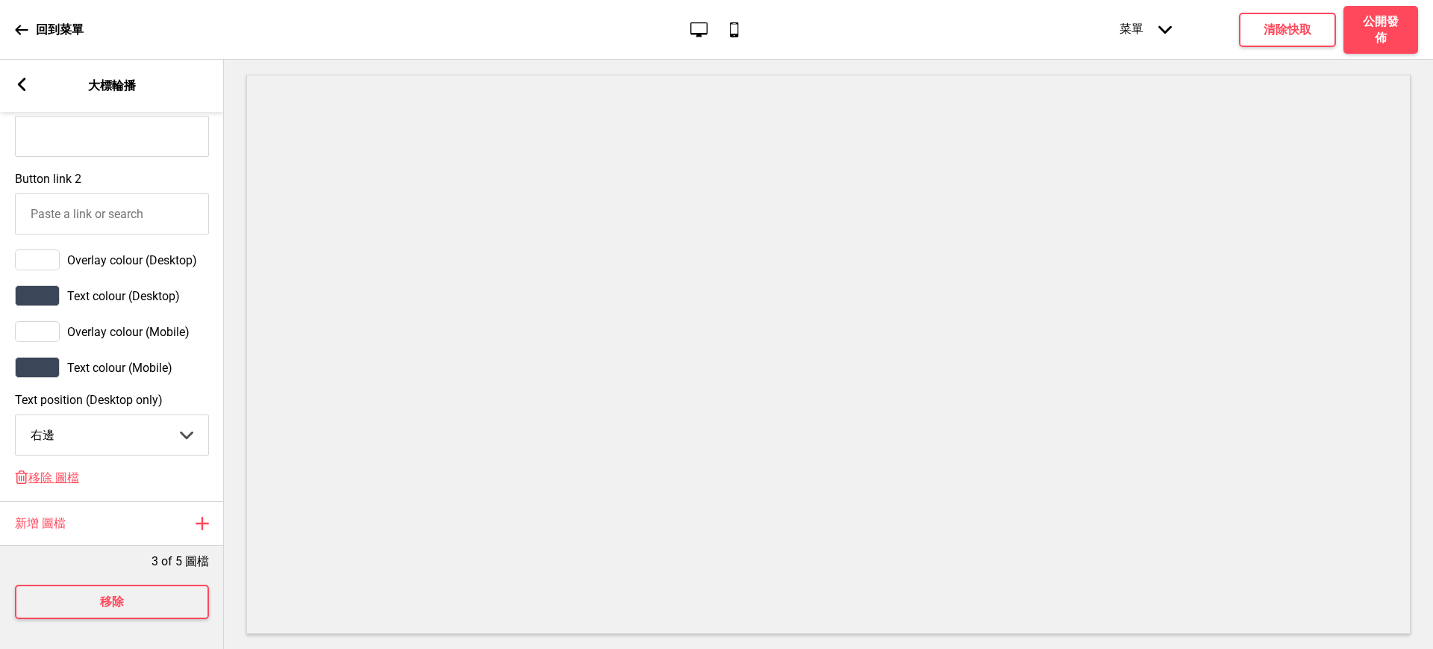
type input "和水果塔一樣繽紛的輕食，輕食碗一共有五種，包含蛋奶素食！所有食材皆為原型食物，好評熱賣中"
click at [120, 420] on select "中間 左邊 右邊" at bounding box center [112, 435] width 193 height 40
select select "left"
click at [16, 415] on select "中間 左邊 右邊" at bounding box center [112, 435] width 193 height 40
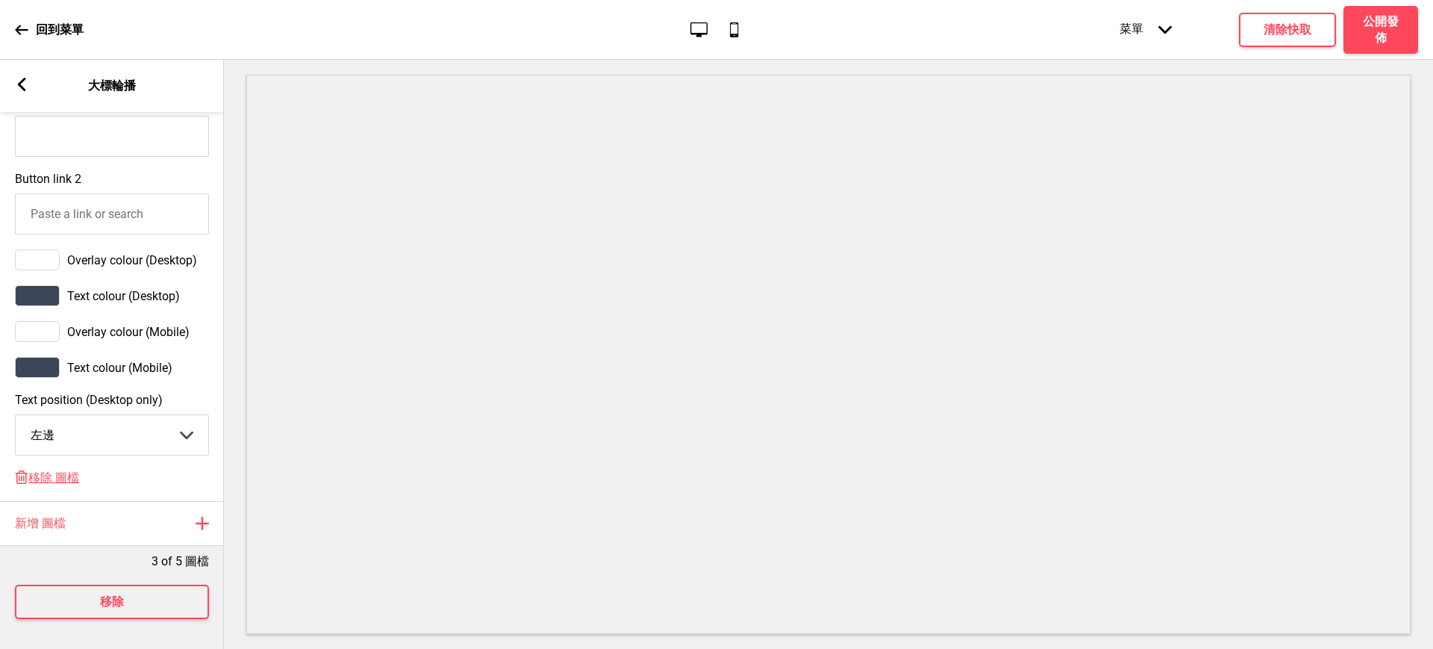
click at [24, 86] on rect at bounding box center [21, 84] width 13 height 13
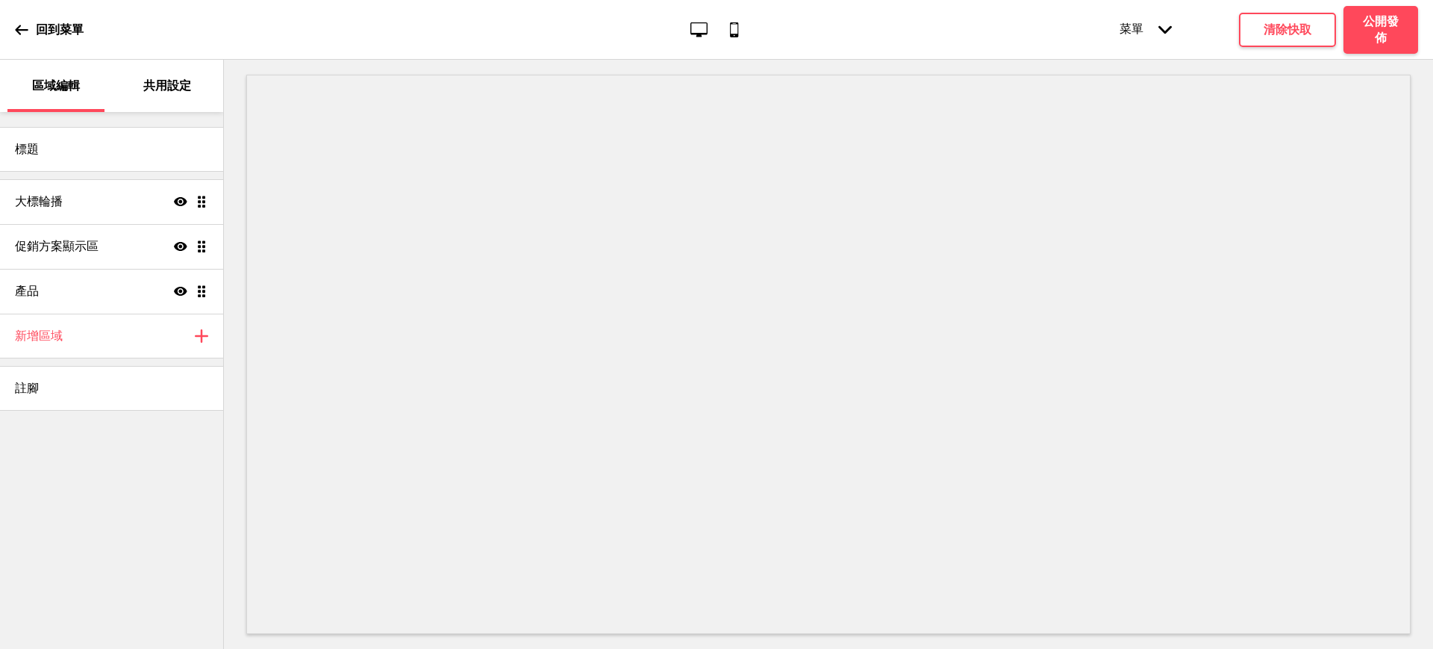
click at [166, 92] on p "共用設定" at bounding box center [167, 86] width 48 height 16
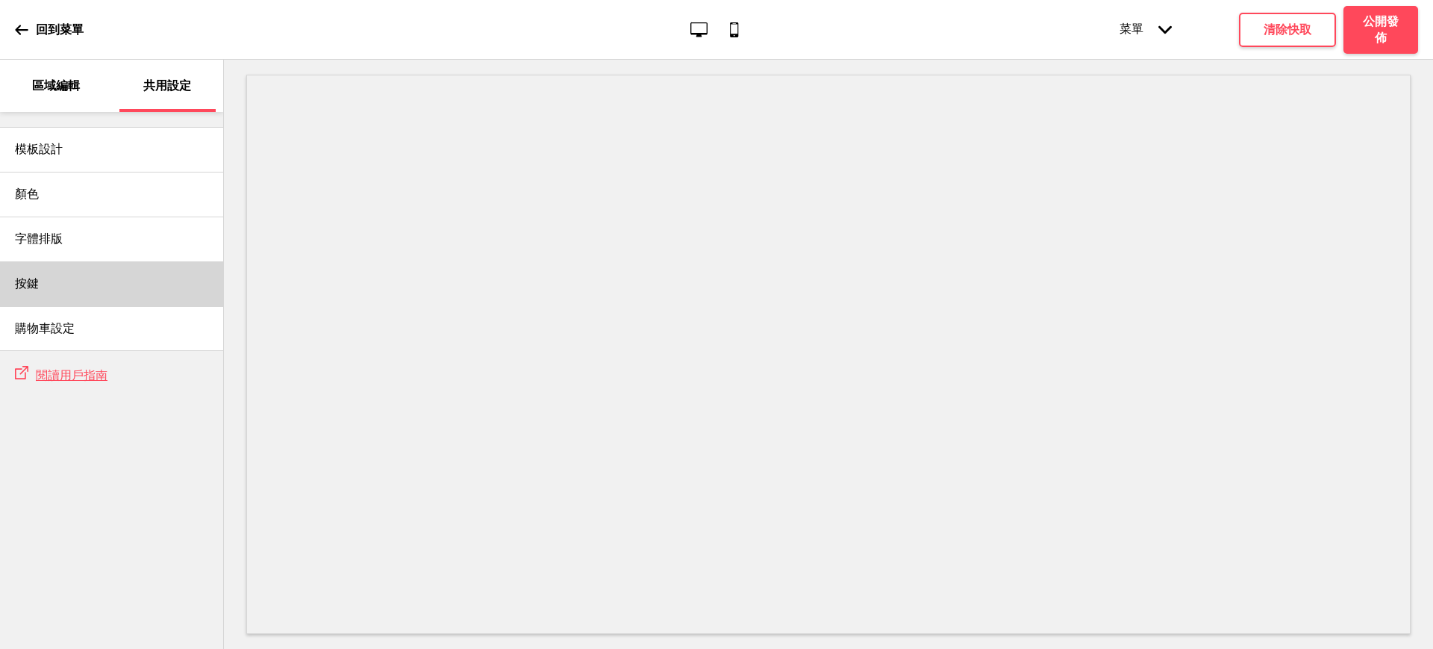
click at [72, 284] on div "按鍵" at bounding box center [111, 283] width 223 height 45
select select "raised"
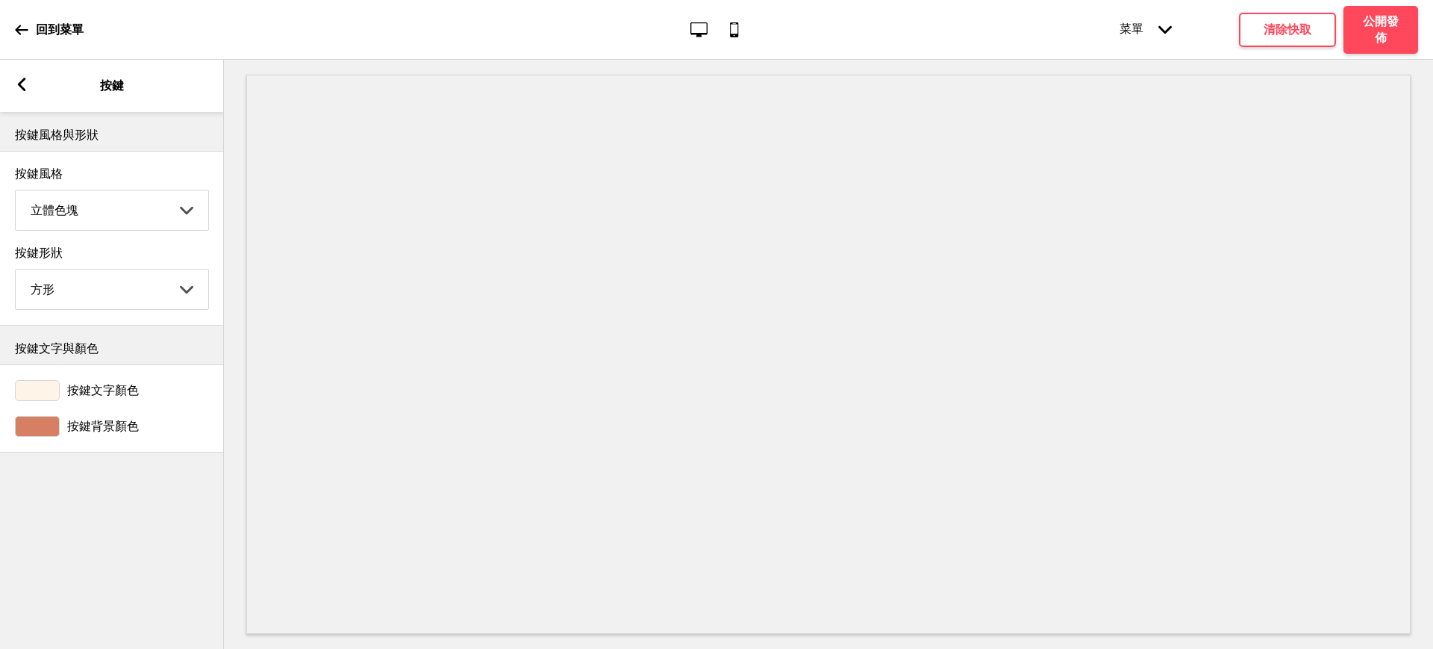
click at [137, 291] on select "圓形 方形 橢圓形" at bounding box center [112, 290] width 193 height 40
select select "pill"
click at [16, 274] on select "圓形 方形 橢圓形" at bounding box center [112, 290] width 193 height 40
click at [42, 397] on div at bounding box center [37, 390] width 45 height 21
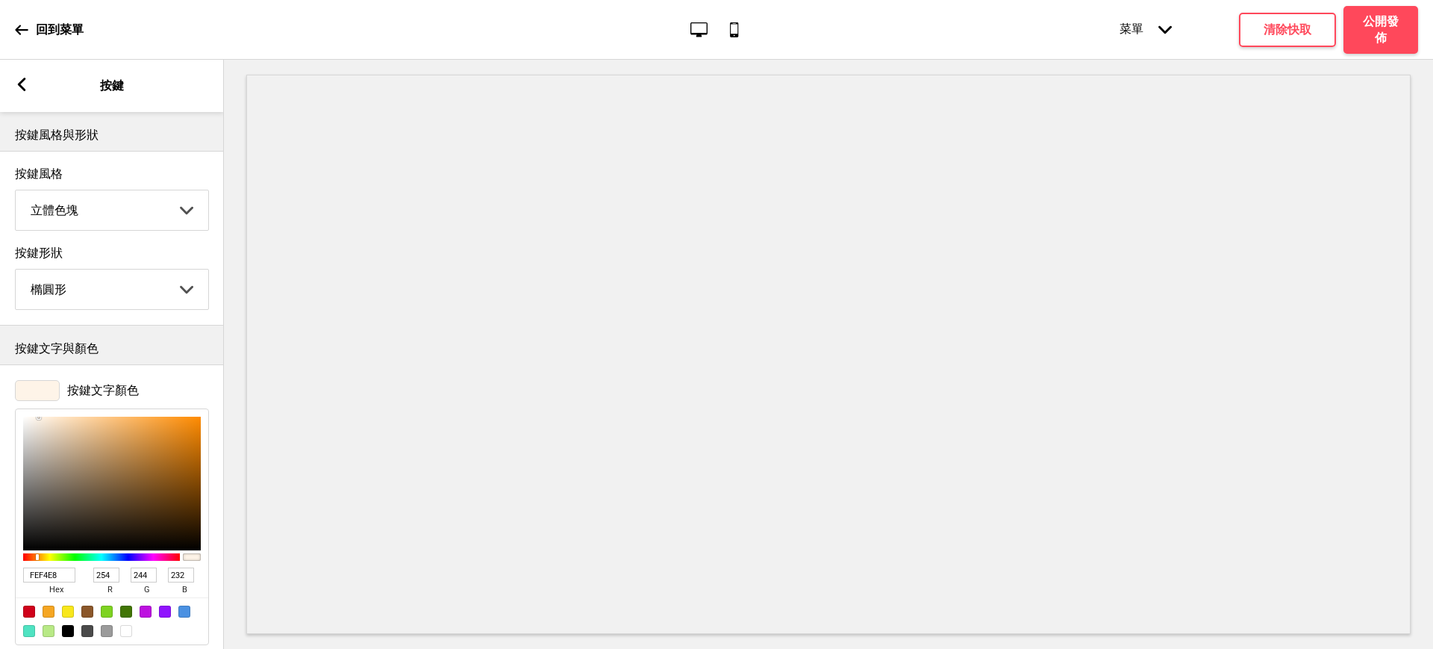
scroll to position [84, 0]
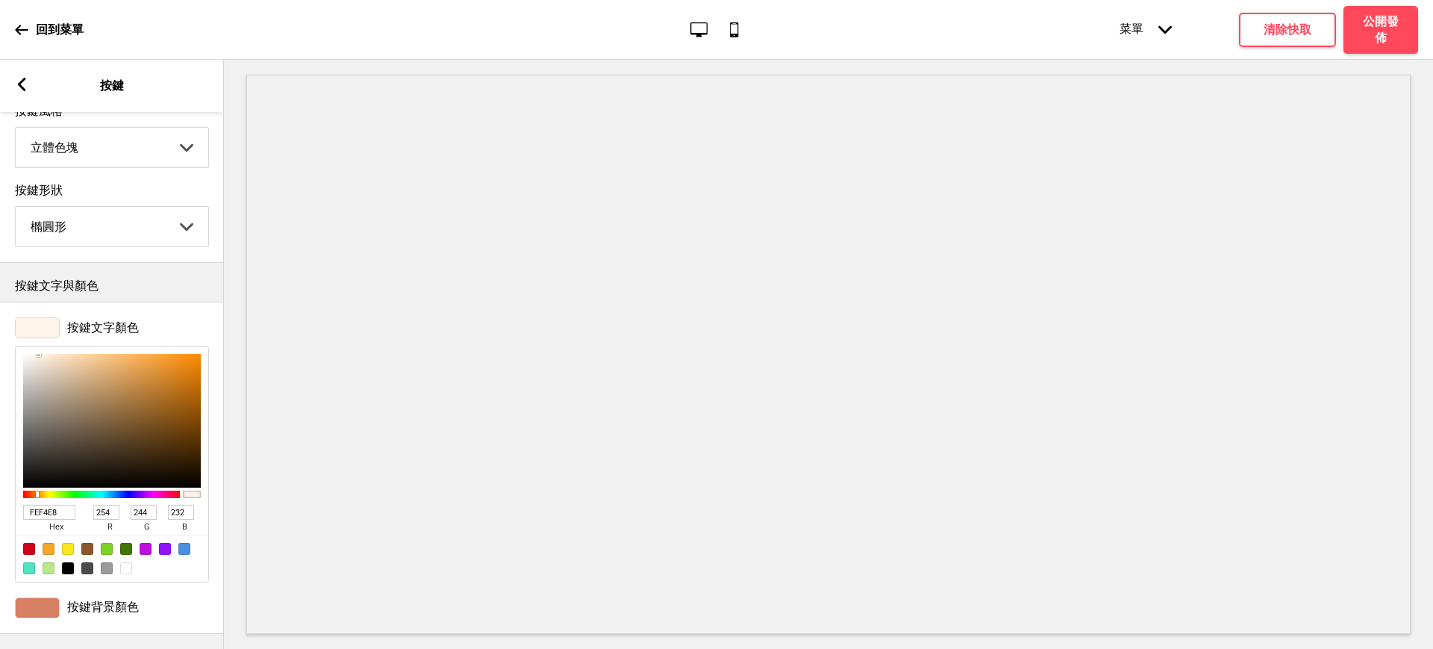
click at [29, 354] on div at bounding box center [112, 421] width 178 height 134
type input "FEFAF5"
type input "250"
type input "245"
drag, startPoint x: 49, startPoint y: 496, endPoint x: 0, endPoint y: 496, distance: 48.5
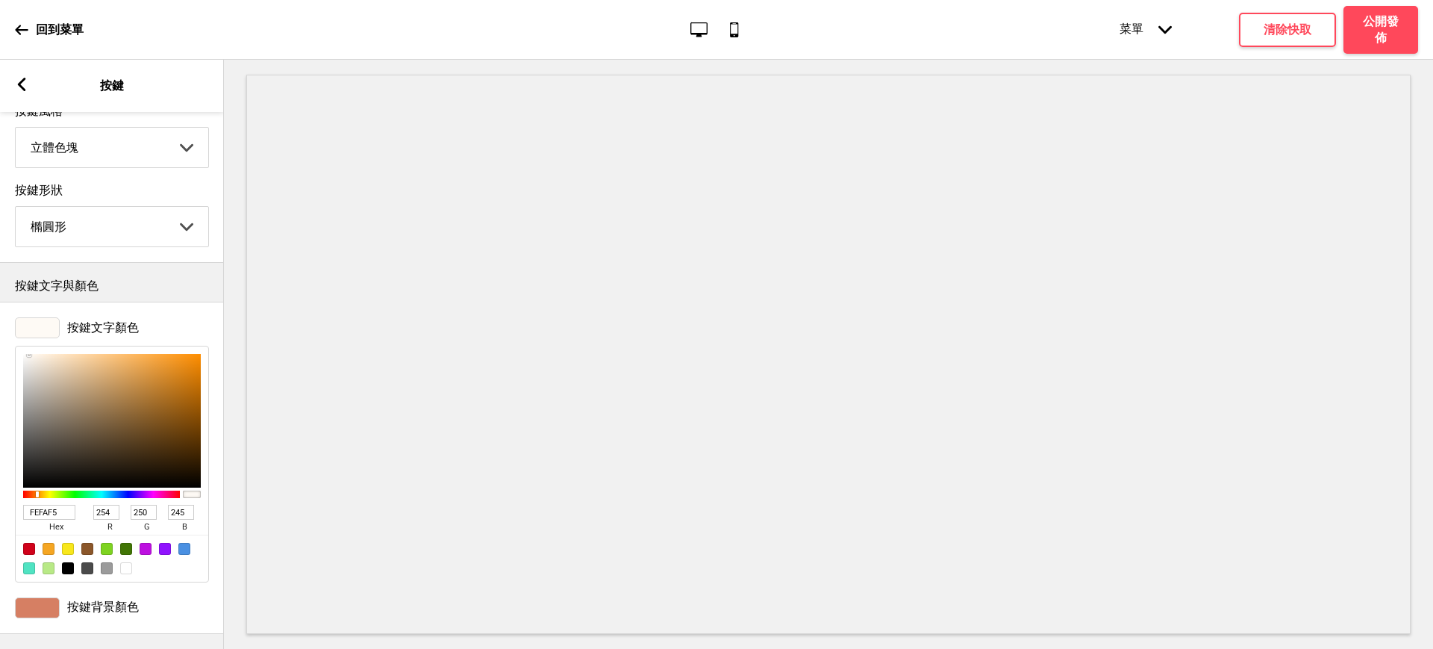
click at [0, 496] on div "按鍵文字顏色 FEFAF5 hex 254 r 250 g 245 b 100 a" at bounding box center [112, 450] width 224 height 280
click at [126, 562] on div at bounding box center [126, 568] width 12 height 12
type input "FFFFFF"
type input "255"
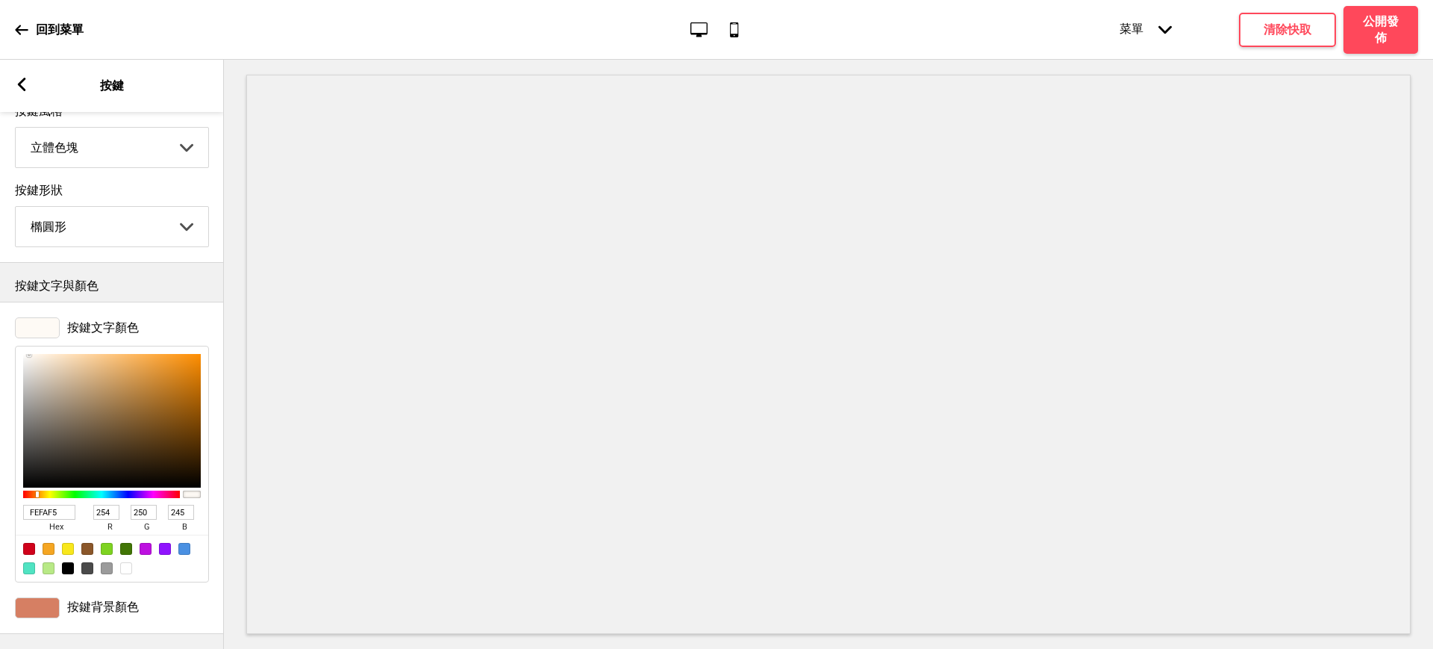
type input "255"
click at [25, 91] on div "箭頭left" at bounding box center [21, 86] width 13 height 16
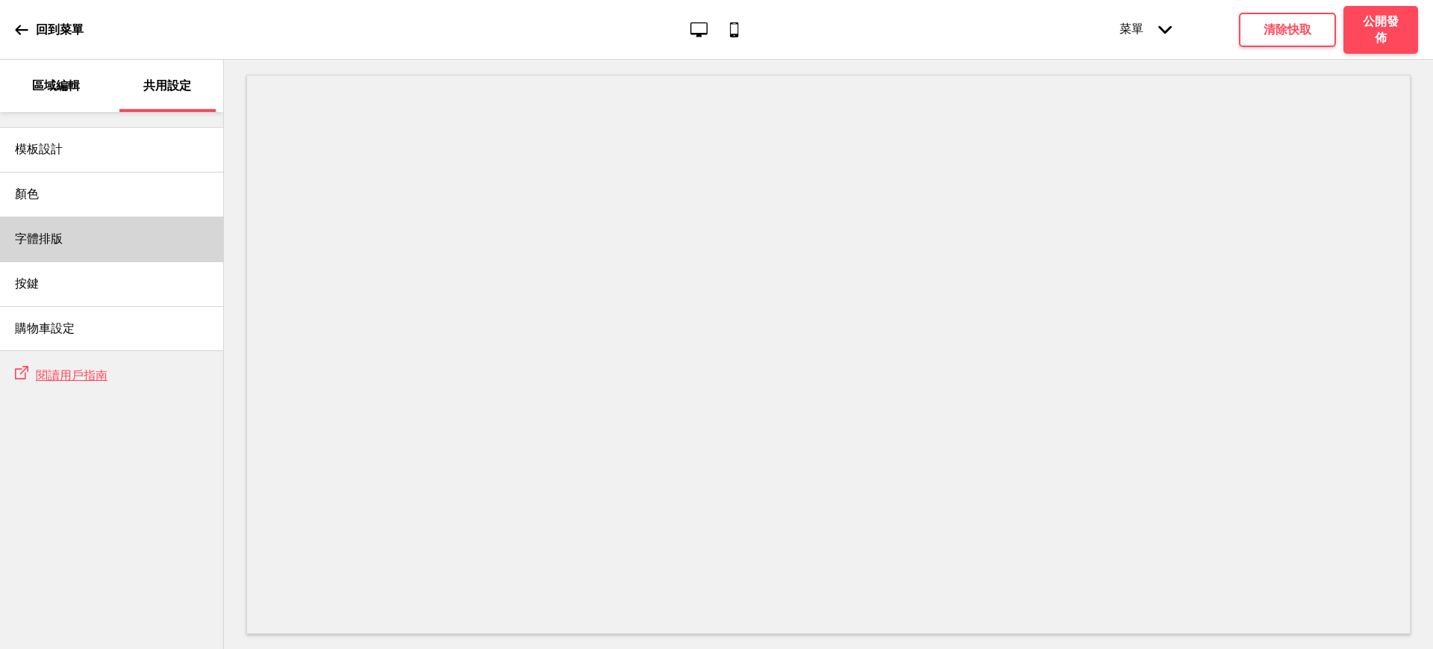
click at [54, 236] on h4 "字體排版" at bounding box center [39, 239] width 48 height 16
select select "Arsenal"
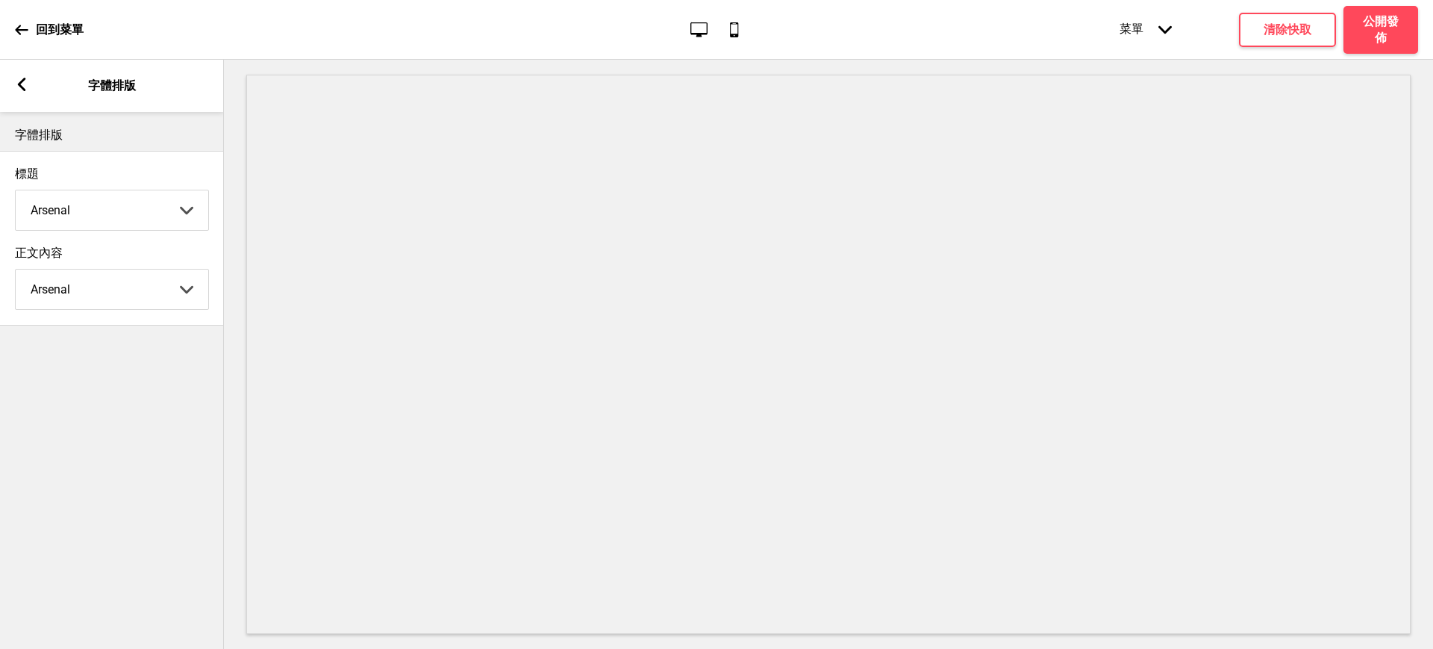
click at [72, 214] on select "Abhaya Libre Abril Fatface Adobe Garamond Pro Arimo Arsenal Arvo Berkshire Swas…" at bounding box center [112, 210] width 193 height 40
click at [16, 193] on select "Abhaya Libre Abril Fatface Adobe Garamond Pro Arimo Arsenal Arvo Berkshire Swas…" at bounding box center [112, 210] width 193 height 40
click at [166, 217] on select "Abhaya Libre Abril Fatface Adobe Garamond Pro Arimo Arsenal Arvo Berkshire Swas…" at bounding box center [112, 210] width 193 height 40
select select "王漢宗細黑體繁"
click at [16, 193] on select "Abhaya Libre Abril Fatface Adobe Garamond Pro Arimo Arsenal Arvo Berkshire Swas…" at bounding box center [112, 210] width 193 height 40
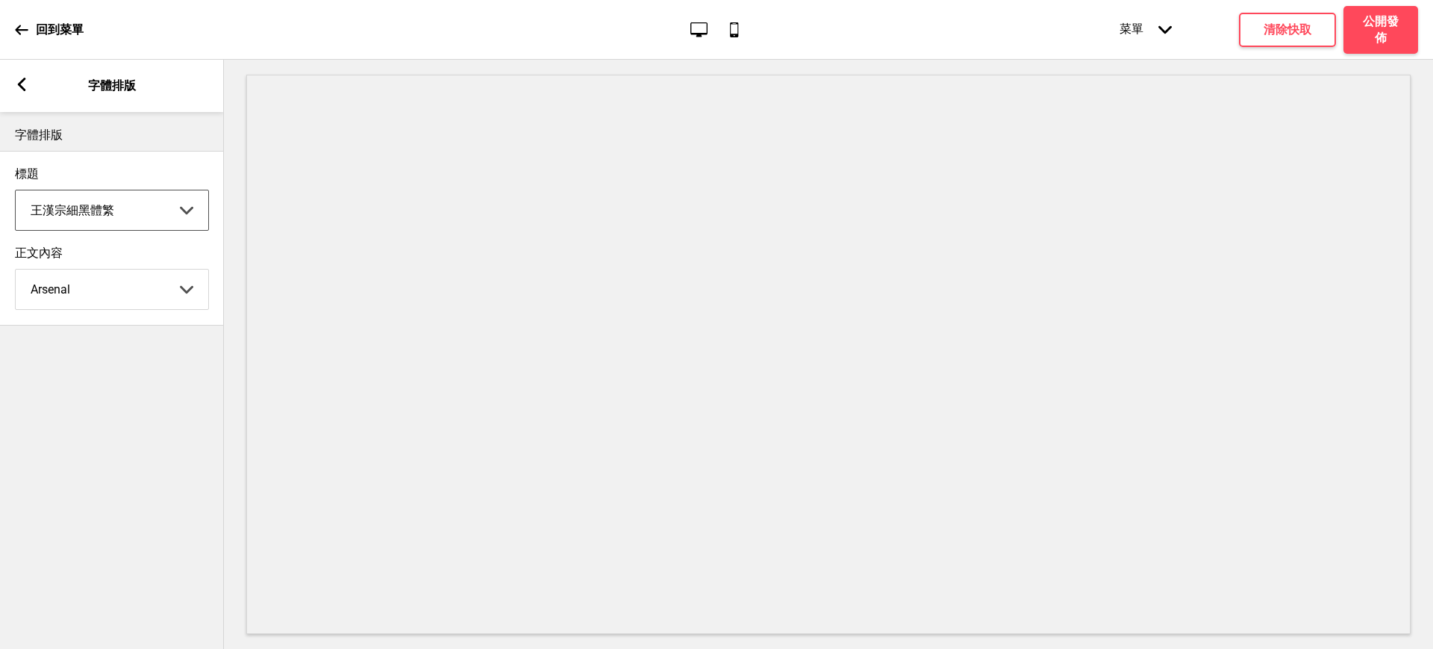
click at [154, 299] on select "Abhaya Libre Abril Fatface Adobe Garamond Pro Arimo Arsenal Arvo Berkshire Swas…" at bounding box center [112, 290] width 193 height 40
select select "王漢宗細黑體繁"
click at [16, 274] on select "Abhaya Libre Abril Fatface Adobe Garamond Pro Arimo Arsenal Arvo Berkshire Swas…" at bounding box center [112, 290] width 193 height 40
click at [1289, 25] on h4 "清除快取" at bounding box center [1288, 30] width 48 height 16
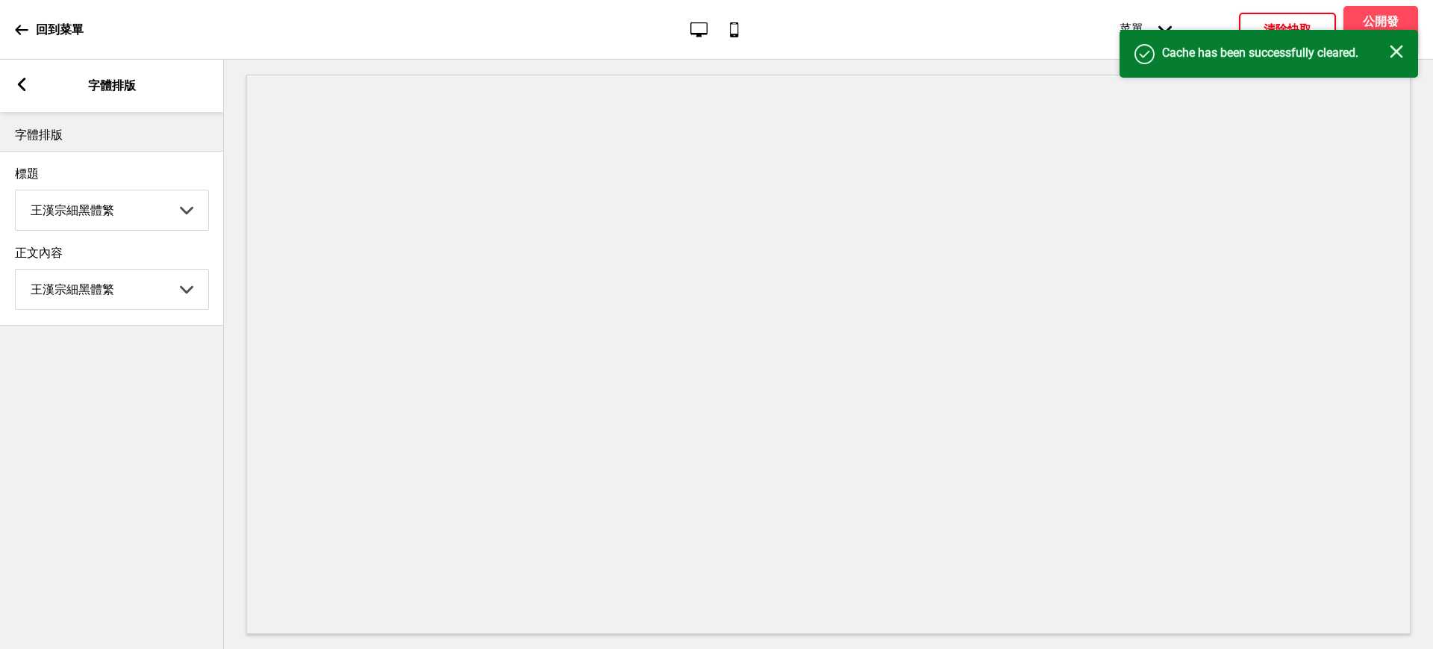
click at [1398, 49] on icon "关闭" at bounding box center [1396, 51] width 13 height 13
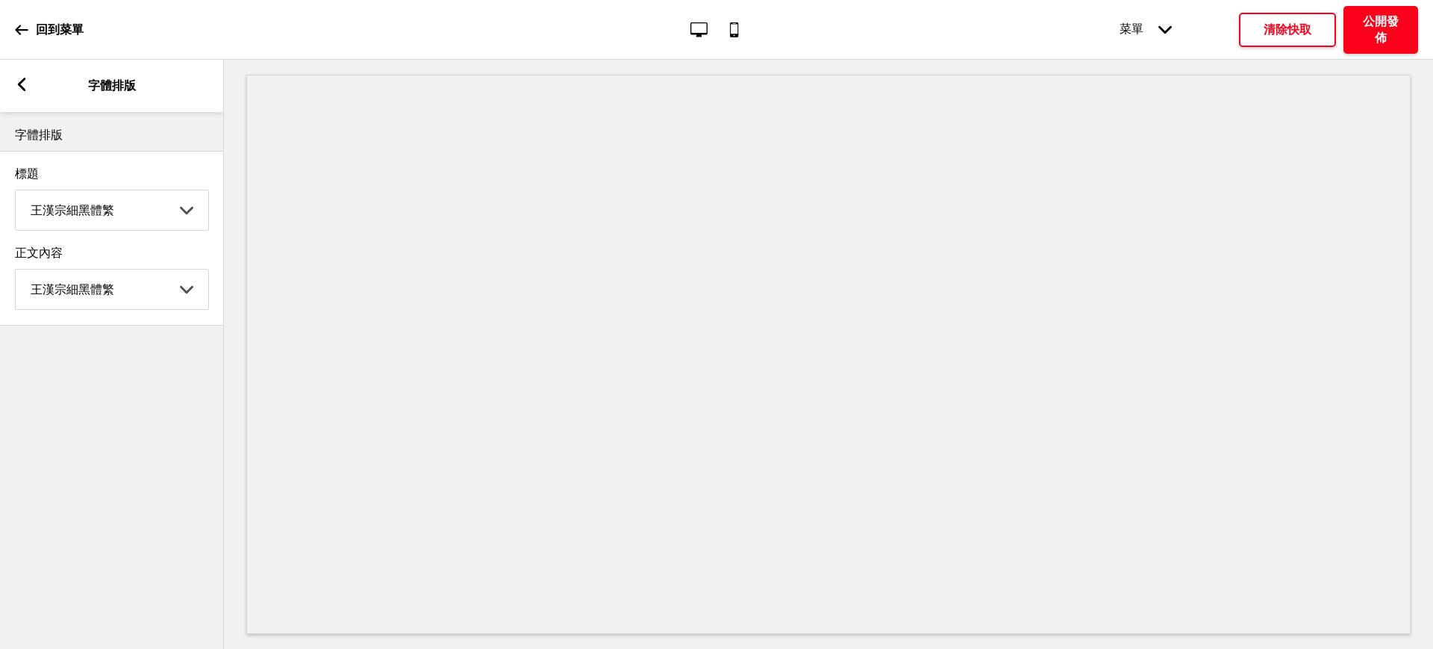
click at [1386, 33] on h4 "公開發佈" at bounding box center [1381, 29] width 45 height 33
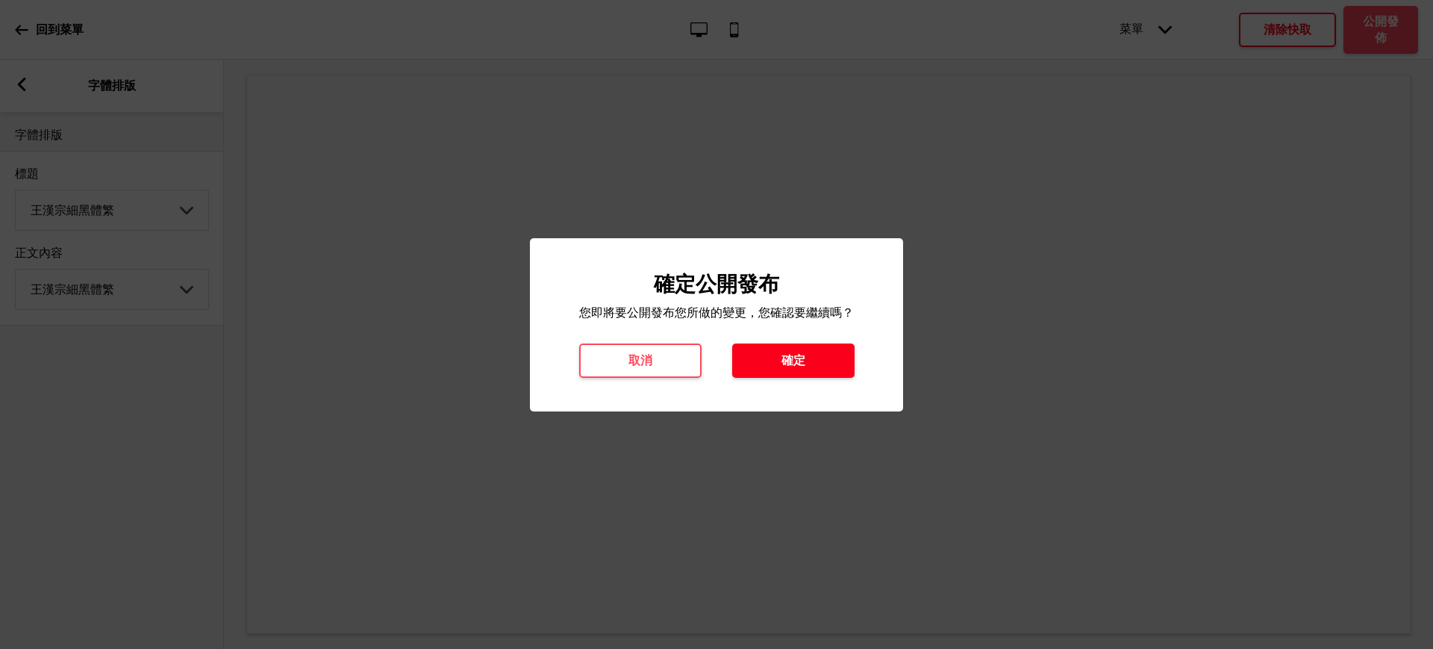
click at [800, 361] on h4 "確定" at bounding box center [794, 360] width 24 height 16
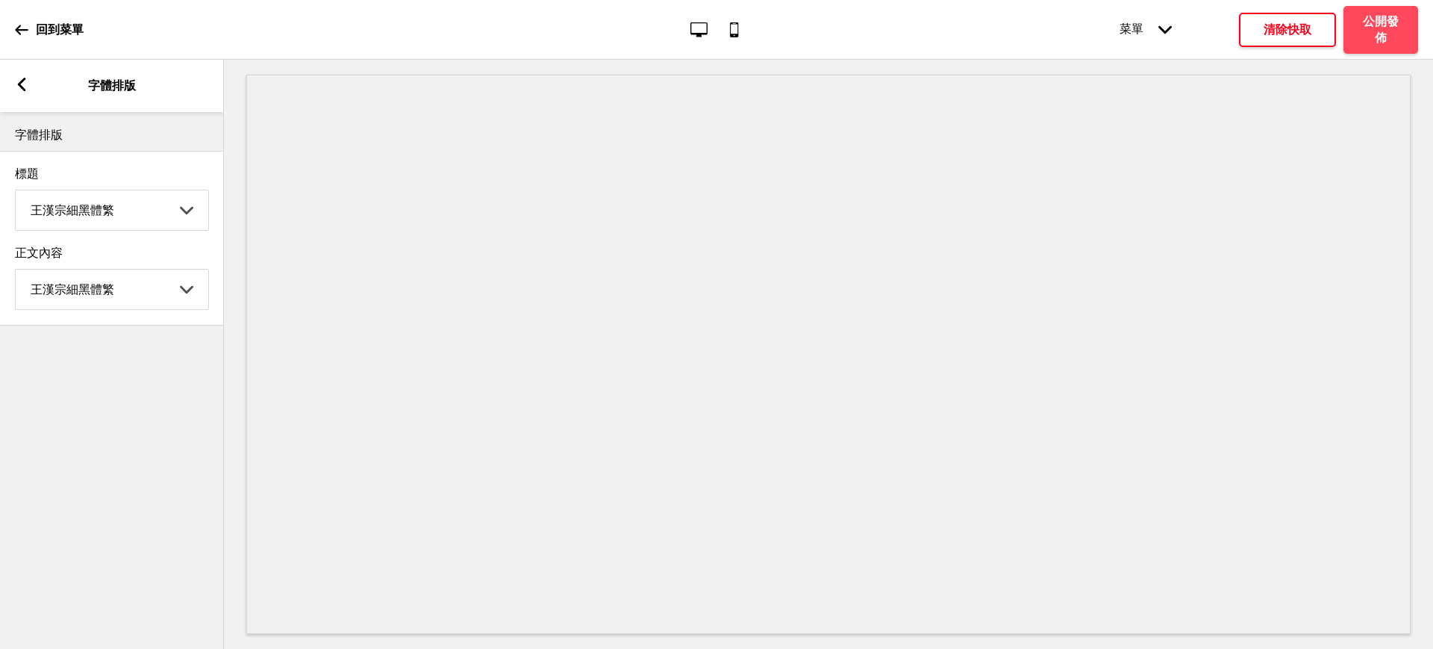
click at [19, 88] on rect at bounding box center [21, 84] width 13 height 13
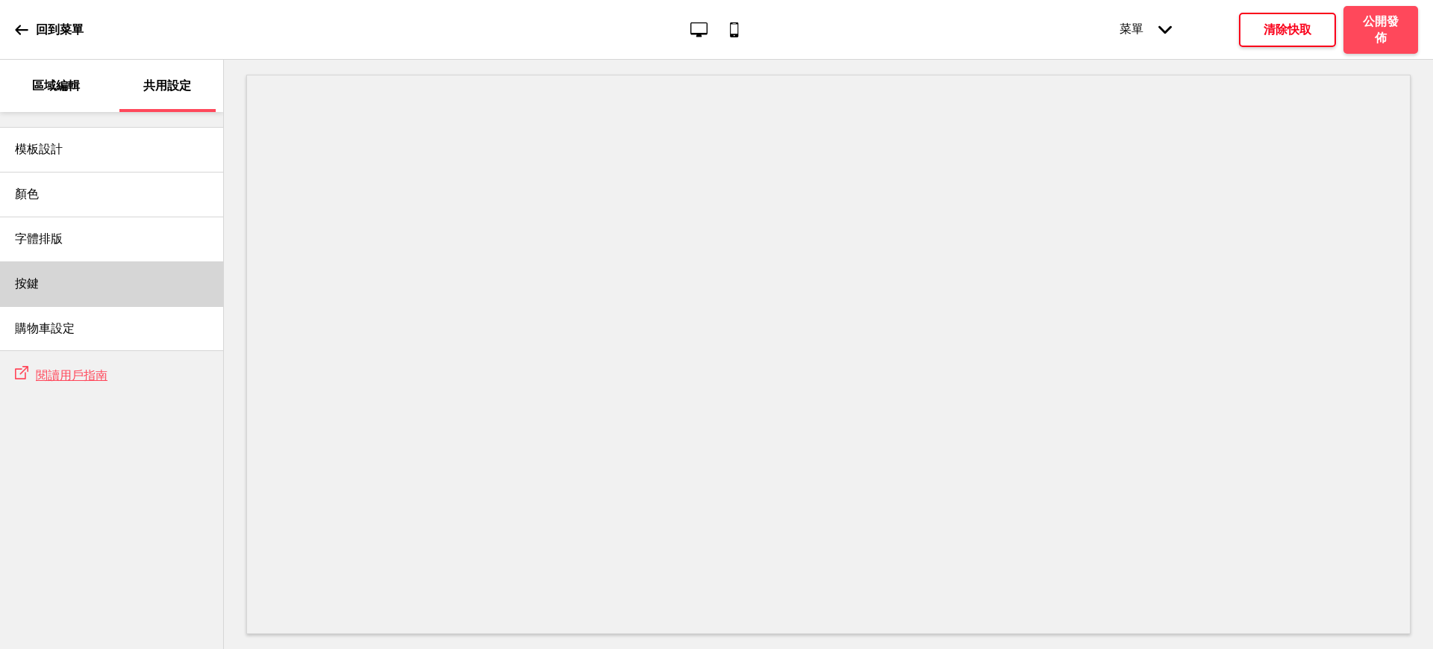
click at [40, 273] on div "按鍵" at bounding box center [111, 283] width 223 height 45
select select "raised"
select select "pill"
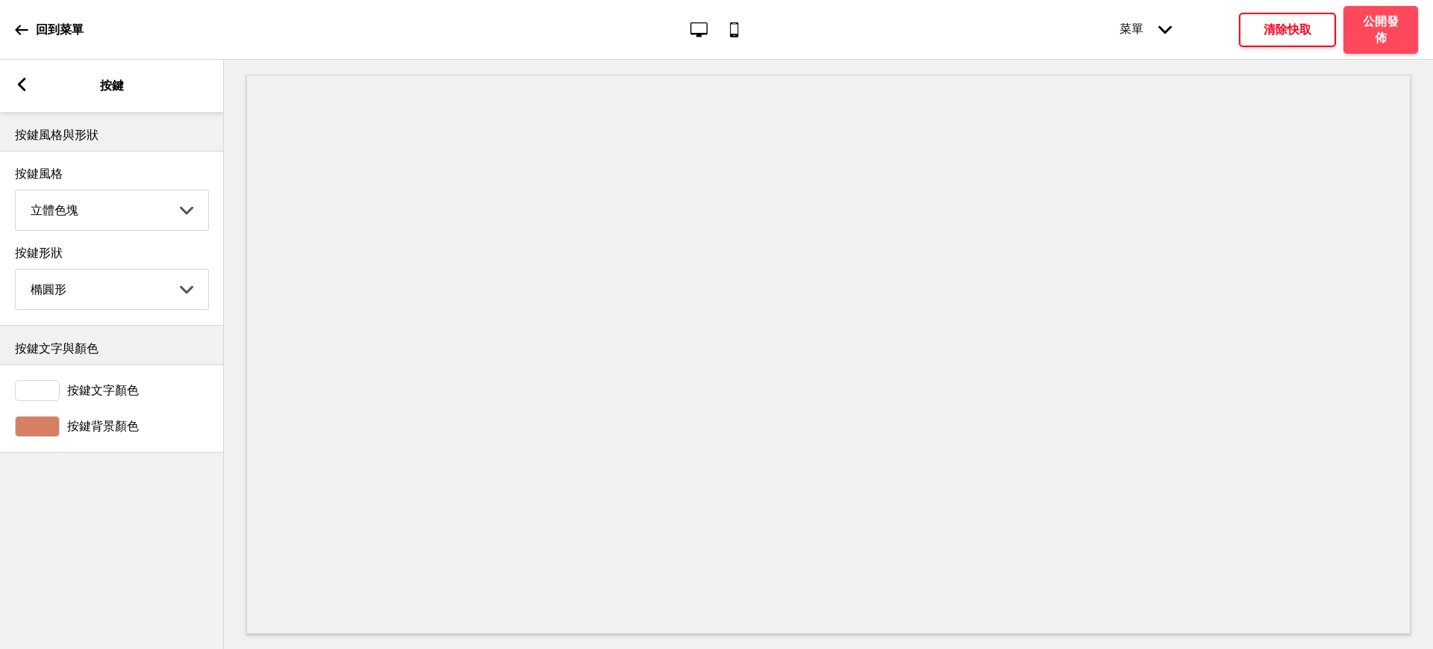
click at [37, 434] on div at bounding box center [37, 426] width 45 height 21
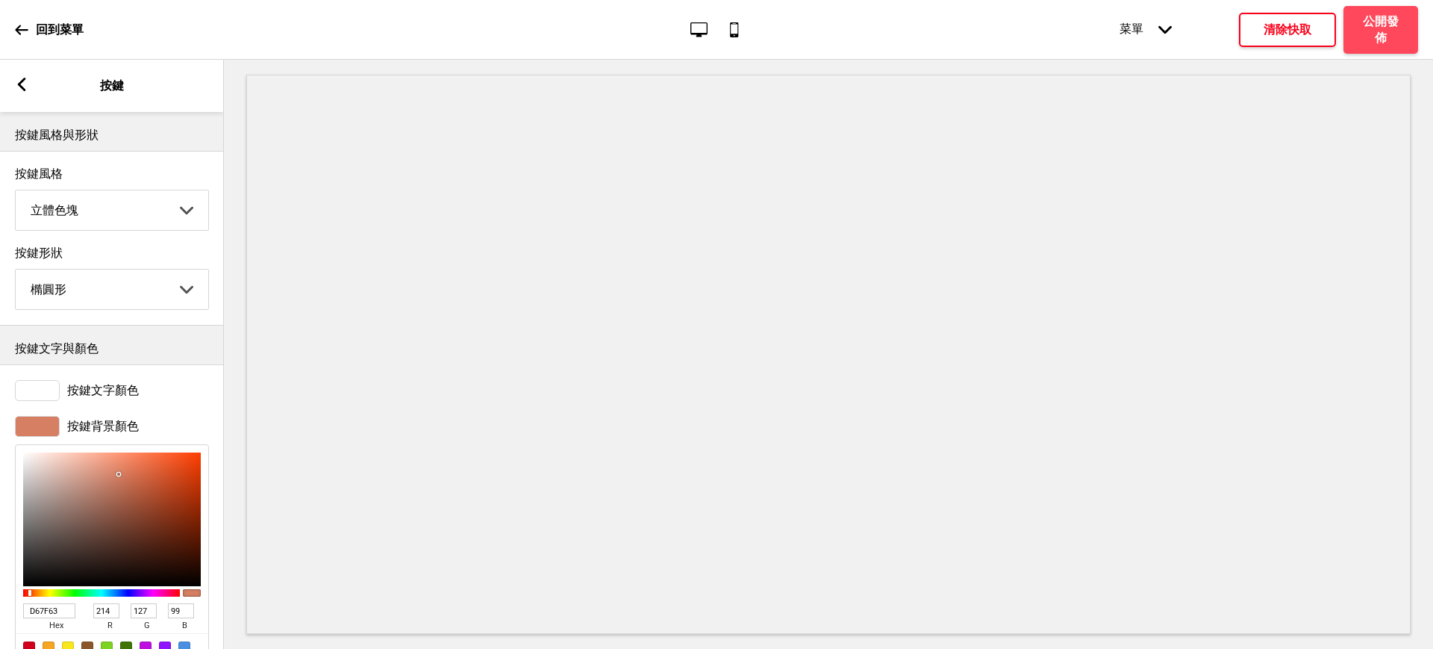
drag, startPoint x: 64, startPoint y: 616, endPoint x: 8, endPoint y: 613, distance: 56.1
click at [9, 613] on div "按鍵背景顏色 D67F63 hex 214 r 127 g 99 b 100 a" at bounding box center [112, 548] width 224 height 280
click at [19, 90] on rect at bounding box center [21, 84] width 13 height 13
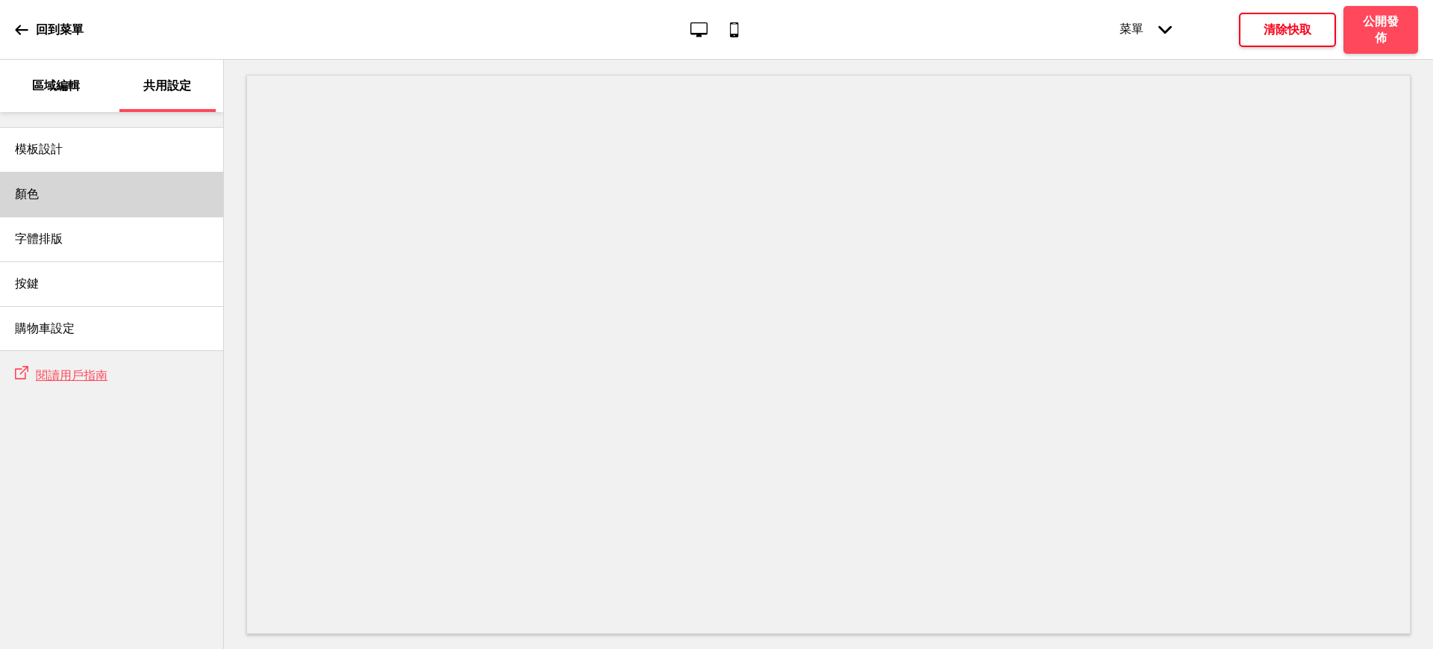
click at [40, 199] on div "顏色" at bounding box center [111, 194] width 223 height 45
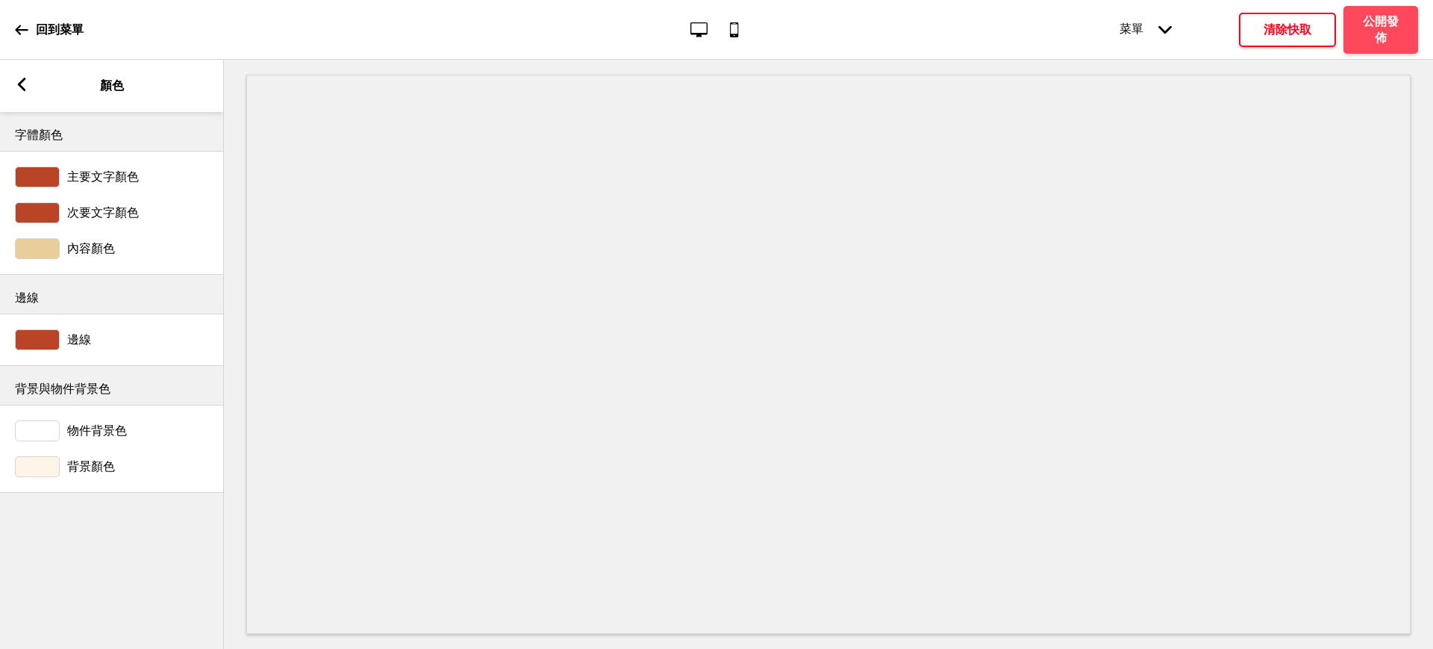
click at [37, 246] on div at bounding box center [37, 248] width 45 height 21
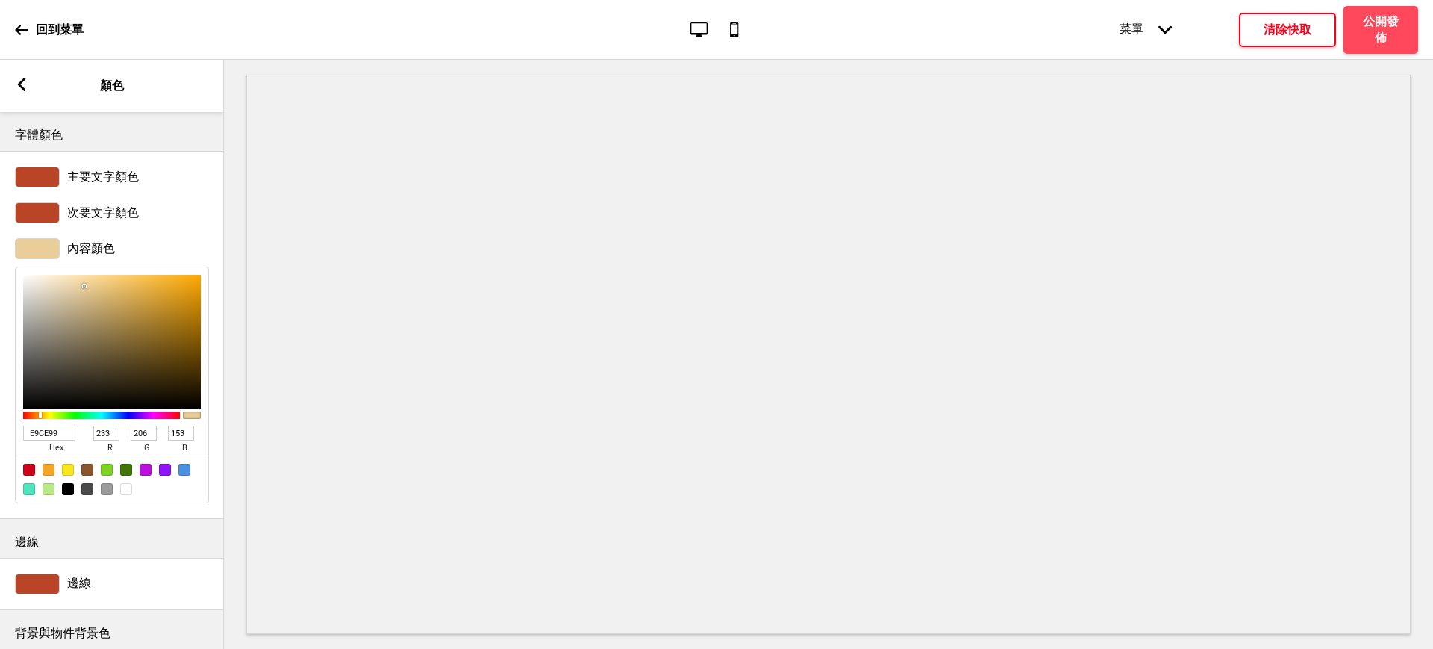
drag, startPoint x: 55, startPoint y: 431, endPoint x: 4, endPoint y: 430, distance: 51.5
click at [4, 430] on div "內容顏色 E9CE99 hex 233 r 206 g 153 b 100 a" at bounding box center [112, 371] width 224 height 280
paste input "D67F63"
type input "D67F63"
type input "214"
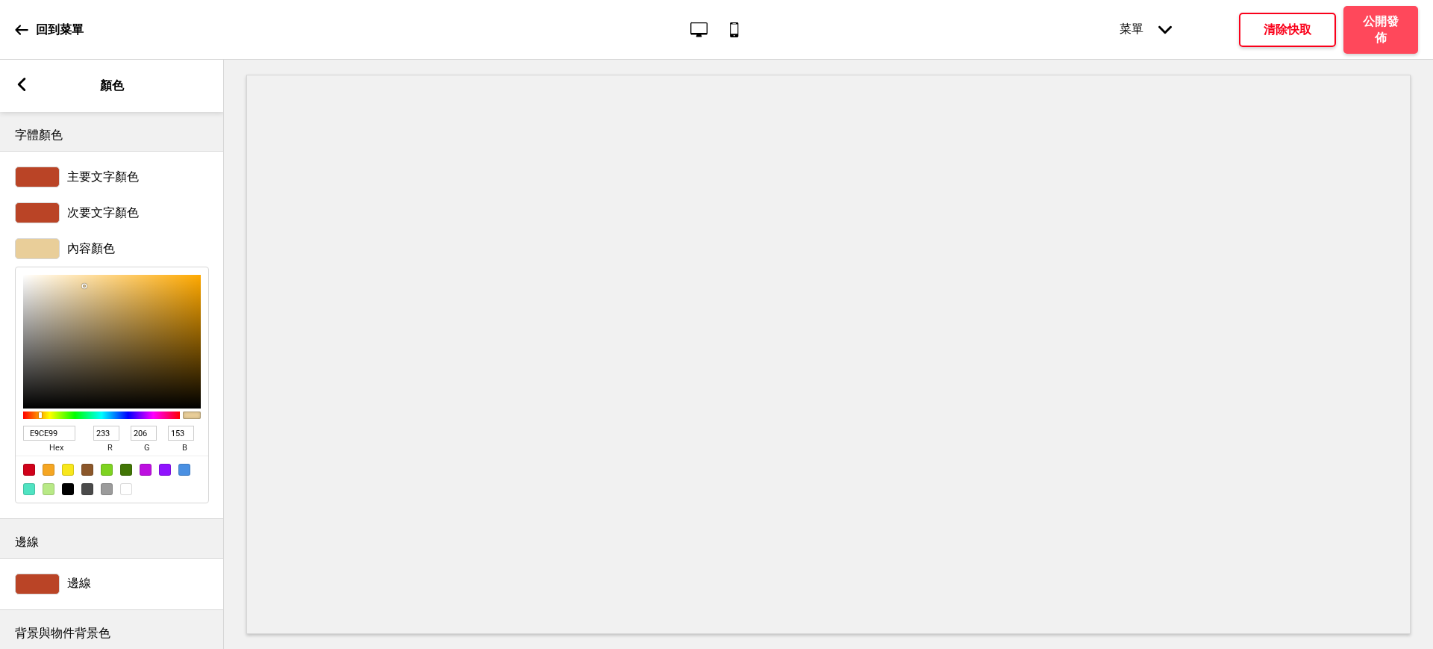
type input "127"
type input "99"
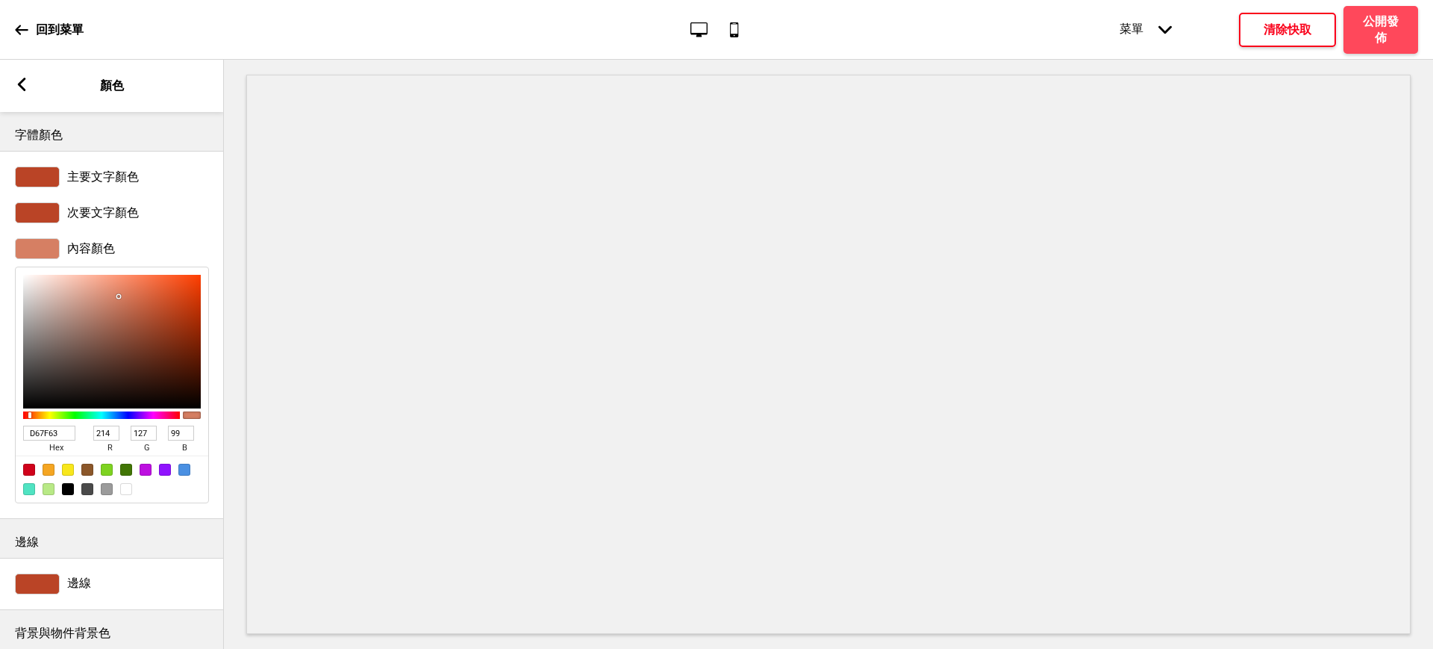
scroll to position [120, 0]
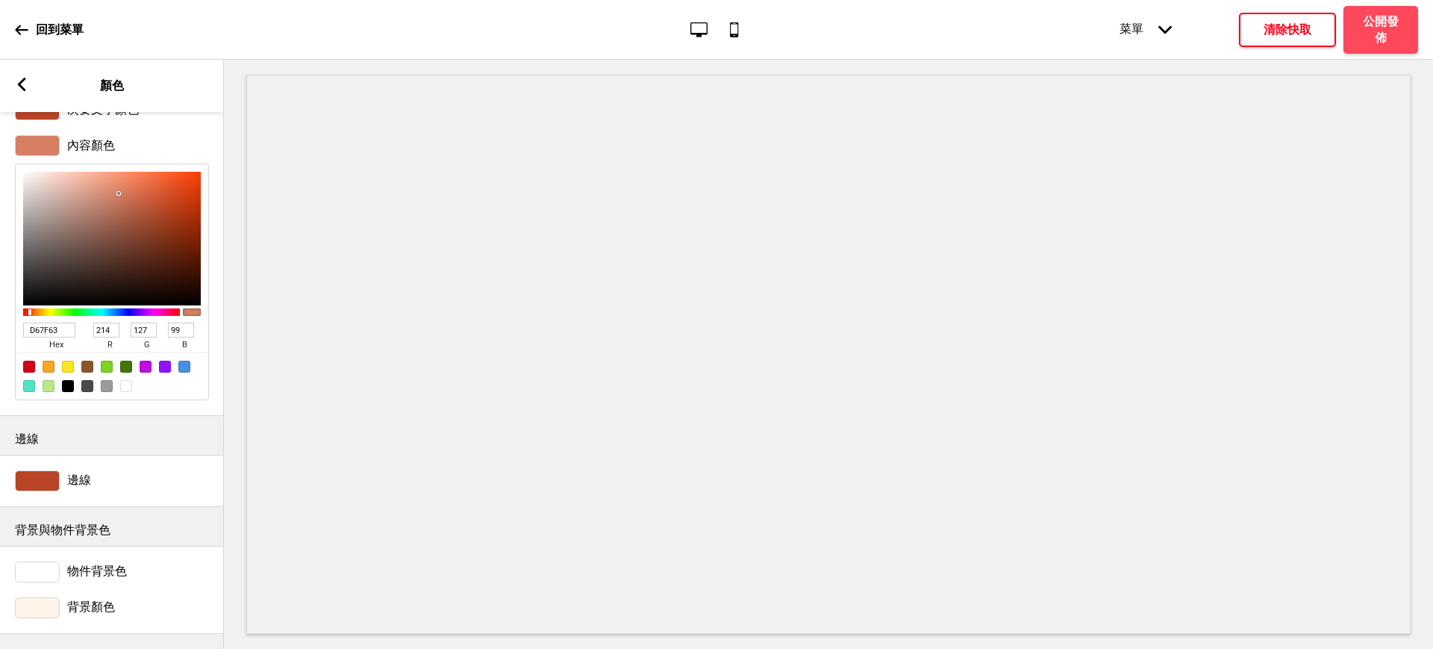
type input "D67F63"
click at [1295, 43] on button "清除快取" at bounding box center [1287, 30] width 97 height 34
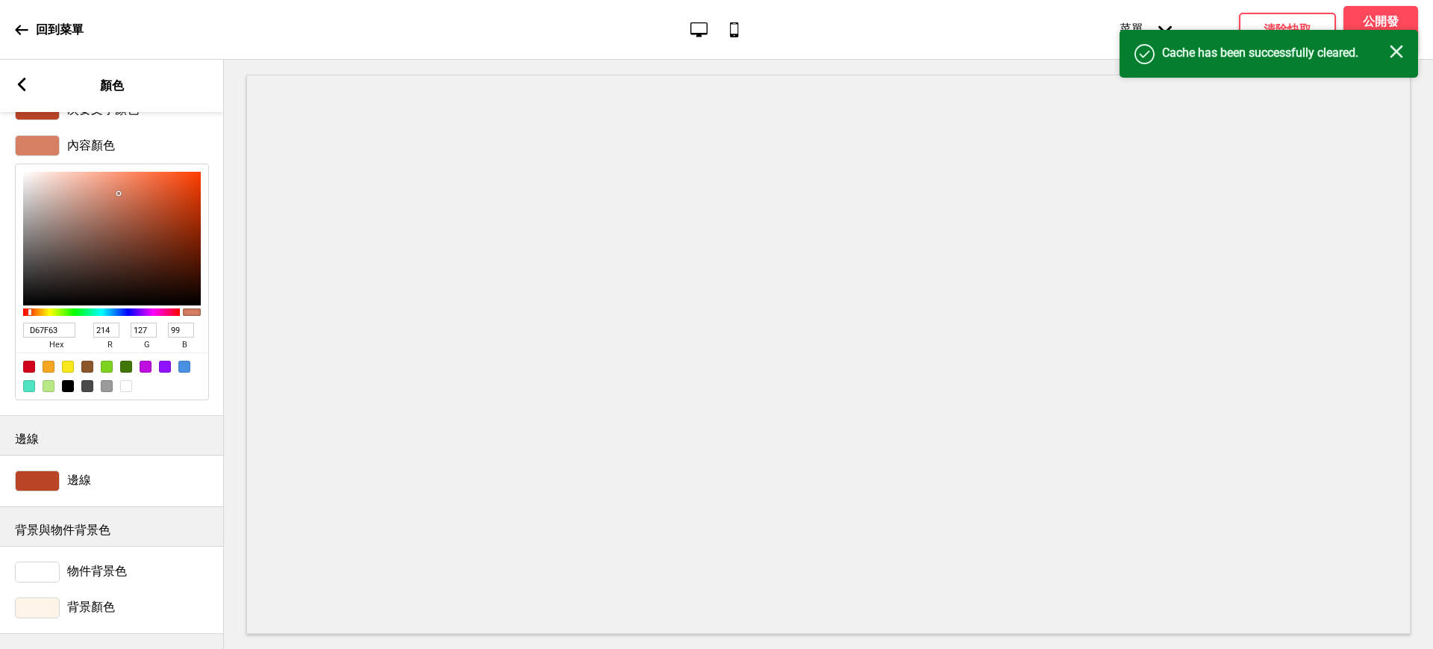
click at [1392, 43] on div "成功 Cache has been successfully cleared. 关闭" at bounding box center [1269, 54] width 299 height 48
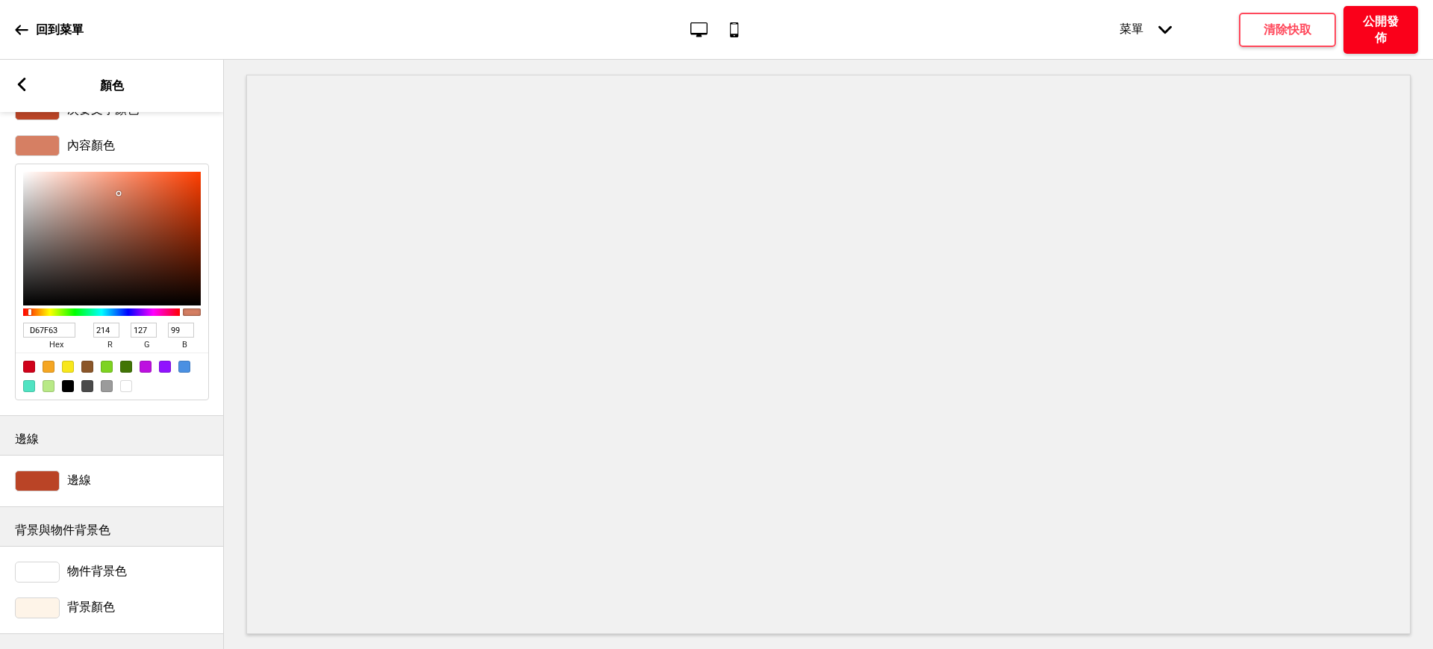
click at [1385, 27] on h4 "公開發佈" at bounding box center [1381, 29] width 45 height 33
click at [779, 360] on button "確定" at bounding box center [793, 360] width 122 height 34
click at [1344, 6] on button "公開發佈" at bounding box center [1381, 30] width 75 height 48
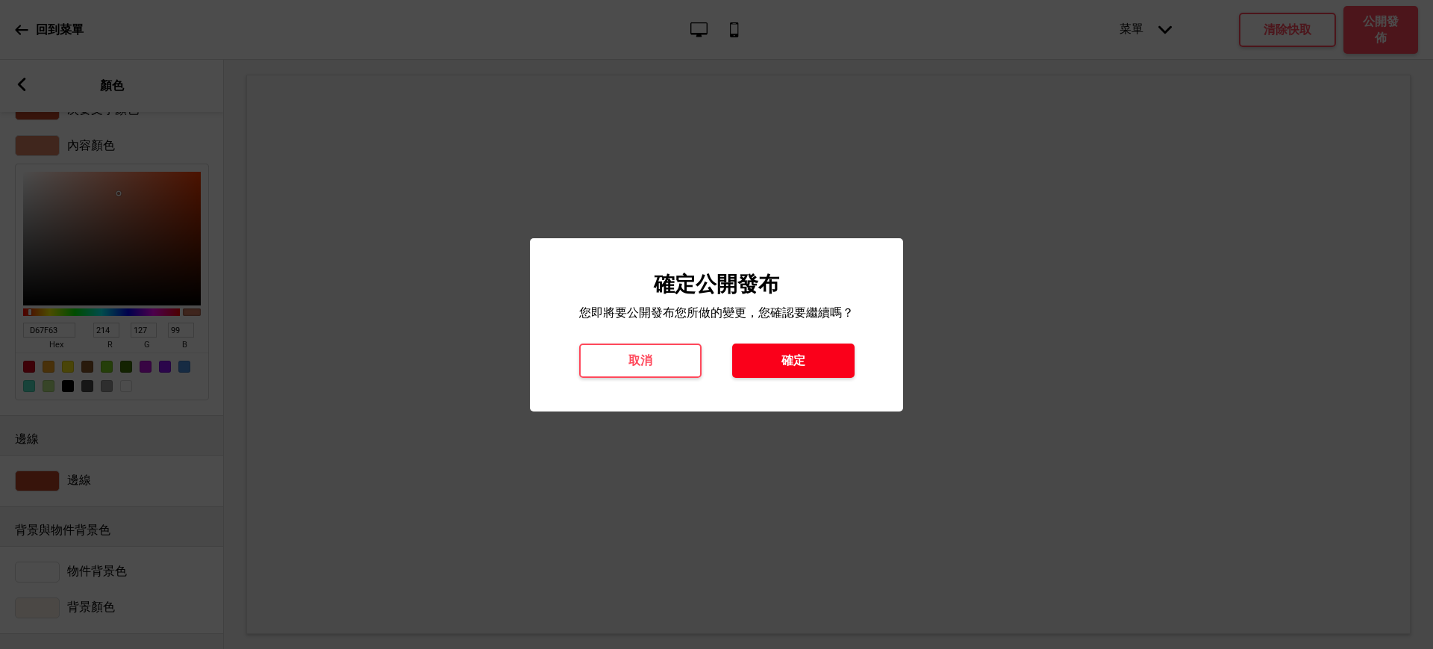
click at [812, 349] on button "確定" at bounding box center [793, 360] width 122 height 34
